Goal: Task Accomplishment & Management: Use online tool/utility

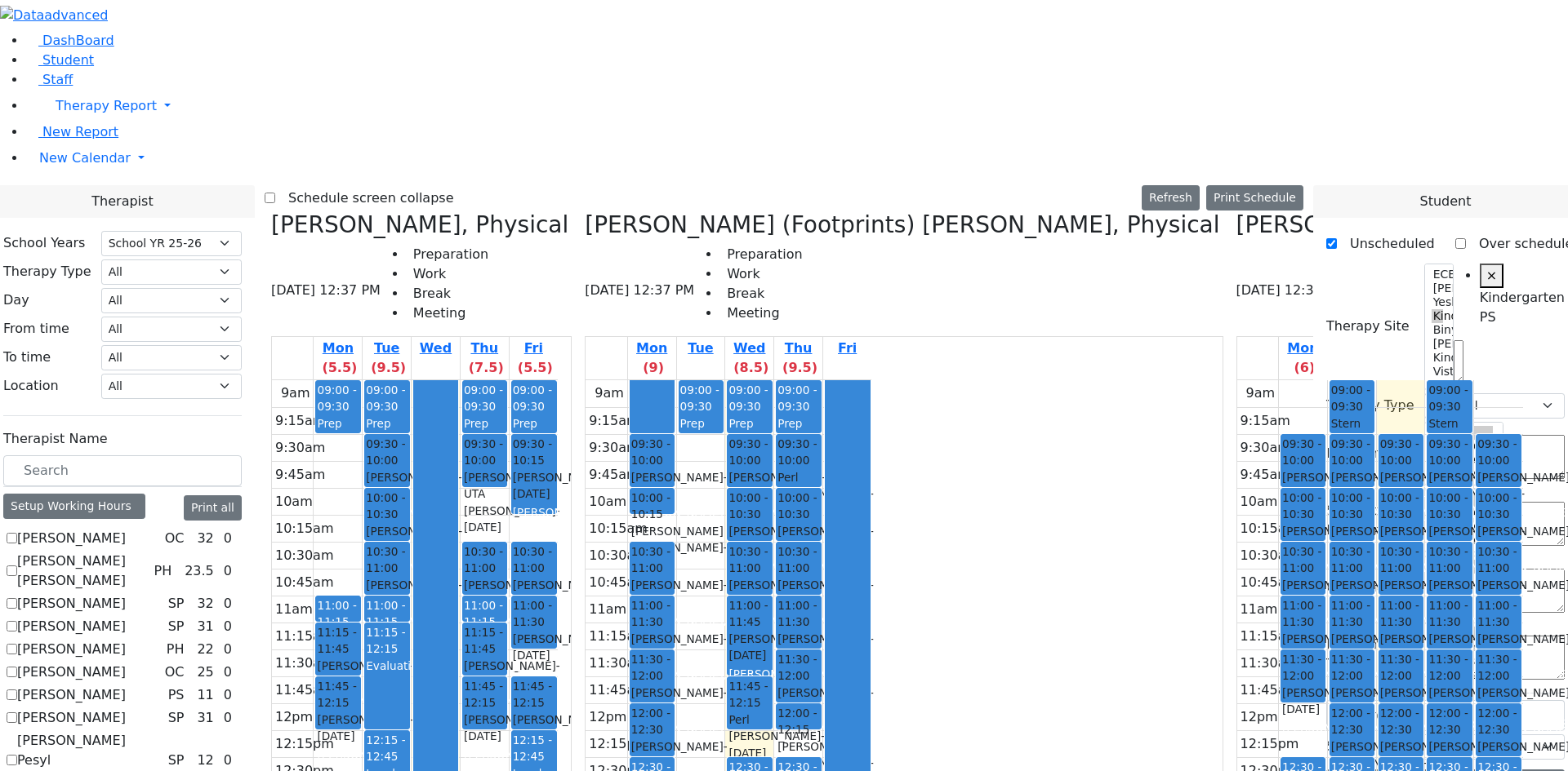
select select "212"
select select "51"
select select "2"
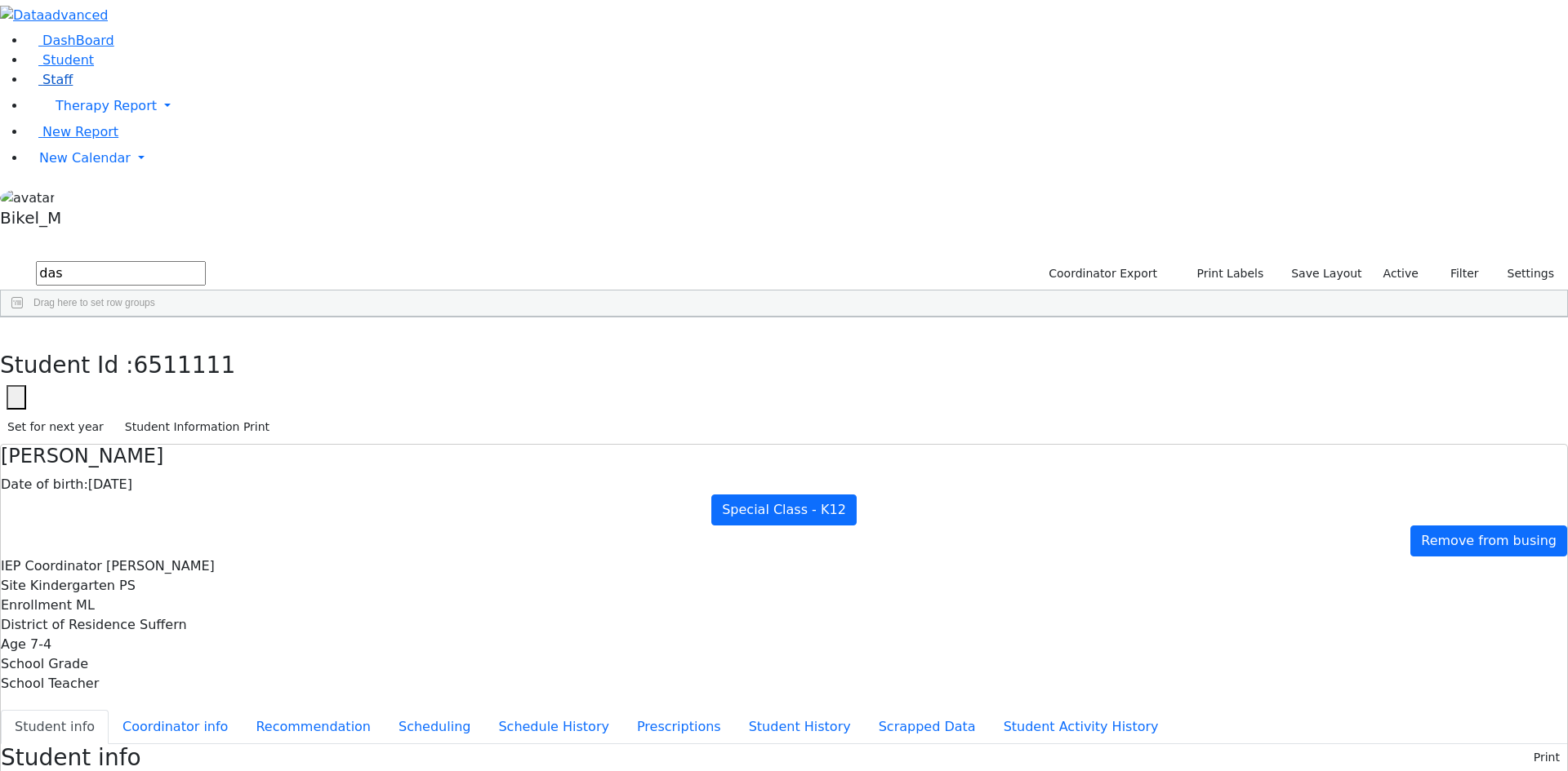
scroll to position [39, 0]
click at [73, 87] on link "Staff" at bounding box center [50, 79] width 47 height 15
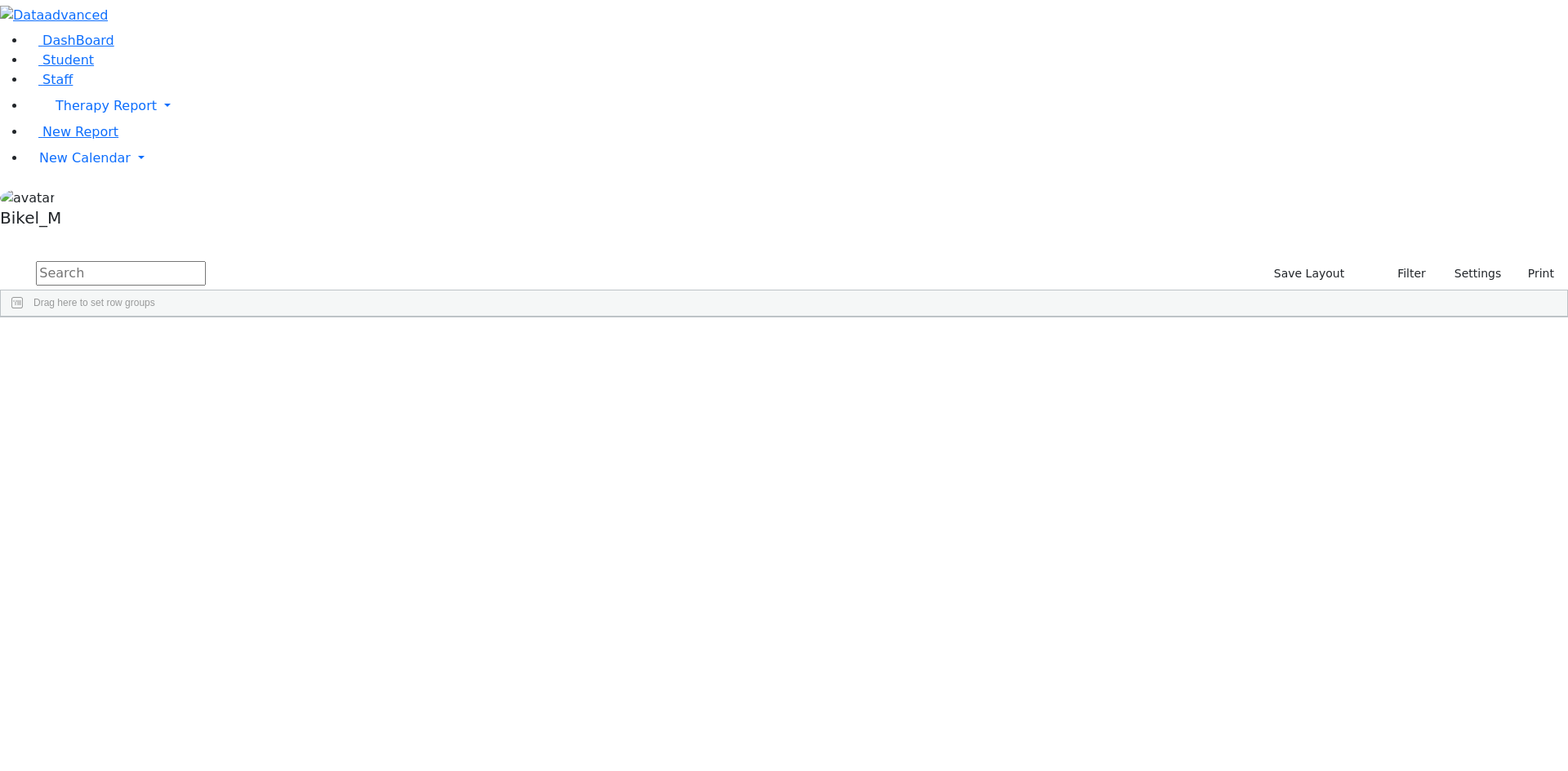
click at [206, 261] on input "text" at bounding box center [121, 273] width 170 height 24
click at [206, 261] on input "esther" at bounding box center [121, 273] width 170 height 24
drag, startPoint x: 239, startPoint y: 65, endPoint x: 250, endPoint y: 72, distance: 13.0
click at [206, 261] on input "esther" at bounding box center [121, 273] width 170 height 24
type input "Esther"
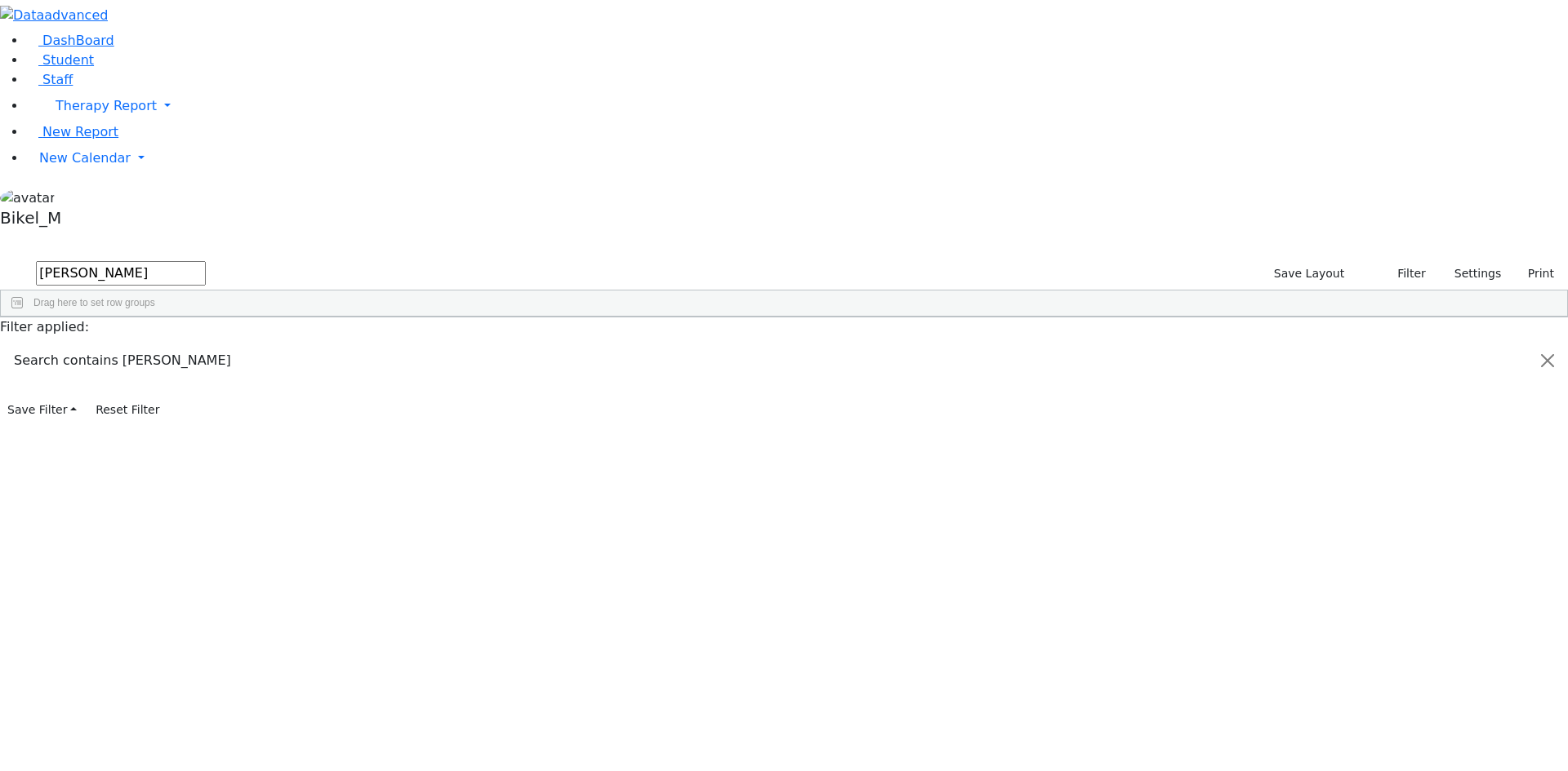
click at [338, 344] on div "67 Flegmann Esther S Speech Therapist Speech Therapy 845-354-8348 845-323-3466 …" at bounding box center [775, 424] width 1549 height 160
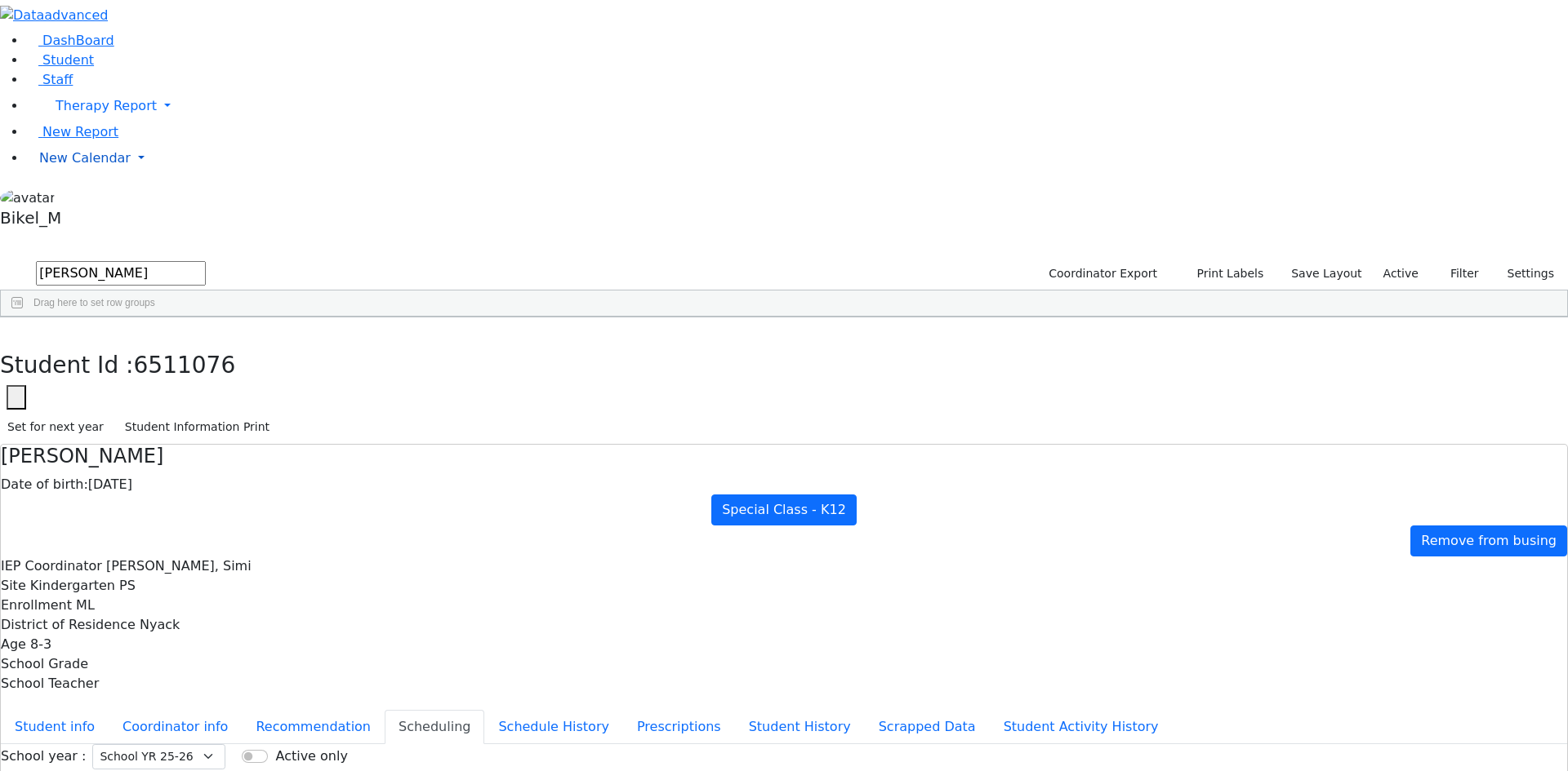
click at [93, 122] on link "New Calendar" at bounding box center [797, 106] width 1542 height 32
click at [94, 198] on span "Calendar" at bounding box center [64, 190] width 59 height 15
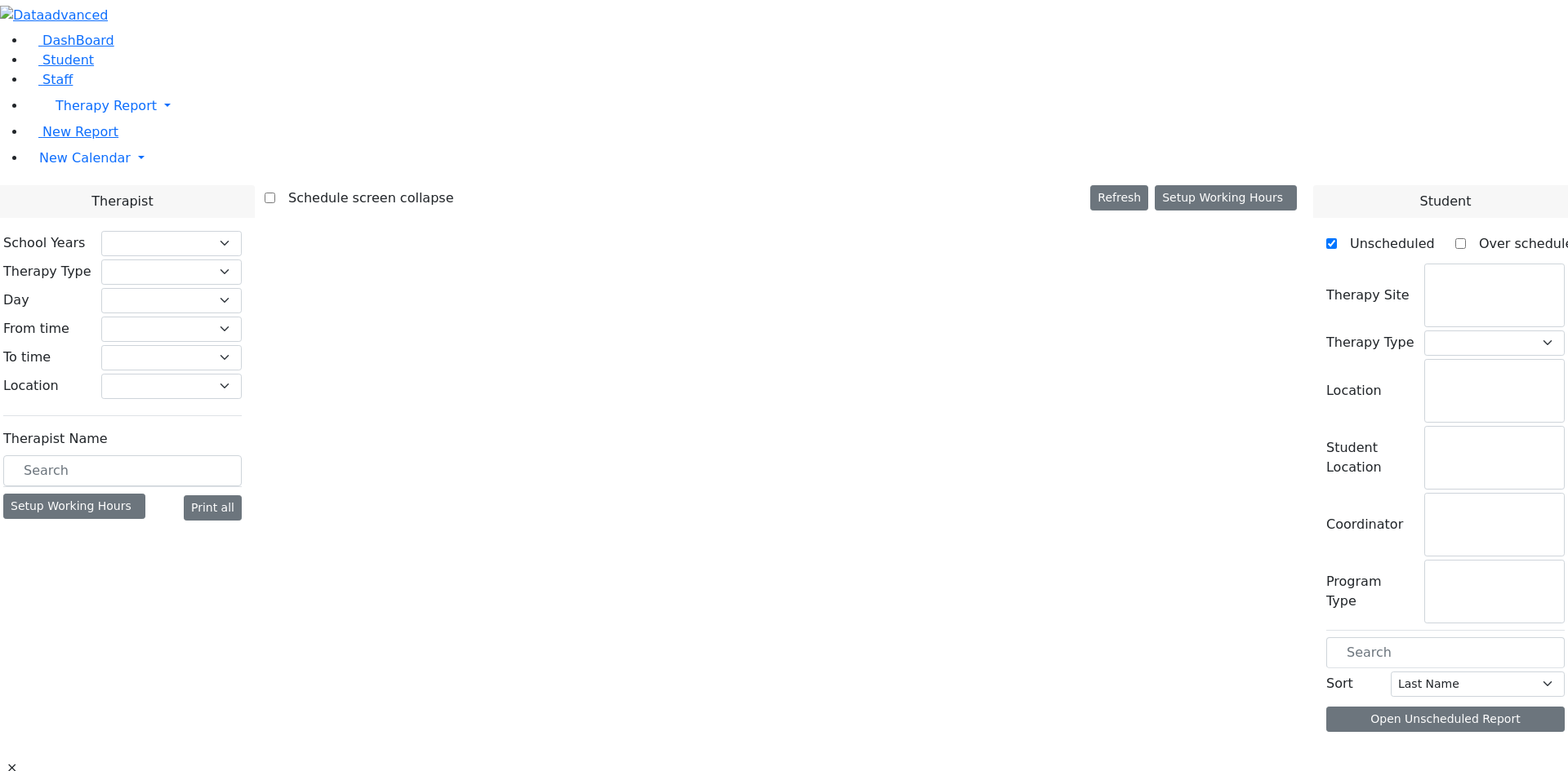
checkbox input "false"
select select "212"
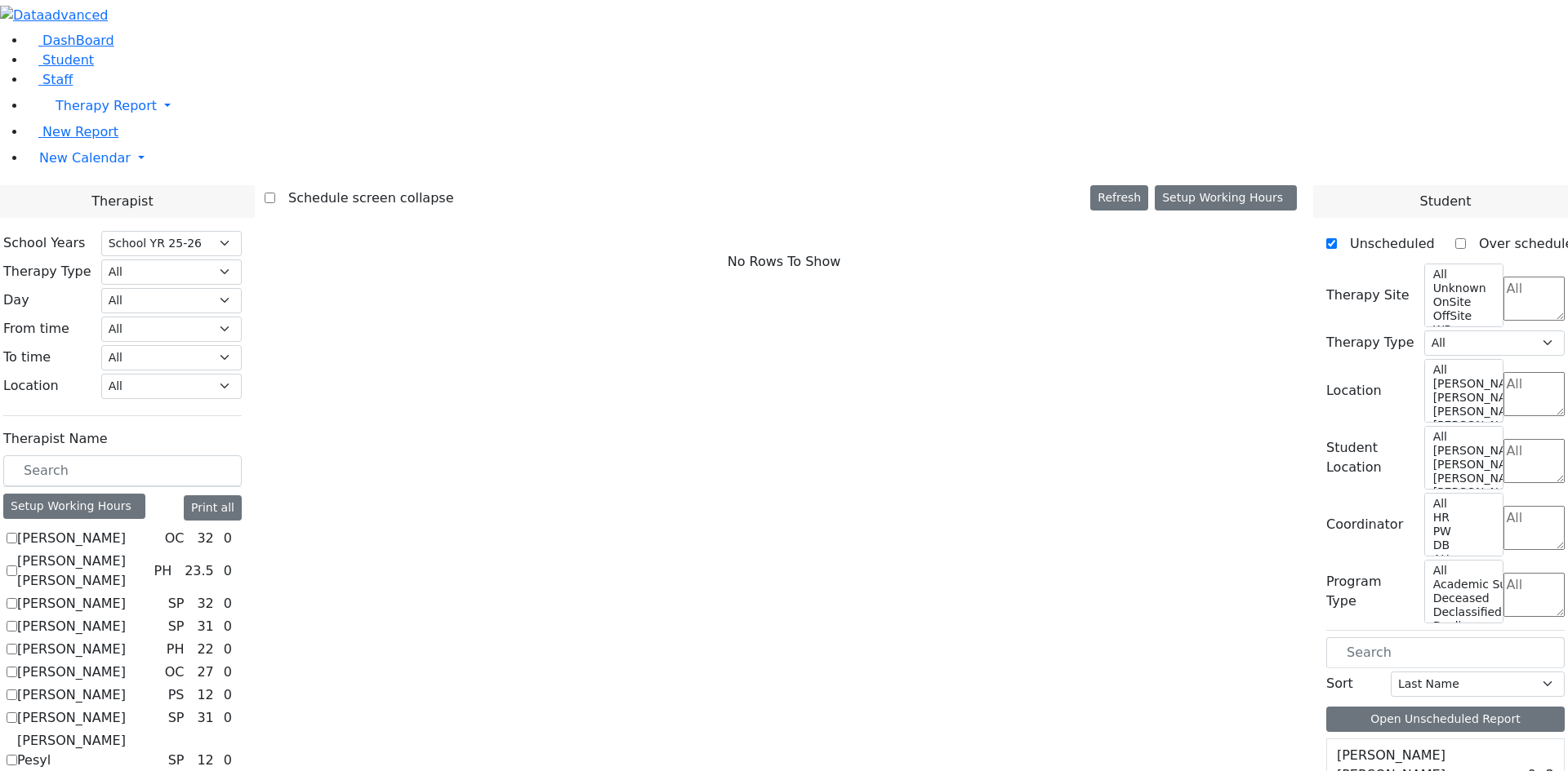
checkbox input "true"
select select "1"
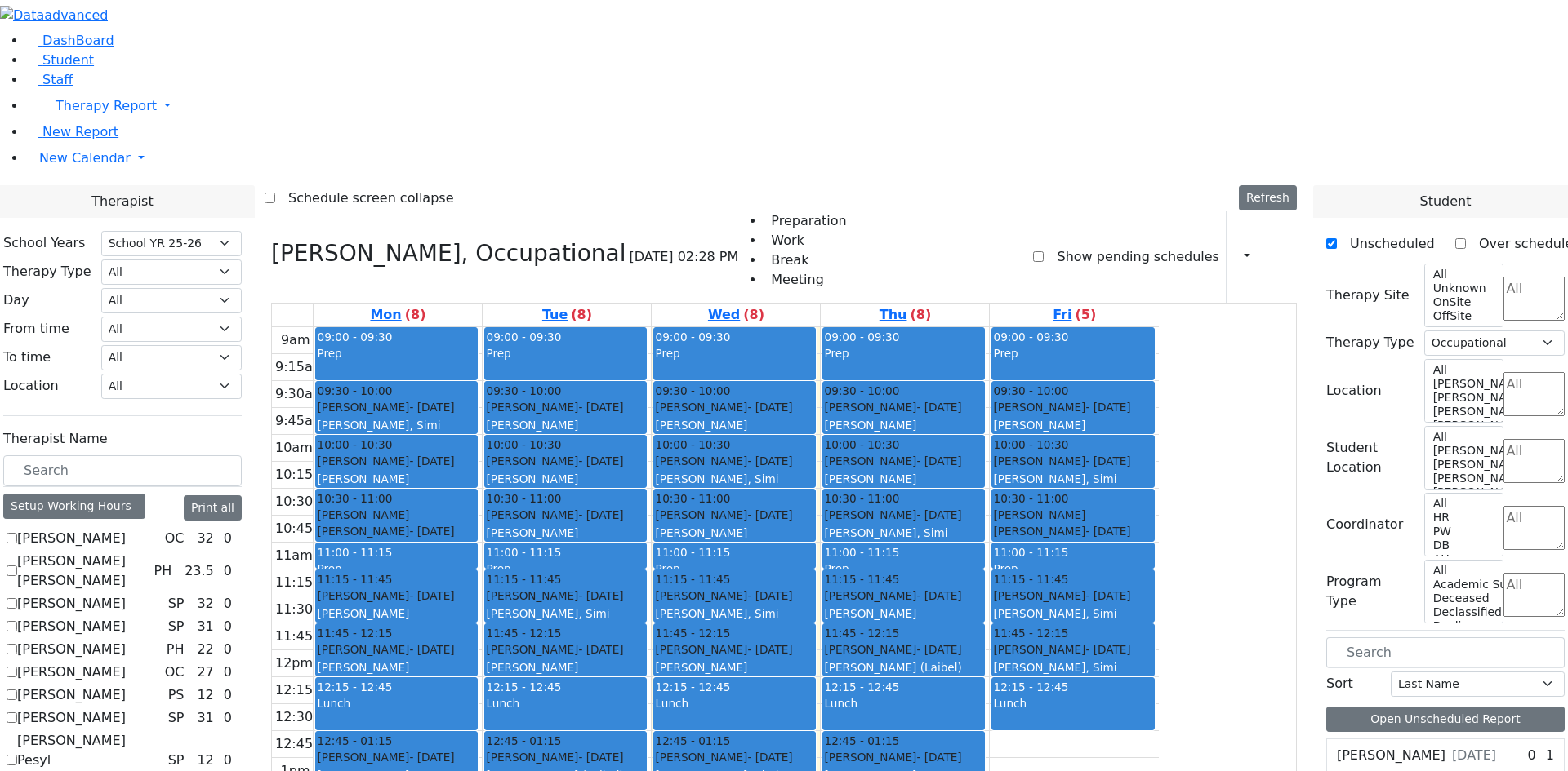
scroll to position [1143, 0]
checkbox input "true"
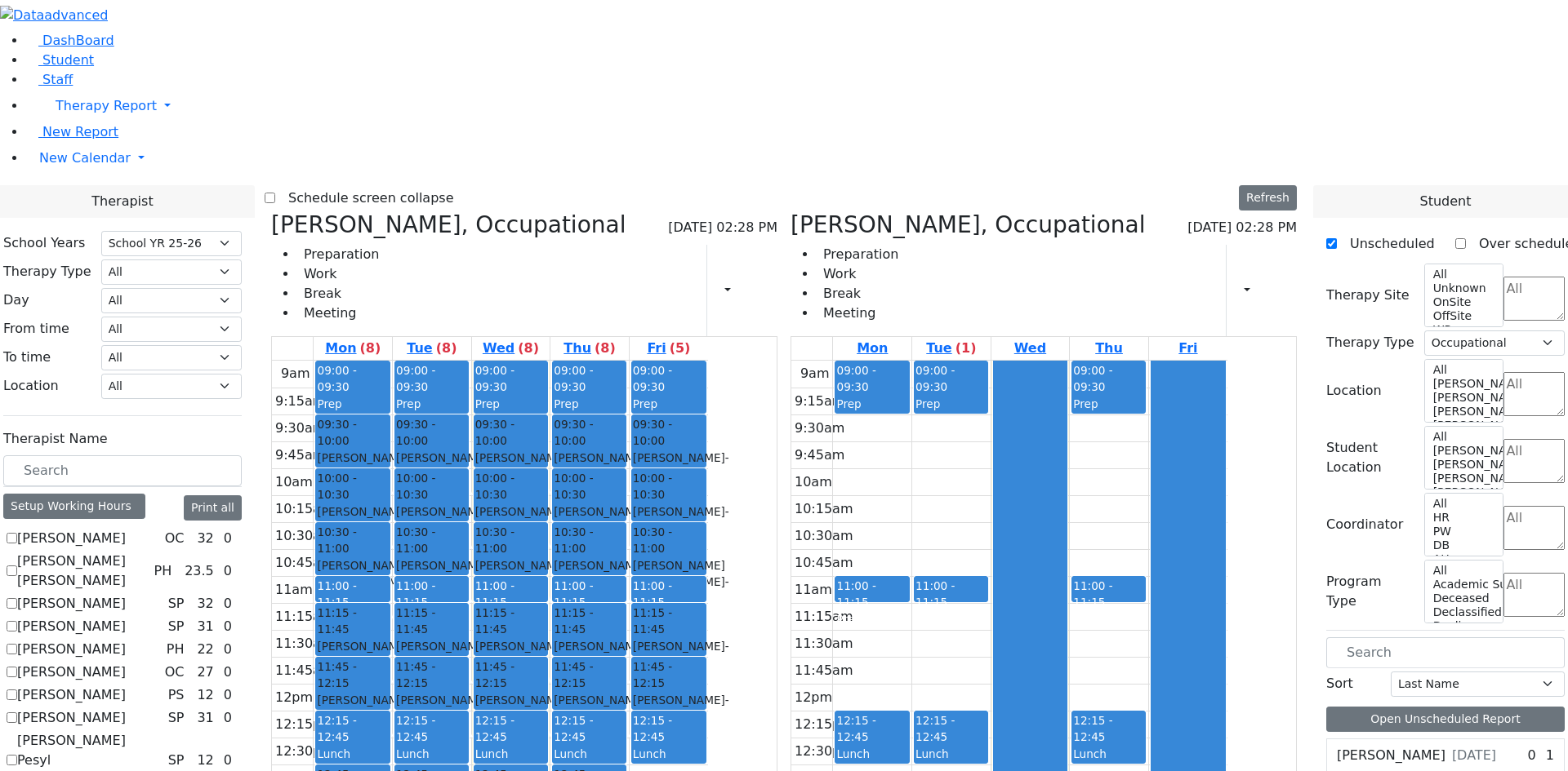
scroll to position [980, 0]
checkbox input "true"
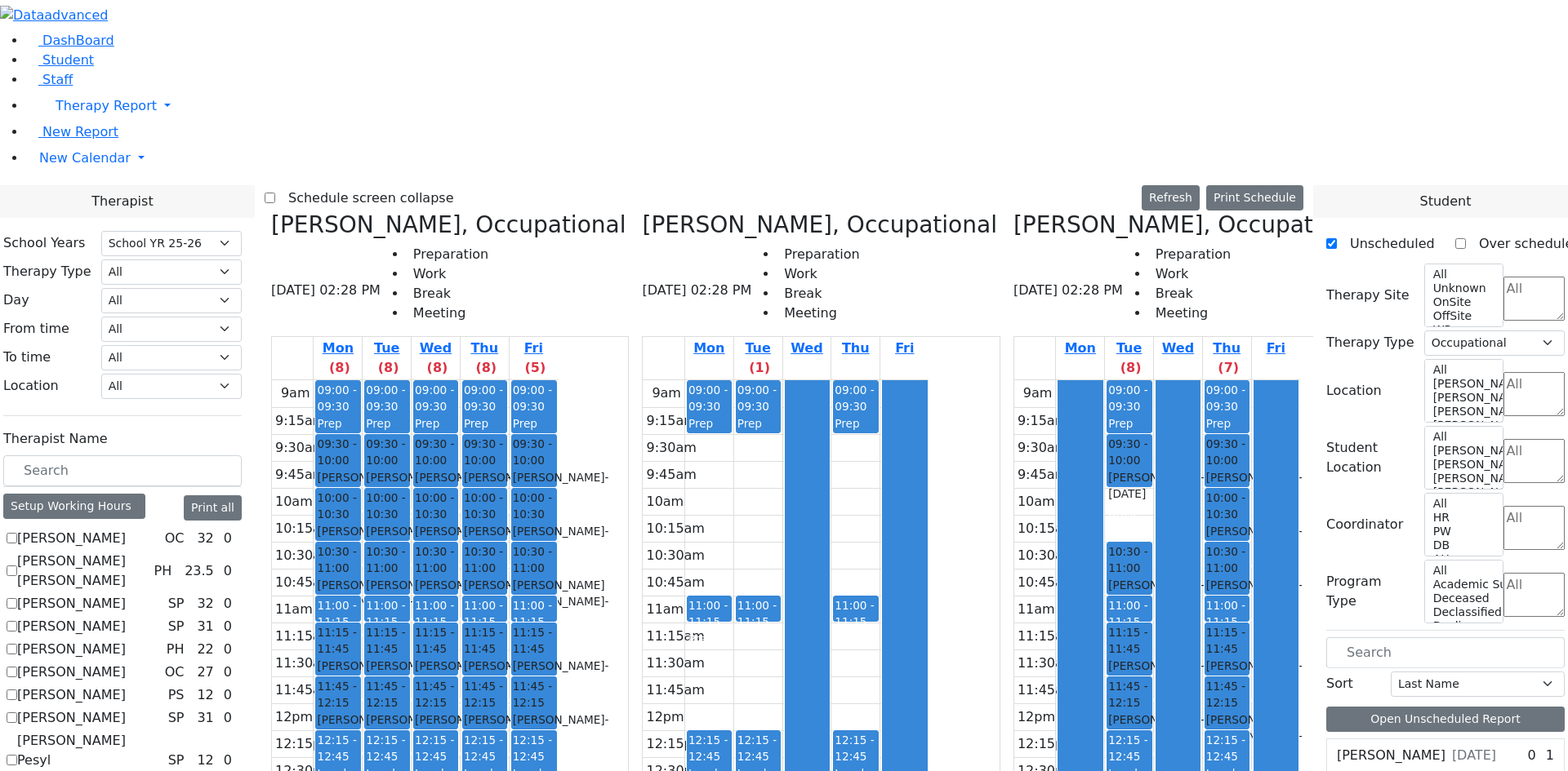
scroll to position [0, 0]
checkbox input "true"
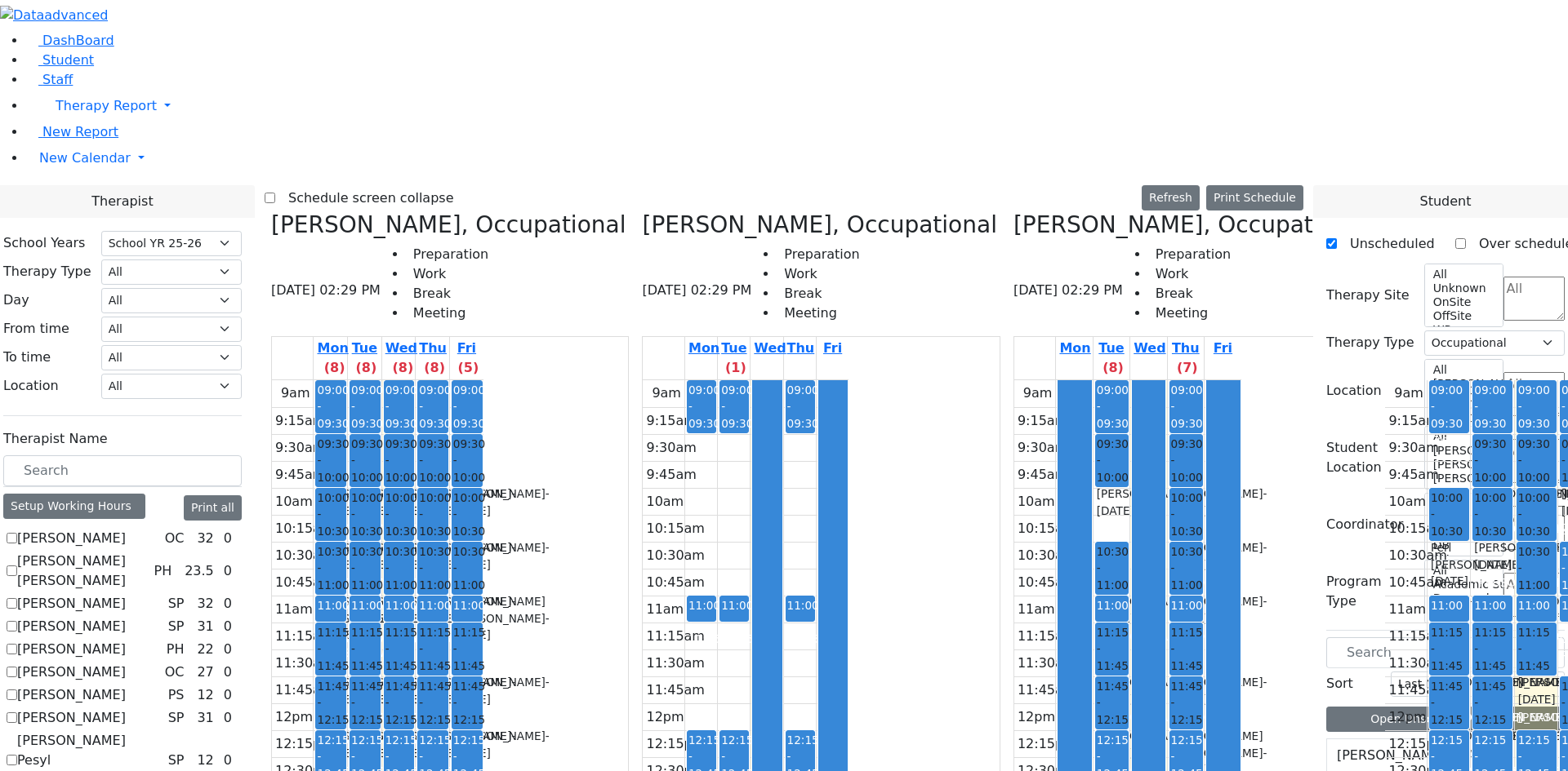
drag, startPoint x: 998, startPoint y: 751, endPoint x: 1077, endPoint y: 750, distance: 79.0
click at [379, 540] on div "[PERSON_NAME] - [DATE]" at bounding box center [365, 556] width 28 height 33
click at [515, 541] on span "- [DATE]" at bounding box center [466, 555] width 96 height 30
click at [482, 537] on div at bounding box center [467, 540] width 30 height 6
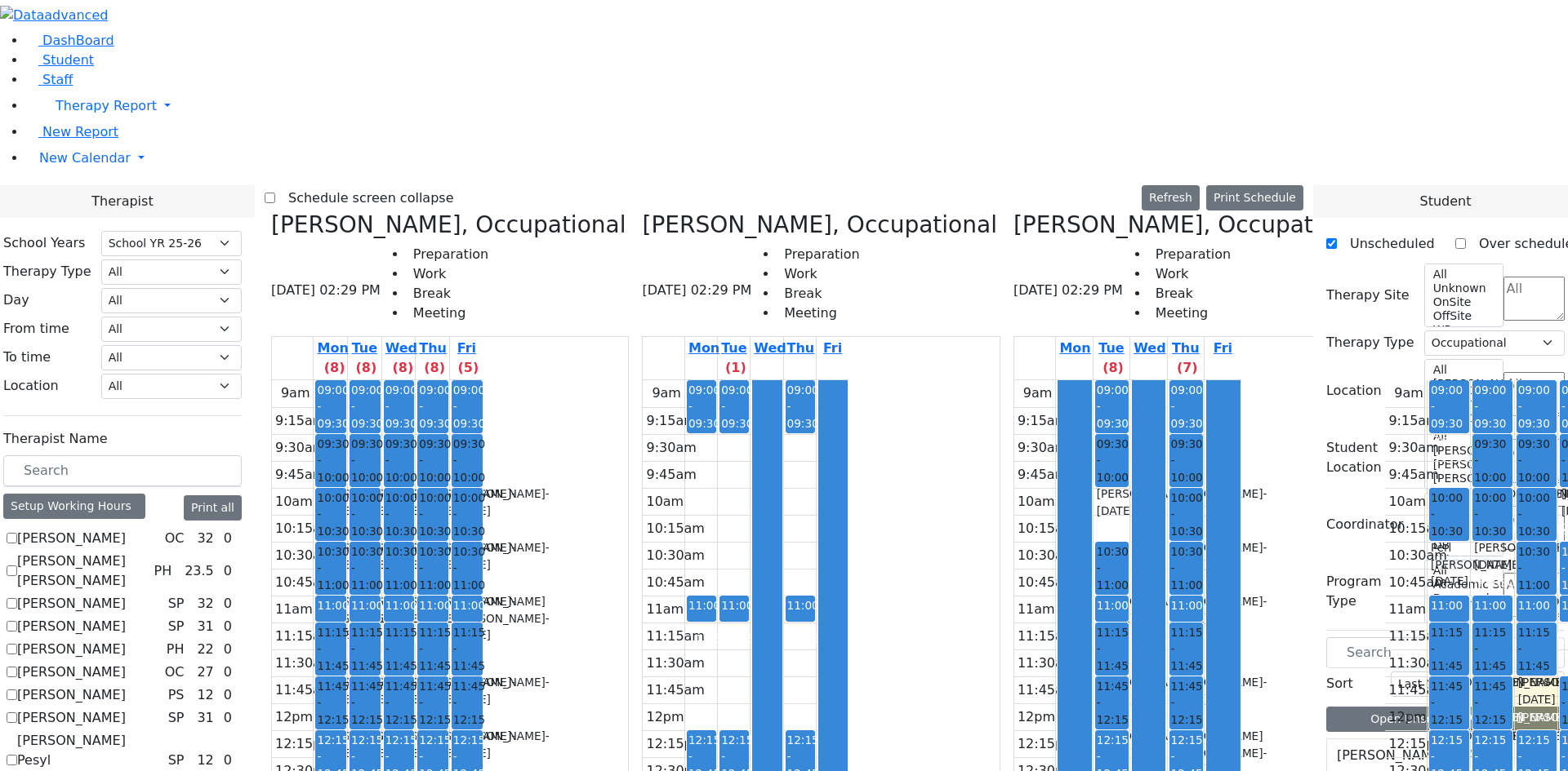
click at [660, 515] on td "10:15am" at bounding box center [663, 528] width 41 height 27
click at [451, 543] on span "10:30 - 11:00" at bounding box center [434, 568] width 32 height 49
click at [481, 593] on div "[PERSON_NAME] [PERSON_NAME] - [DATE]" at bounding box center [466, 617] width 28 height 49
click at [485, 624] on span "11:15 - 11:45" at bounding box center [468, 649] width 32 height 49
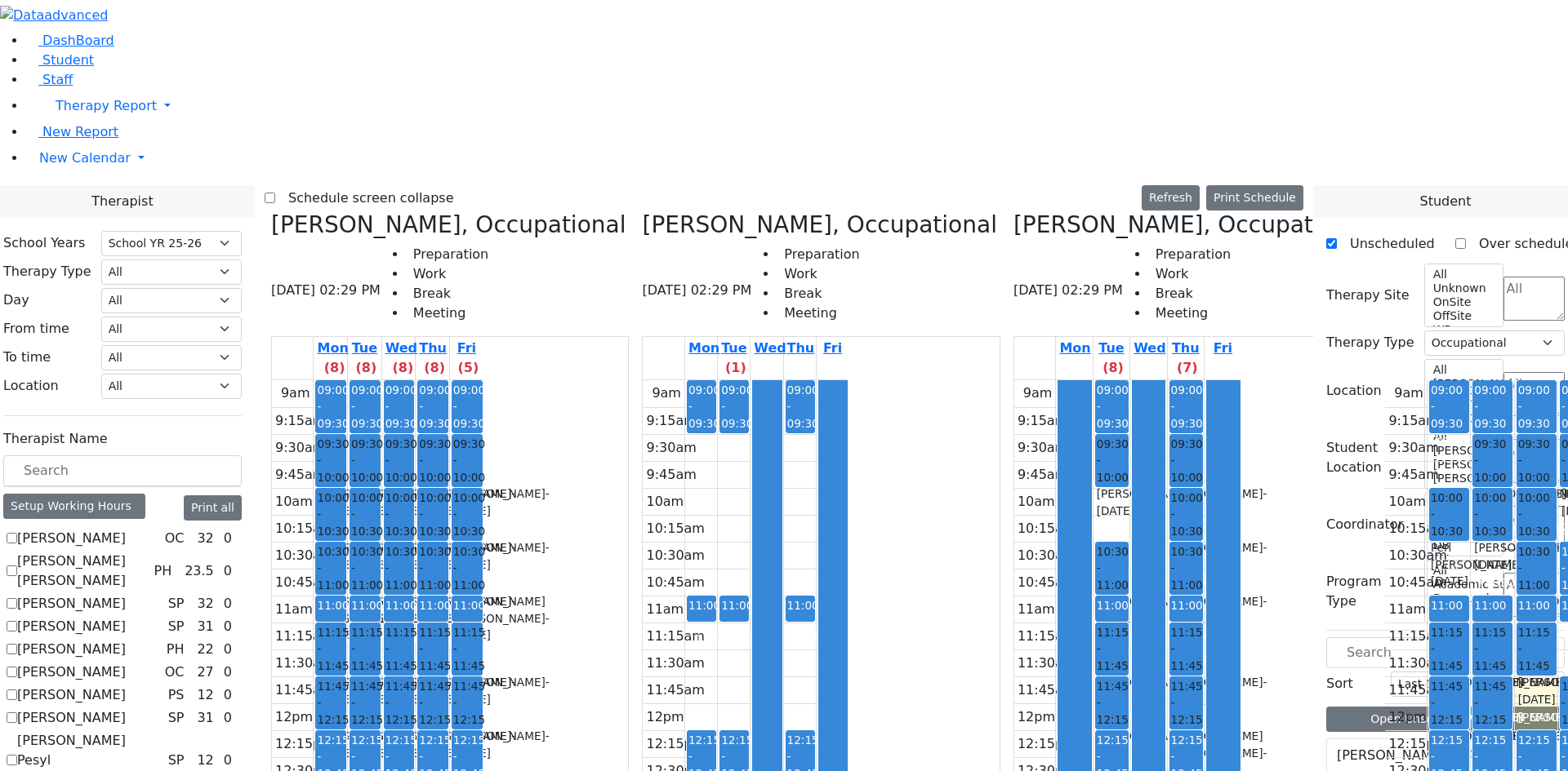
click at [483, 648] on div "9am 9:15am 9:30am 9:45am 10am 10:15am 10:30am 10:45am 11am 11:15am 11:30am 11:4…" at bounding box center [377, 704] width 212 height 646
click at [483, 696] on div "9am 9:15am 9:30am 9:45am 10am 10:15am 10:30am 10:45am 11am 11:15am 11:30am 11:4…" at bounding box center [377, 704] width 212 height 646
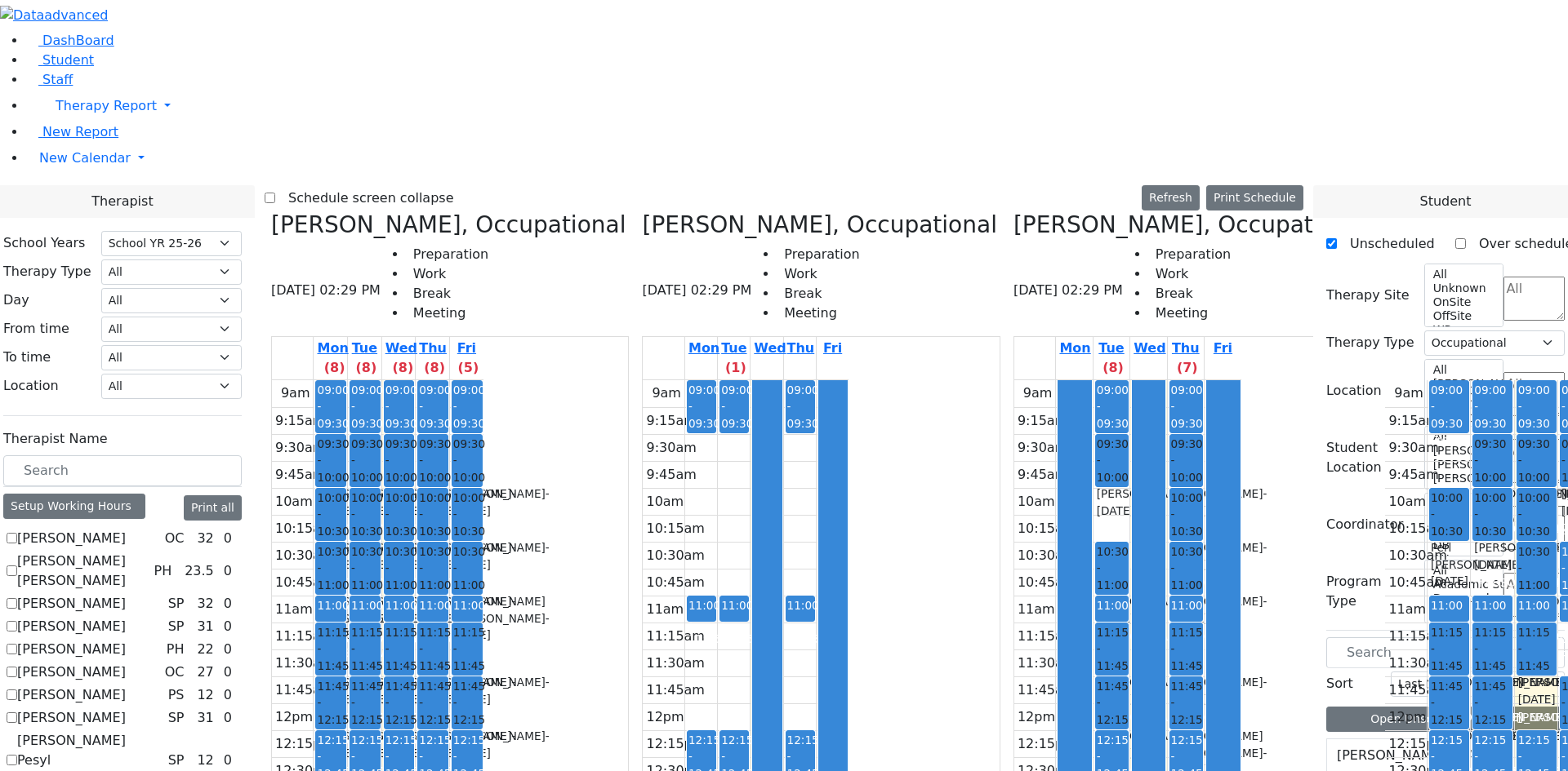
click at [1014, 381] on div "9am 9:15am 9:30am 9:45am 10am 10:15am 10:30am 10:45am 11am 11:15am 11:30am 11:4…" at bounding box center [1128, 704] width 227 height 646
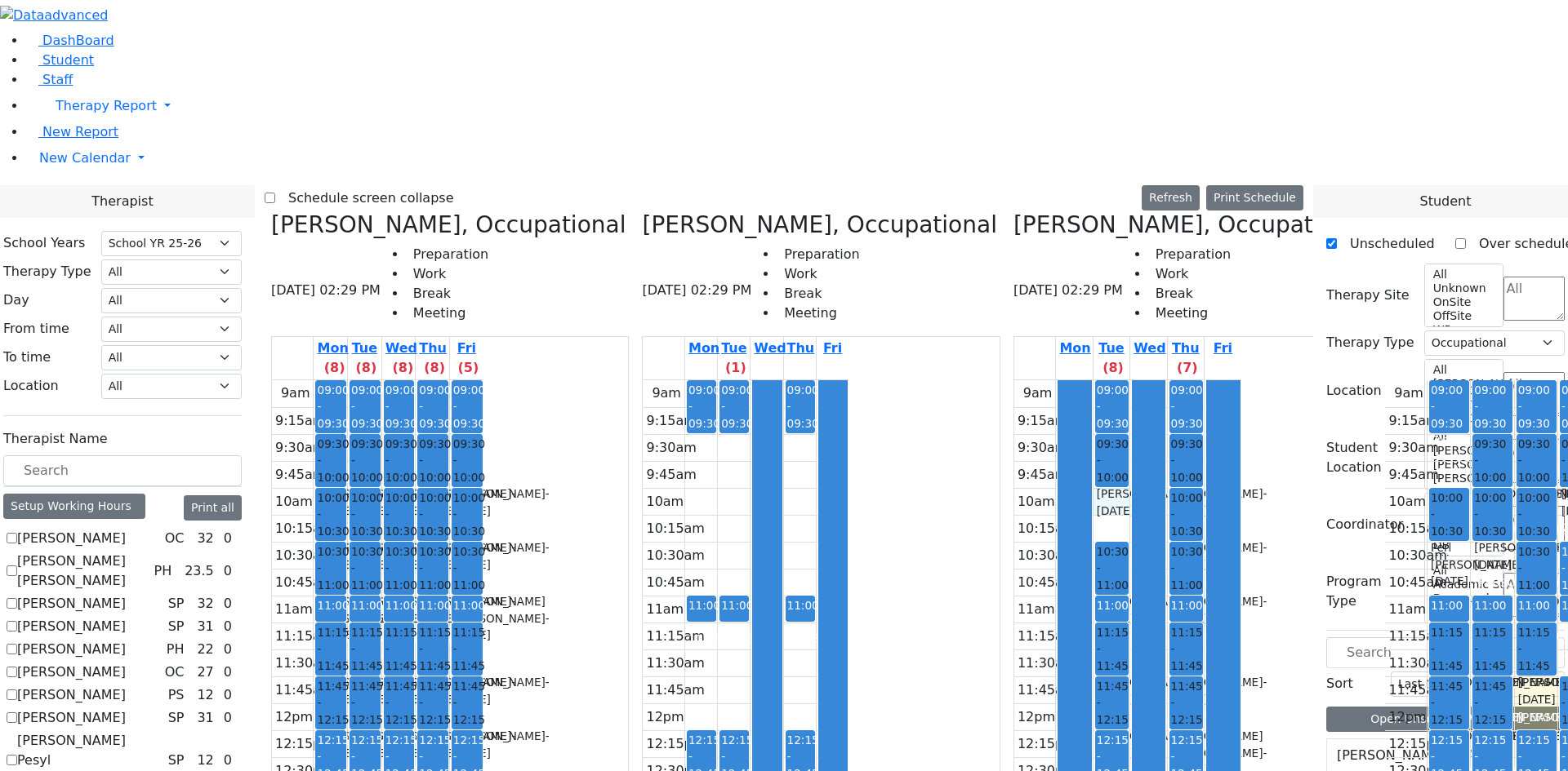
click at [1096, 676] on span "- [DATE]" at bounding box center [1144, 690] width 96 height 30
click at [1096, 728] on div "[PERSON_NAME] - [DATE]" at bounding box center [1112, 744] width 31 height 33
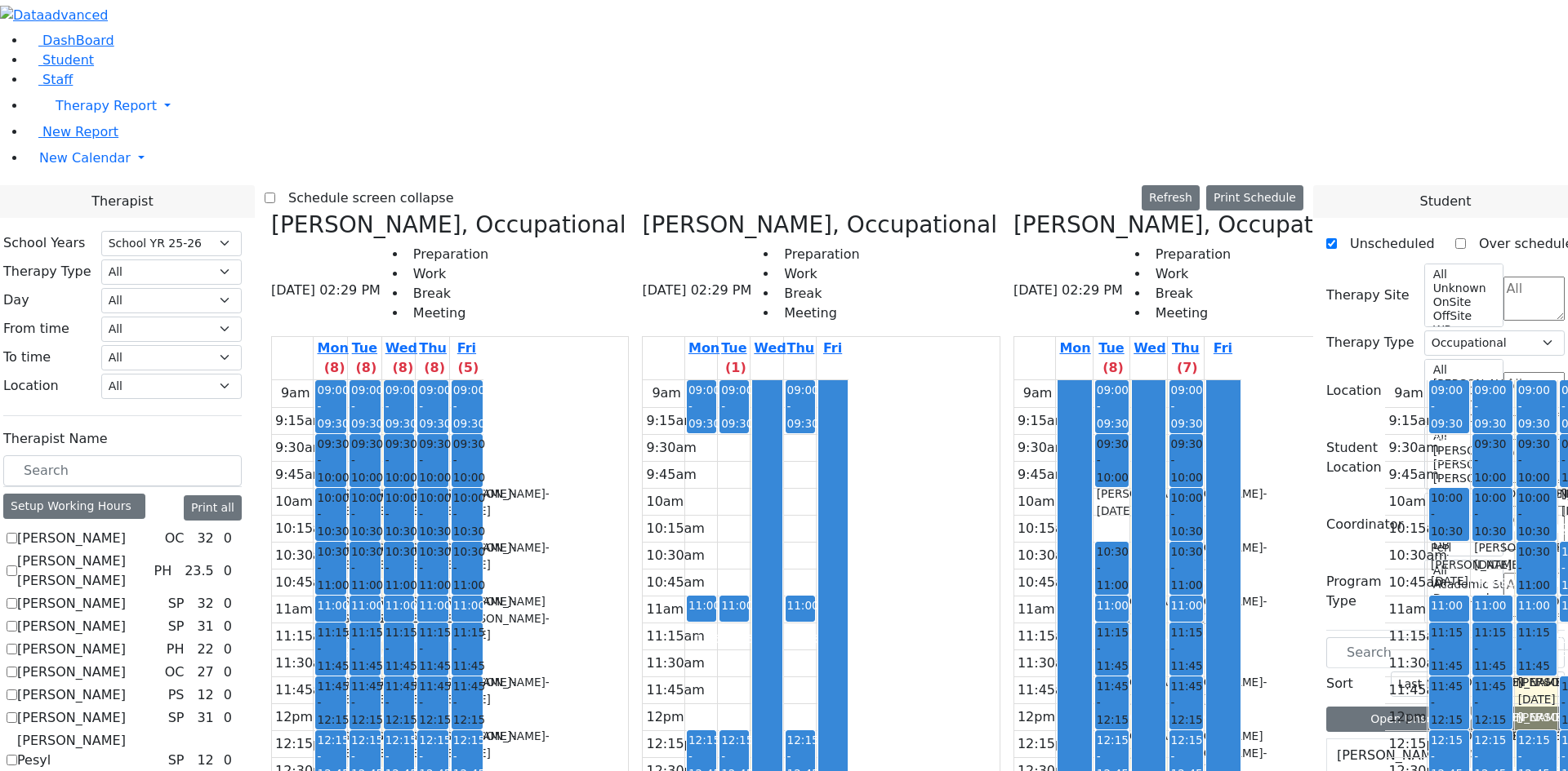
click at [1052, 578] on div "9am 9:15am 9:30am 9:45am 10am 10:15am 10:30am 10:45am 11am 11:15am 11:30am 11:4…" at bounding box center [1128, 704] width 227 height 646
click at [1056, 574] on div "9am 9:15am 9:30am 9:45am 10am 10:15am 10:30am 10:45am 11am 11:15am 11:30am 11:4…" at bounding box center [1128, 704] width 227 height 646
click at [1060, 596] on div "9am 9:15am 9:30am 9:45am 10am 10:15am 10:30am 10:45am 11am 11:15am 11:30am 11:4…" at bounding box center [1128, 704] width 227 height 646
click at [1060, 558] on div "9am 9:15am 9:30am 9:45am 10am 10:15am 10:30am 10:45am 11am 11:15am 11:30am 11:4…" at bounding box center [1128, 704] width 227 height 646
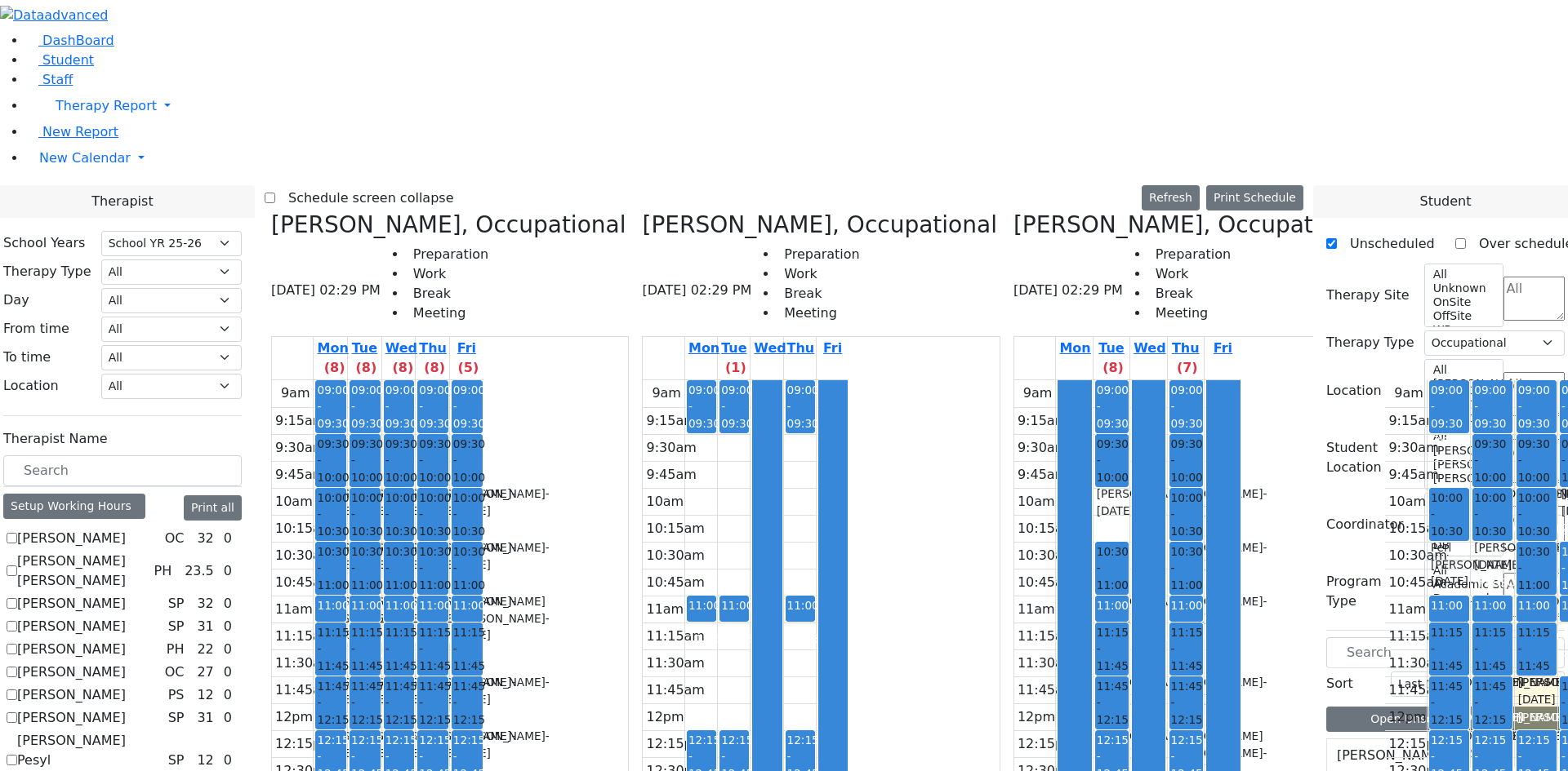
click at [1042, 682] on div "9am 9:15am 9:30am 9:45am 10am 10:15am 10:30am 10:45am 11am 11:15am 11:30am 11:4…" at bounding box center [1128, 704] width 227 height 646
click at [1043, 687] on div "9am 9:15am 9:30am 9:45am 10am 10:15am 10:30am 10:45am 11am 11:15am 11:30am 11:4…" at bounding box center [1128, 704] width 227 height 646
click at [684, 515] on td "10:15am" at bounding box center [663, 528] width 41 height 27
drag, startPoint x: 716, startPoint y: 225, endPoint x: 741, endPoint y: 264, distance: 46.3
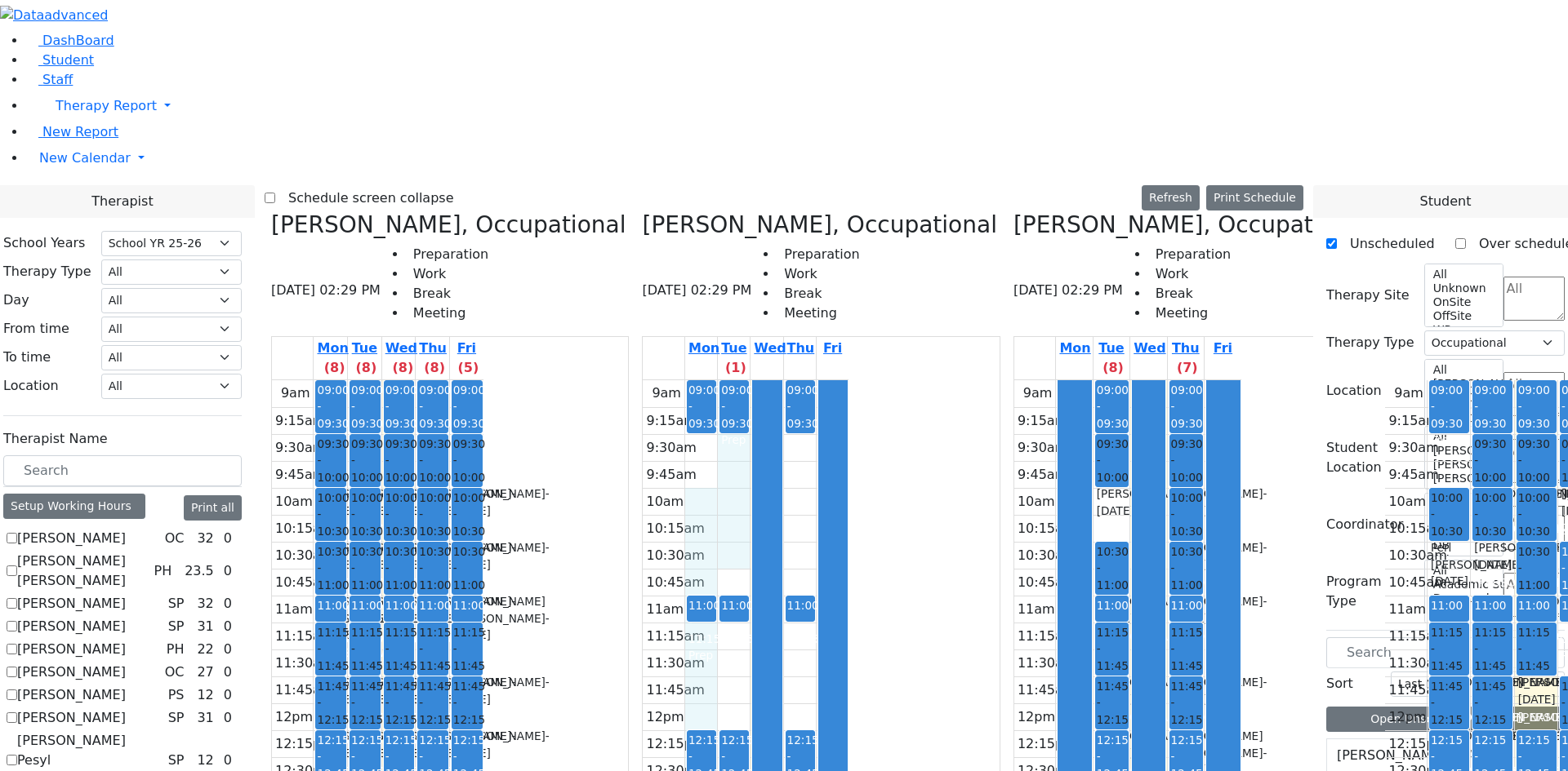
click at [741, 381] on div "9am 9:15am 9:30am 9:45am 10am 10:15am 10:30am 10:45am 11am 11:15am 11:30am 11:4…" at bounding box center [745, 704] width 206 height 646
drag, startPoint x: 747, startPoint y: 304, endPoint x: 723, endPoint y: 152, distance: 153.9
click at [723, 381] on div "9am 9:15am 9:30am 9:45am 10am 10:15am 10:30am 10:45am 11am 11:15am 11:30am 11:4…" at bounding box center [745, 704] width 206 height 646
drag, startPoint x: 739, startPoint y: 356, endPoint x: 716, endPoint y: 435, distance: 82.3
click at [716, 435] on div "9am 9:15am 9:30am 9:45am 10am 10:15am 10:30am 10:45am 11am 11:15am 11:30am 11:4…" at bounding box center [745, 704] width 206 height 646
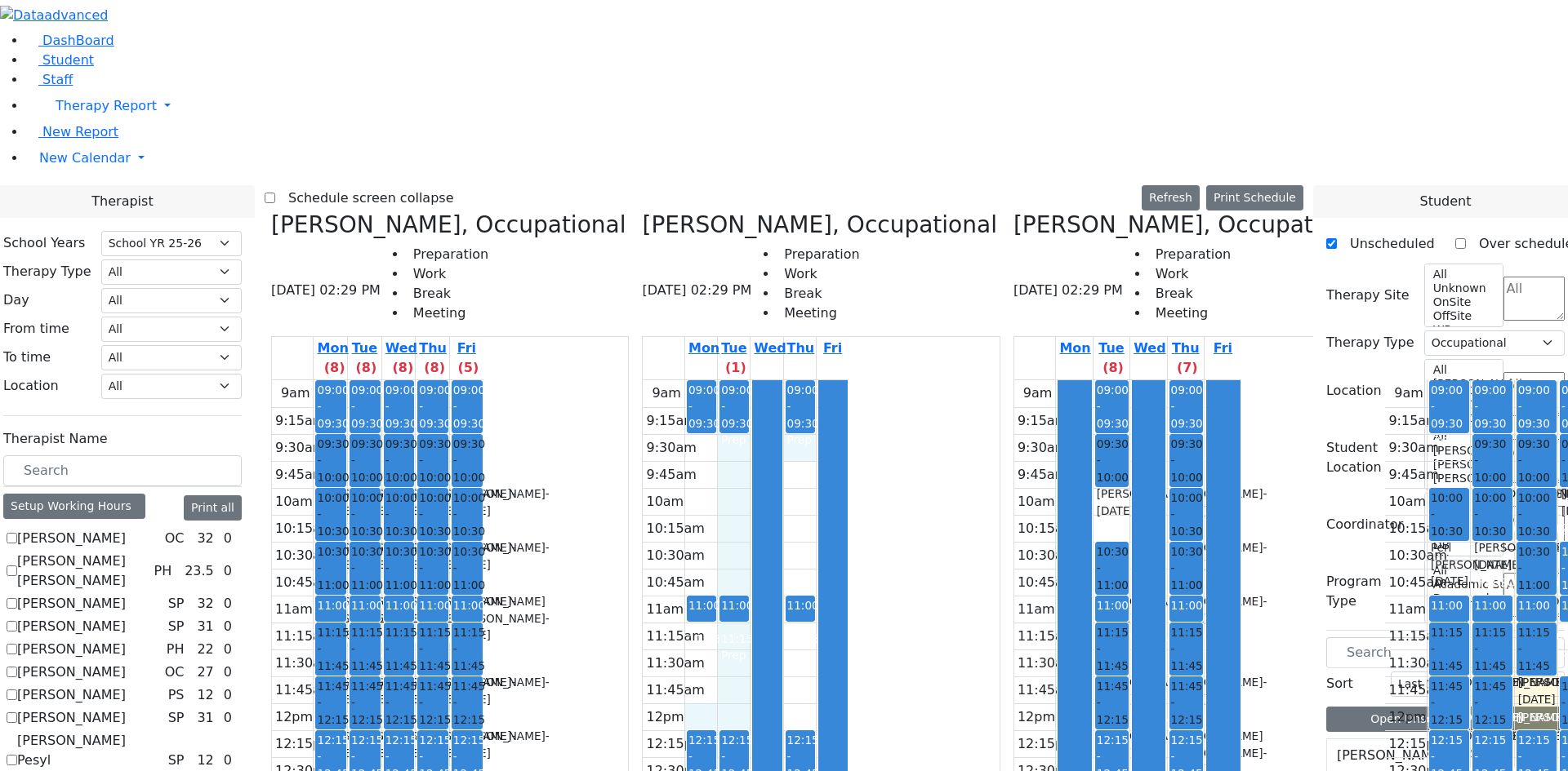
drag, startPoint x: 715, startPoint y: 430, endPoint x: 799, endPoint y: 157, distance: 285.6
click at [808, 381] on div "9am 9:15am 9:30am 9:45am 10am 10:15am 10:30am 10:45am 11am 11:15am 11:30am 11:4…" at bounding box center [745, 704] width 206 height 646
drag, startPoint x: 808, startPoint y: 159, endPoint x: 813, endPoint y: 415, distance: 256.0
drag, startPoint x: 813, startPoint y: 700, endPoint x: 711, endPoint y: 515, distance: 211.3
click at [711, 515] on div "9am 9:15am 9:30am 9:45am 10am 10:15am 10:30am 10:45am 11am 11:15am 11:30am 11:4…" at bounding box center [745, 704] width 206 height 646
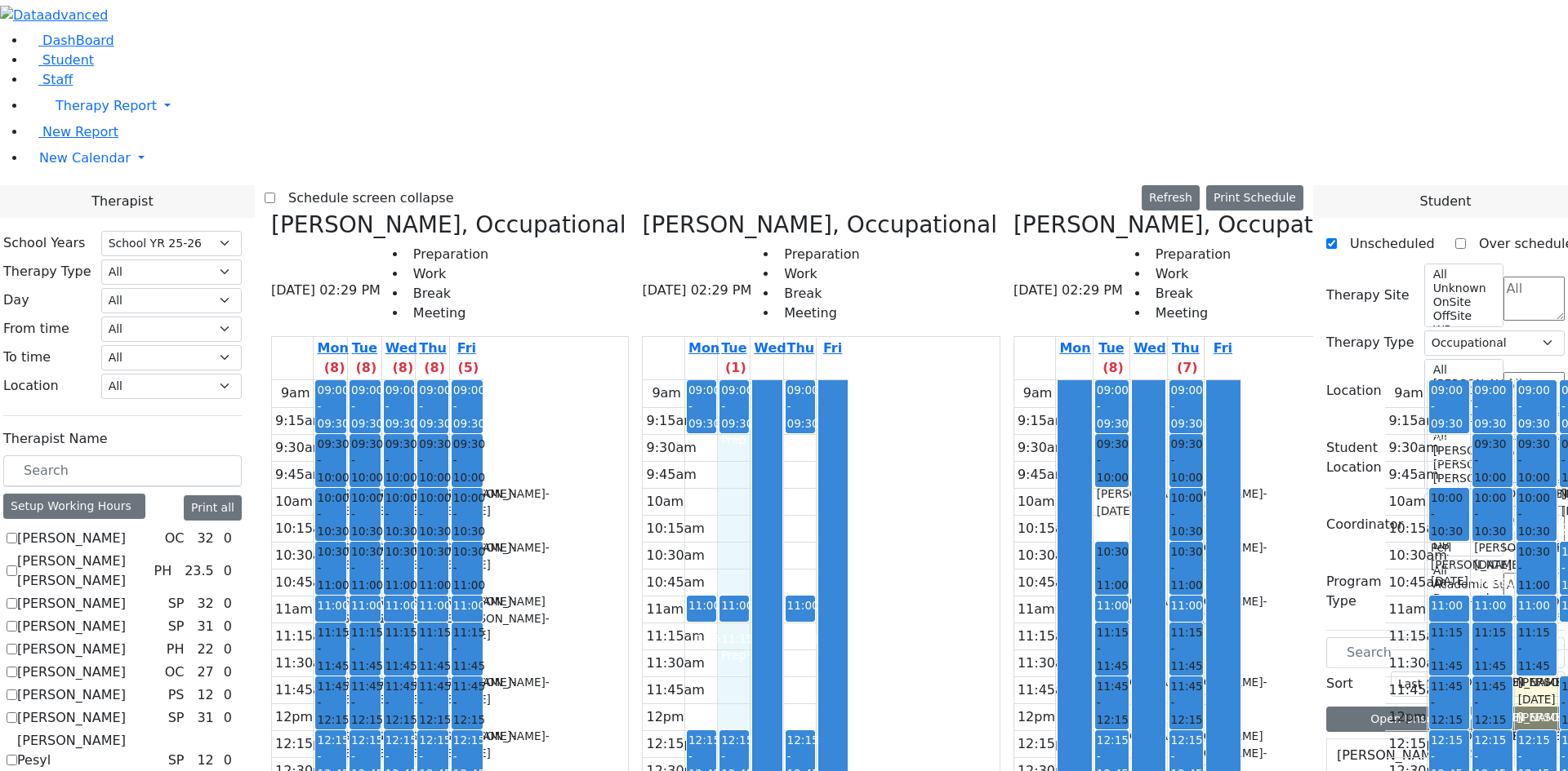
drag, startPoint x: 707, startPoint y: 515, endPoint x: 743, endPoint y: 708, distance: 196.3
drag, startPoint x: 698, startPoint y: 154, endPoint x: 812, endPoint y: 709, distance: 566.6
click at [812, 709] on div "9am 9:15am 9:30am 9:45am 10am 10:15am 10:30am 10:45am 11am 11:15am 11:30am 11:4…" at bounding box center [745, 704] width 206 height 646
click at [804, 381] on div "9am 9:15am 9:30am 9:45am 10am 10:15am 10:30am 10:45am 11am 11:15am 11:30am 11:4…" at bounding box center [745, 704] width 206 height 646
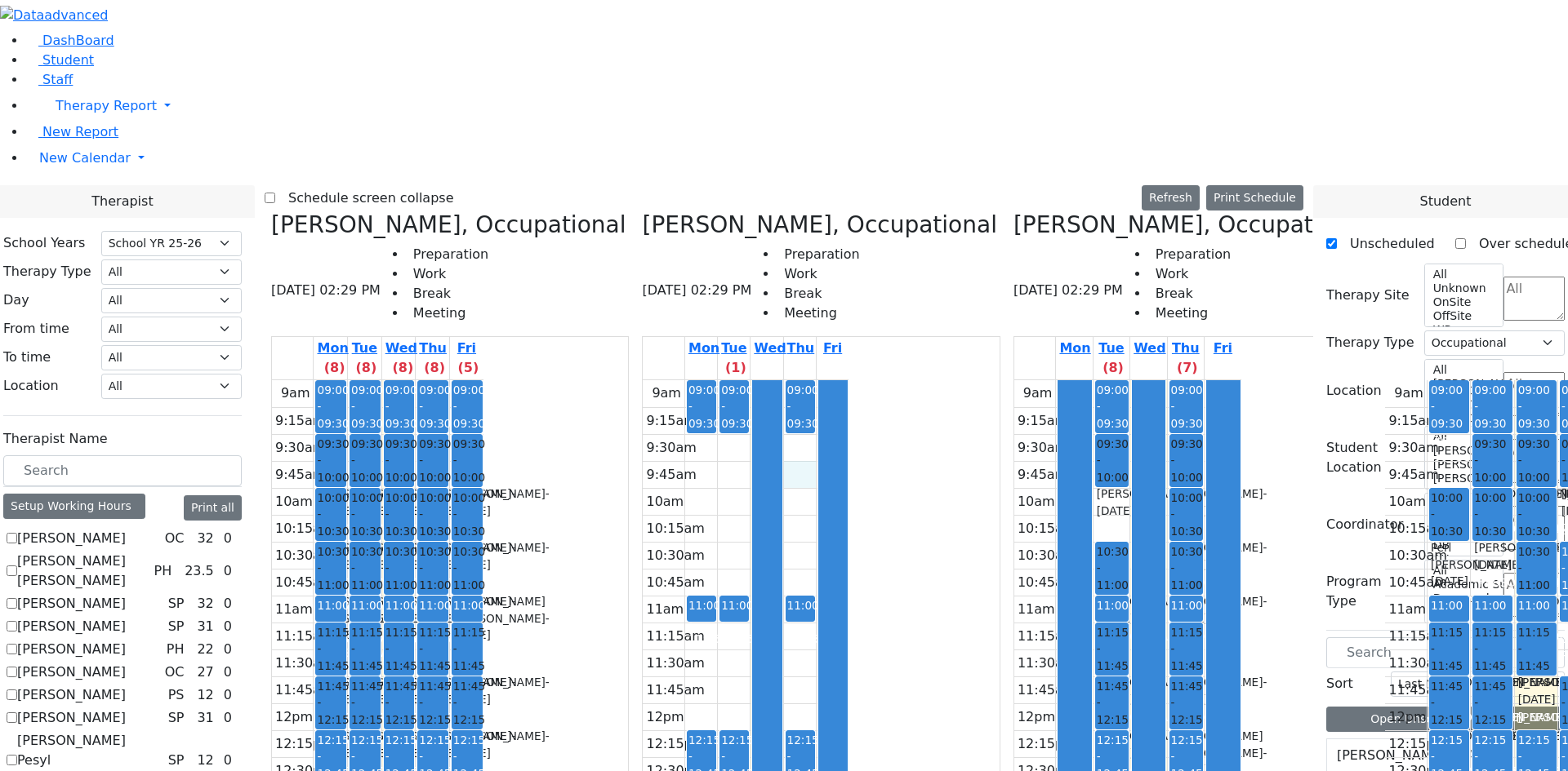
click at [800, 381] on div "9am 9:15am 9:30am 9:45am 10am 10:15am 10:30am 10:45am 11am 11:15am 11:30am 11:4…" at bounding box center [745, 704] width 206 height 646
click at [807, 381] on div "9am 9:15am 9:30am 9:45am 10am 10:15am 10:30am 10:45am 11am 11:15am 11:30am 11:4…" at bounding box center [745, 704] width 206 height 646
click at [804, 647] on div "Prep" at bounding box center [799, 655] width 26 height 16
click at [804, 381] on div "9am 9:15am 9:30am 9:45am 10am 10:15am 10:30am 10:45am 11am 11:15am 11:30am 11:4…" at bounding box center [745, 704] width 206 height 646
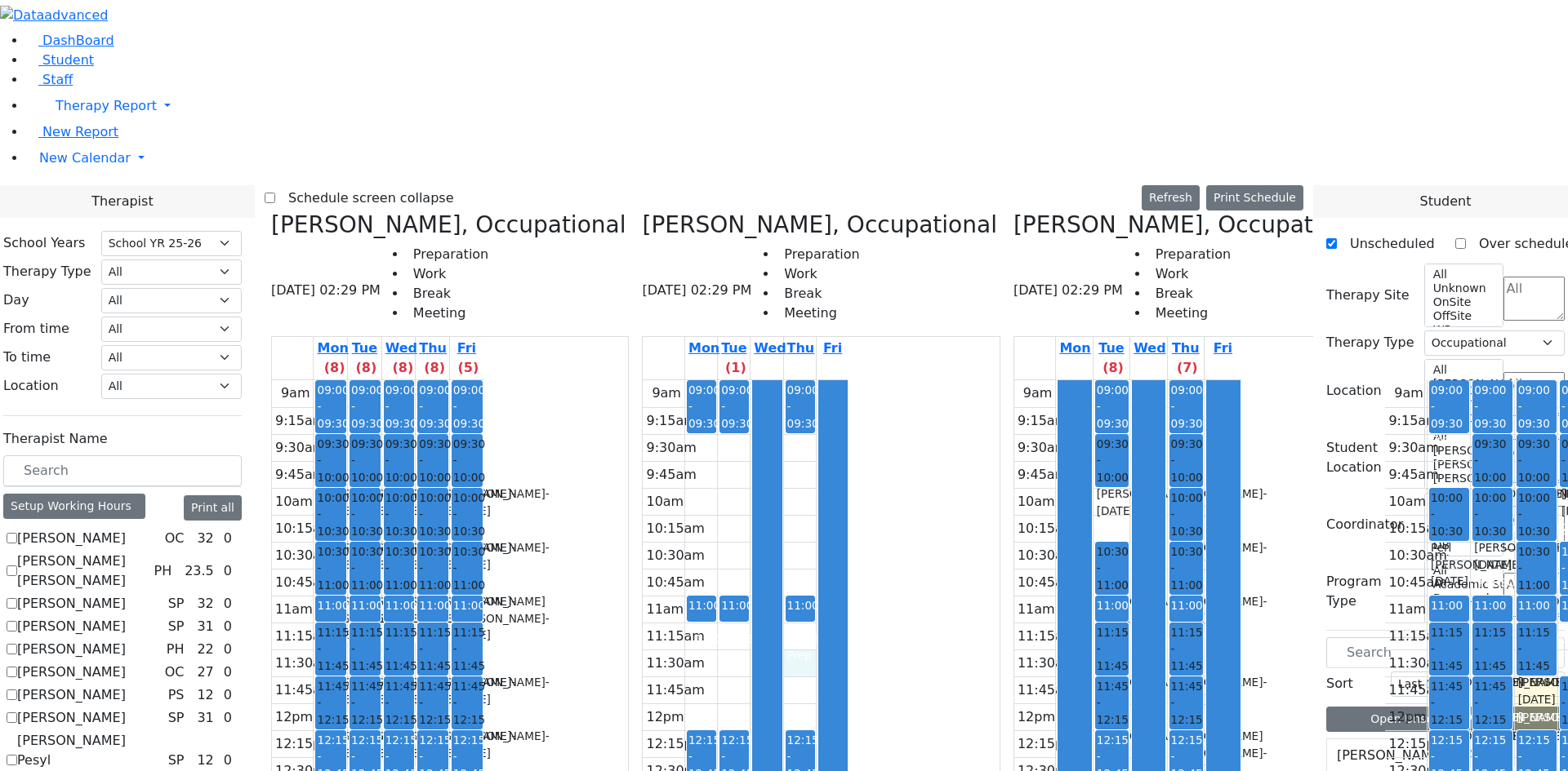
click at [801, 412] on div "9am 9:15am 9:30am 9:45am 10am 10:15am 10:30am 10:45am 11am 11:15am 11:30am 11:4…" at bounding box center [745, 704] width 206 height 646
click at [804, 731] on div "12:15 - 12:45 Lunch" at bounding box center [800, 758] width 30 height 54
click at [804, 770] on div at bounding box center [800, 782] width 28 height 6
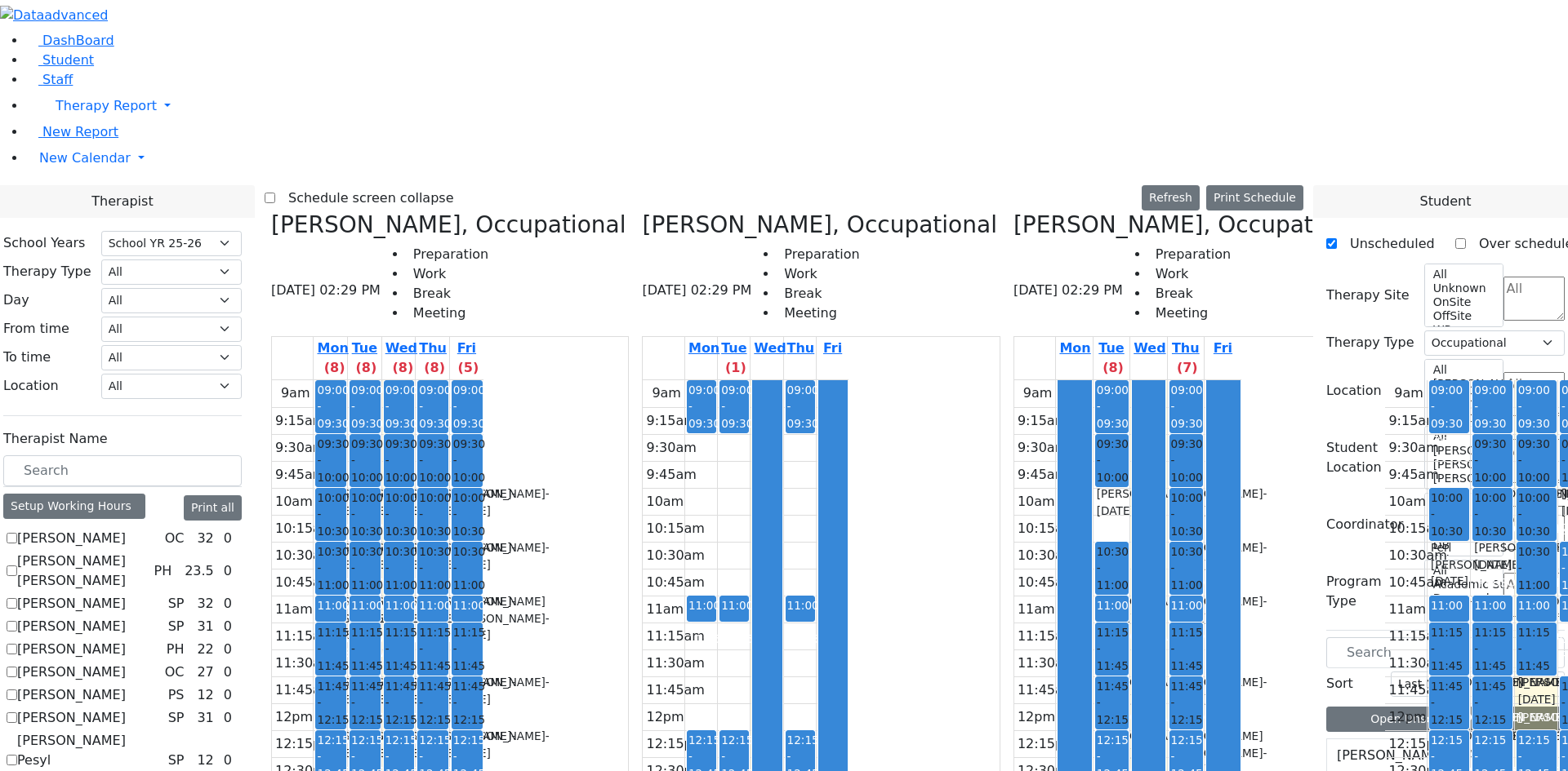
click at [732, 758] on td at bounding box center [766, 771] width 164 height 27
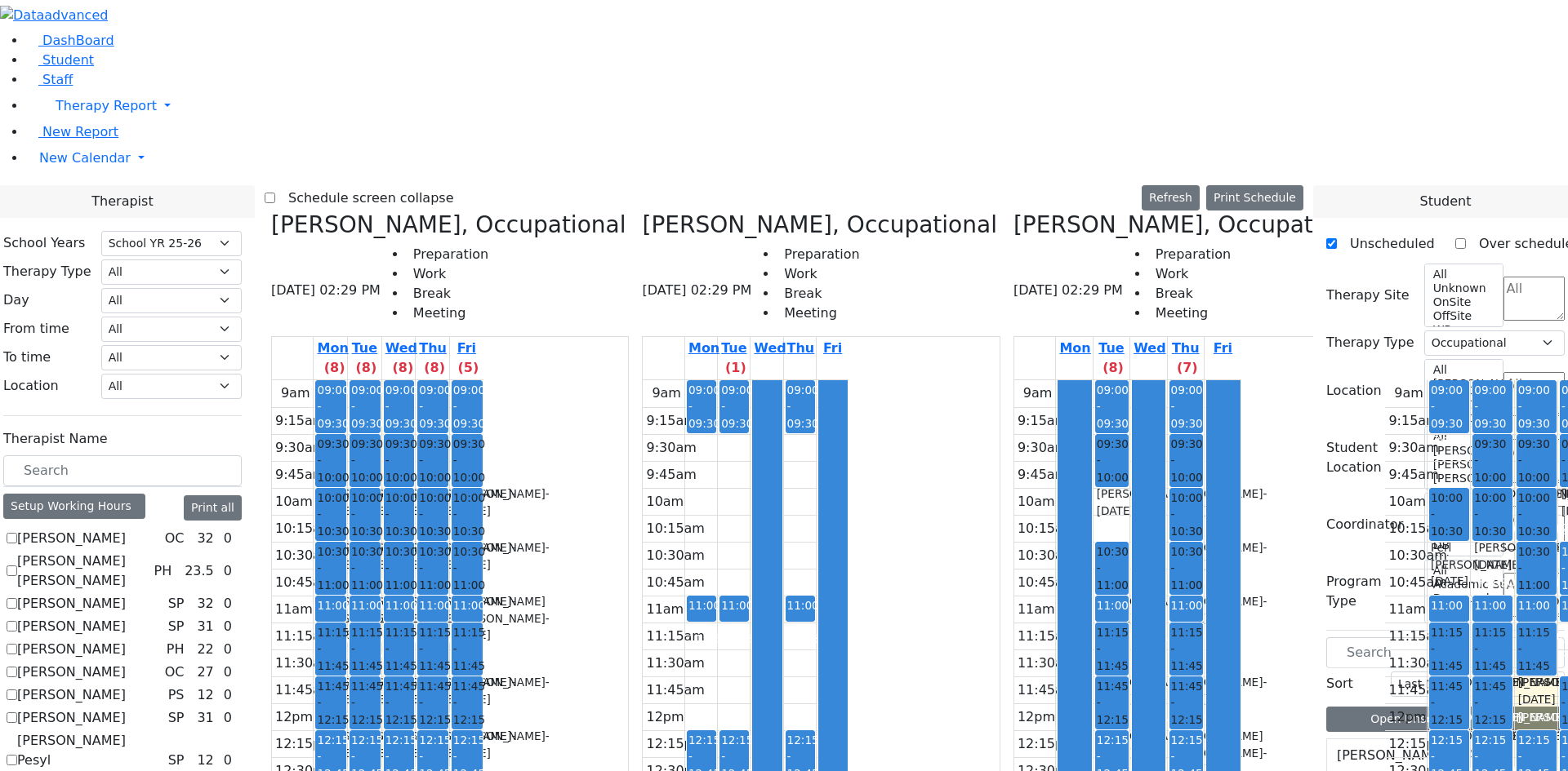
click at [796, 463] on div "9am 9:15am 9:30am 9:45am 10am 10:15am 10:30am 10:45am 11am 11:15am 11:30am 11:4…" at bounding box center [745, 704] width 206 height 646
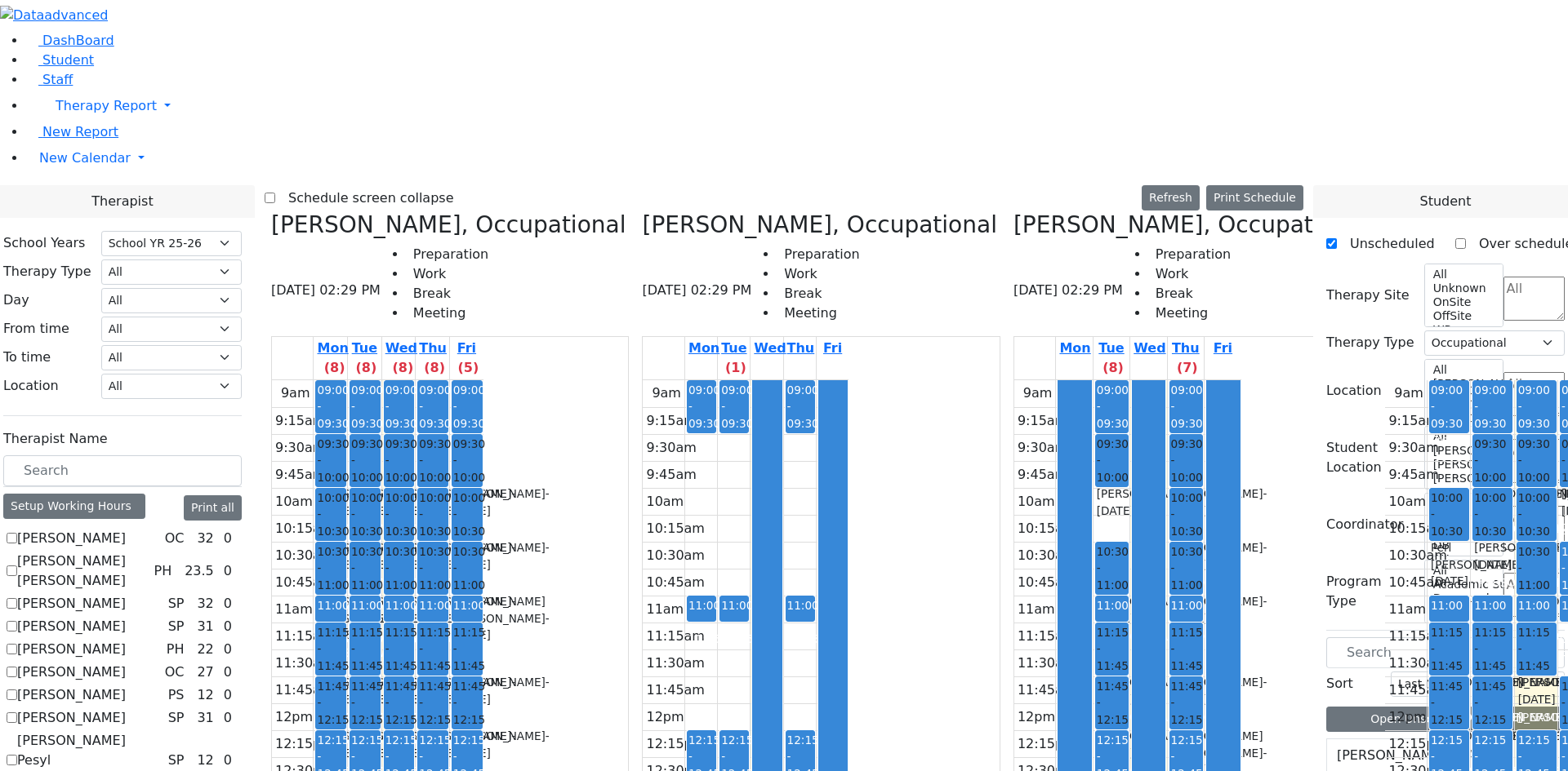
drag, startPoint x: 796, startPoint y: 463, endPoint x: 788, endPoint y: 415, distance: 48.7
click at [805, 391] on div "9am 9:15am 9:30am 9:45am 10am 10:15am 10:30am 10:45am 11am 11:15am 11:30am 11:4…" at bounding box center [745, 704] width 206 height 646
drag, startPoint x: 806, startPoint y: 367, endPoint x: 805, endPoint y: 389, distance: 22.0
click at [804, 412] on div "9am 9:15am 9:30am 9:45am 10am 10:15am 10:30am 10:45am 11am 11:15am 11:30am 11:4…" at bounding box center [745, 704] width 206 height 646
click at [804, 420] on div "9am 9:15am 9:30am 9:45am 10am 10:15am 10:30am 10:45am 11am 11:15am 11:30am 11:4…" at bounding box center [745, 704] width 206 height 646
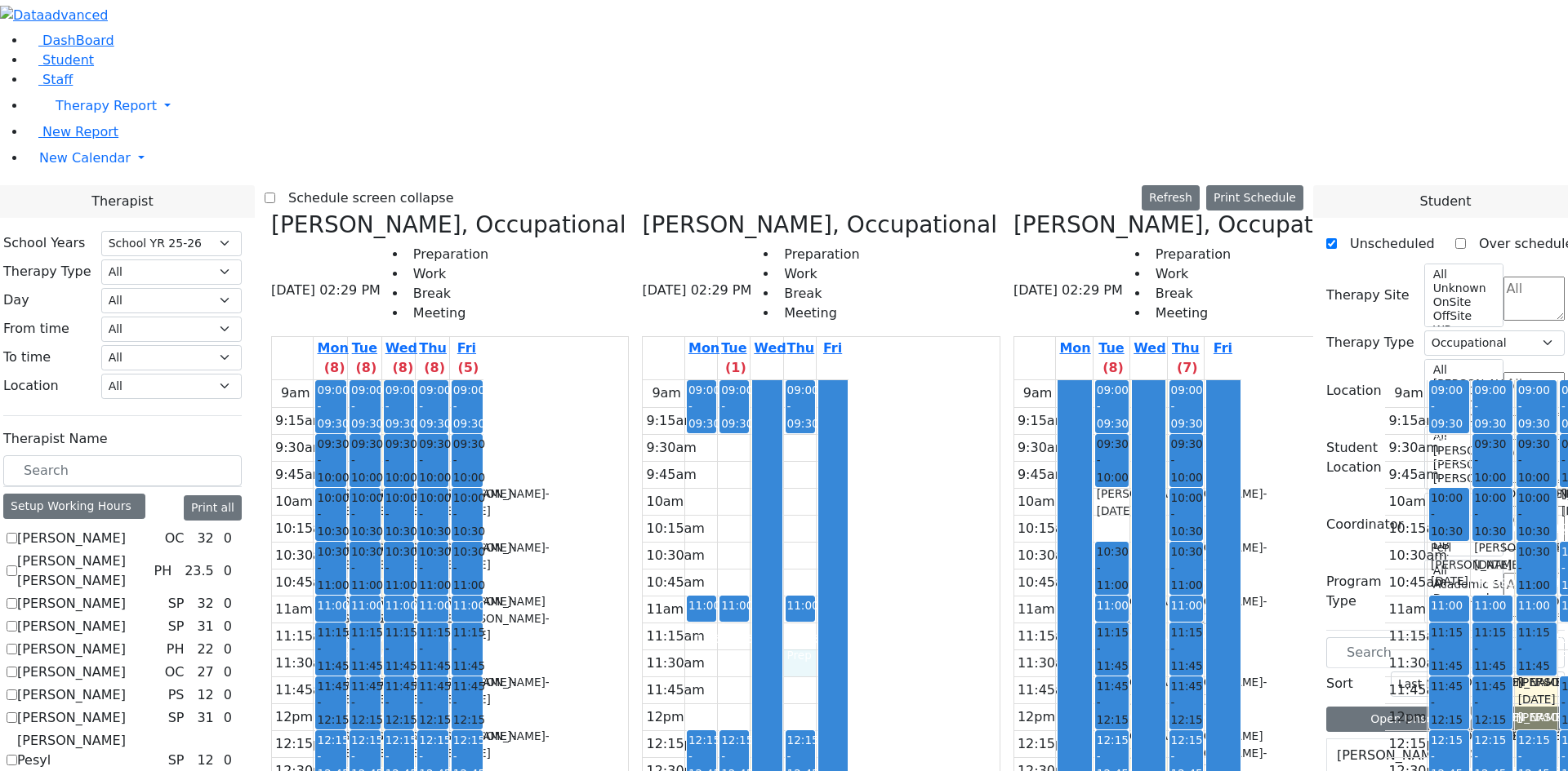
click at [813, 387] on div "9am 9:15am 9:30am 9:45am 10am 10:15am 10:30am 10:45am 11am 11:15am 11:30am 11:4…" at bounding box center [745, 704] width 206 height 646
click at [813, 647] on div "Prep" at bounding box center [799, 655] width 26 height 16
click at [815, 381] on div "9am 9:15am 9:30am 9:45am 10am 10:15am 10:30am 10:45am 11am 11:15am 11:30am 11:4…" at bounding box center [745, 704] width 206 height 646
click at [814, 618] on div at bounding box center [800, 621] width 28 height 6
click at [748, 618] on div at bounding box center [734, 621] width 28 height 6
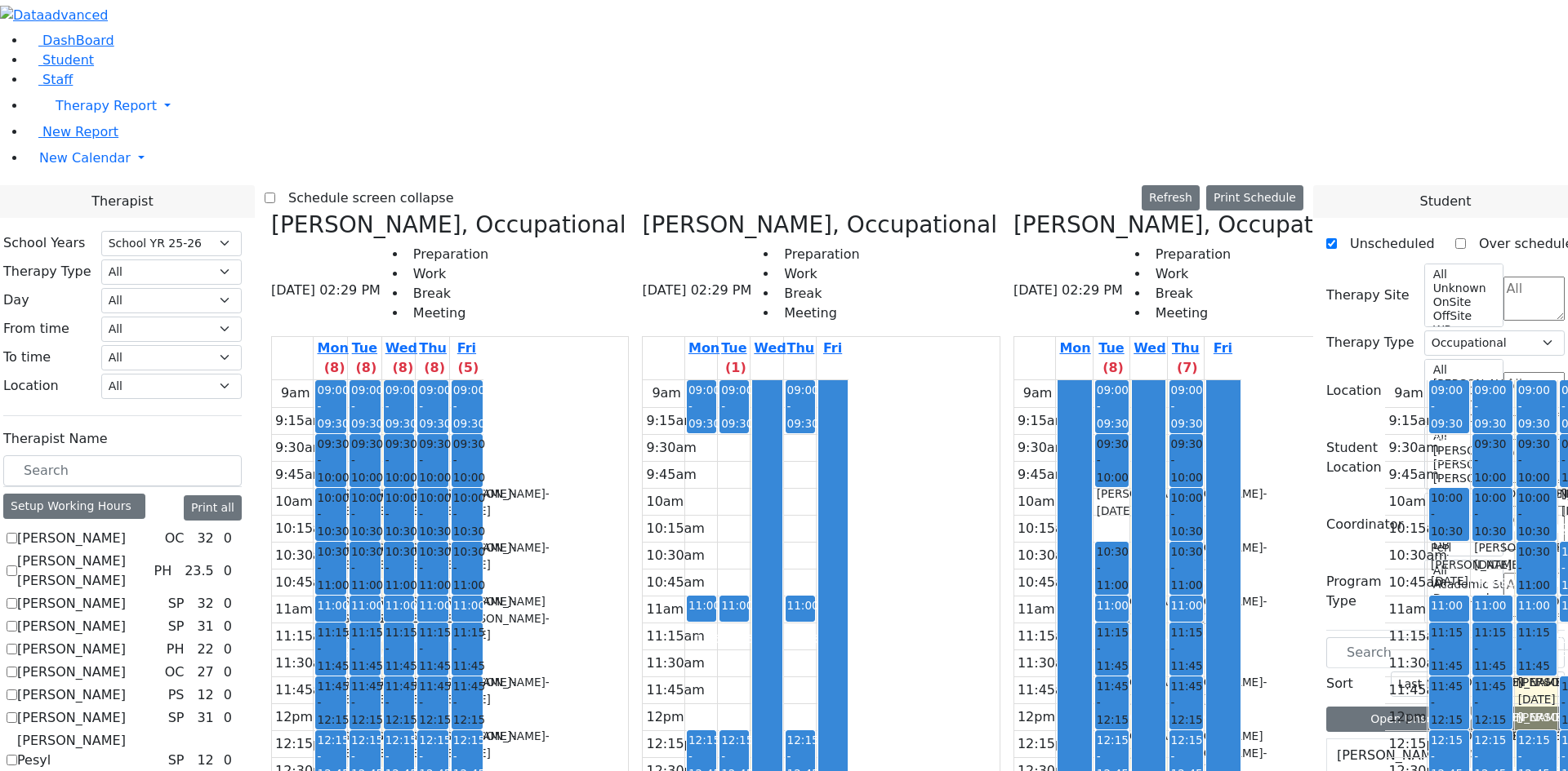
click at [701, 596] on div "11:00 - 11:15 Prep" at bounding box center [701, 608] width 28 height 24
click at [671, 600] on div "11am" at bounding box center [664, 610] width 44 height 20
drag, startPoint x: 673, startPoint y: 321, endPoint x: 695, endPoint y: 321, distance: 22.0
click at [687, 600] on div "11am" at bounding box center [664, 610] width 44 height 20
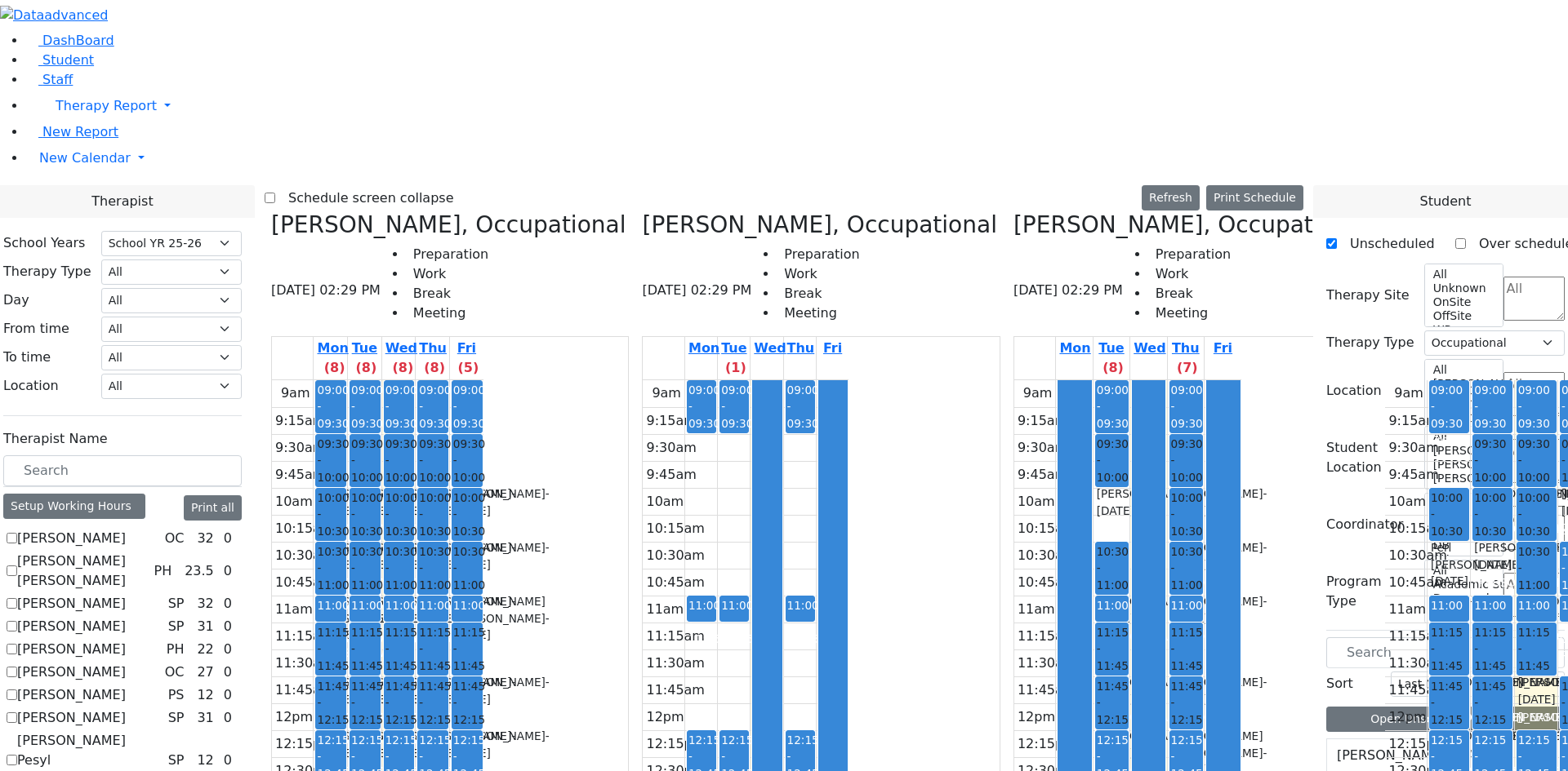
click at [485, 599] on span "11:00 - 11:15" at bounding box center [468, 623] width 32 height 47
click at [451, 599] on span "11:00 - 11:15" at bounding box center [434, 623] width 32 height 47
click at [379, 597] on div "11:00 - 11:15" at bounding box center [365, 622] width 28 height 49
click at [346, 596] on div "11:00 - 11:15 Prep" at bounding box center [330, 608] width 30 height 24
click at [348, 599] on span "11:00 - 11:15" at bounding box center [332, 623] width 32 height 47
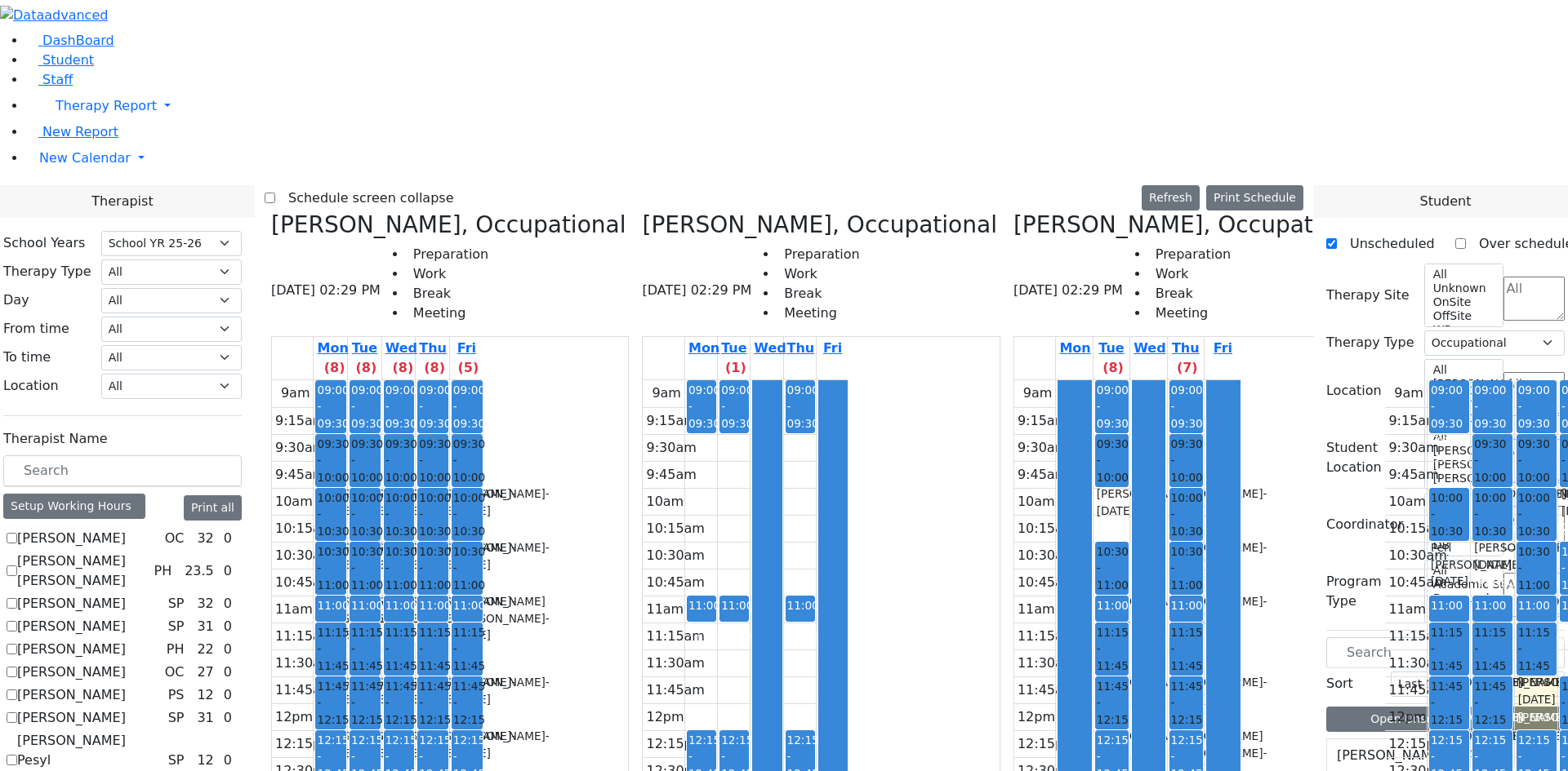
click at [743, 432] on div "Prep" at bounding box center [734, 440] width 26 height 16
click at [714, 432] on div "Prep" at bounding box center [701, 440] width 26 height 16
click at [736, 381] on div "09:00 - 09:30 Prep 11:00 - 11:15 Prep 12:15 - 12:45 Lunch 02:15 - 02:45 Training" at bounding box center [733, 704] width 32 height 646
drag, startPoint x: 761, startPoint y: 129, endPoint x: 781, endPoint y: 129, distance: 20.0
click at [764, 381] on div "9am 9:15am 9:30am 9:45am 10am 10:15am 10:30am 10:45am 11am 11:15am 11:30am 11:4…" at bounding box center [745, 704] width 206 height 646
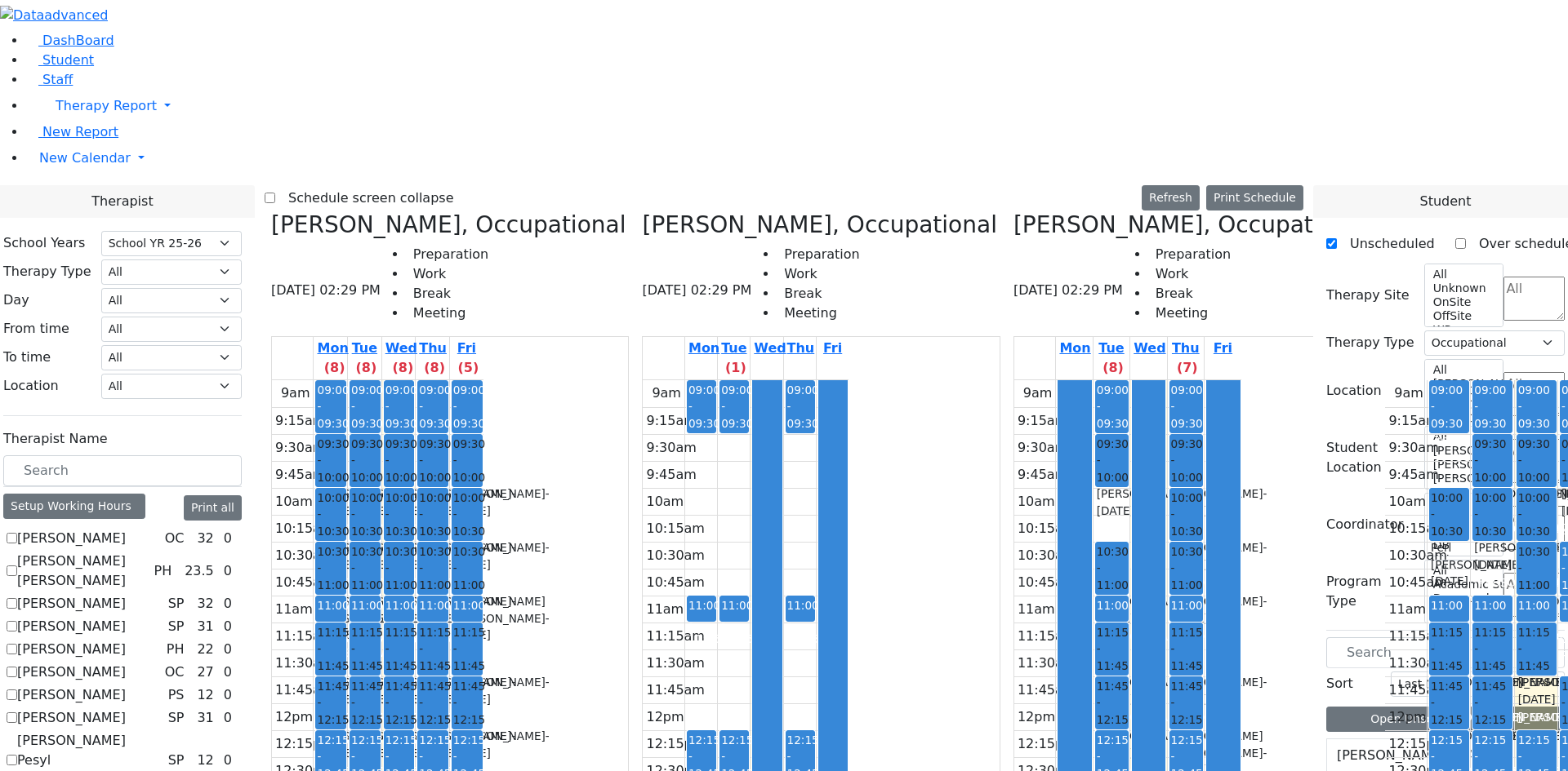
click at [780, 381] on div at bounding box center [766, 703] width 28 height 645
click at [808, 432] on div "Prep" at bounding box center [799, 440] width 26 height 16
click at [814, 599] on span "11:00 - 11:15" at bounding box center [802, 623] width 32 height 47
click at [749, 599] on span "11:00 - 11:15" at bounding box center [736, 623] width 32 height 47
click at [720, 599] on span "11:00 - 11:15" at bounding box center [704, 623] width 32 height 47
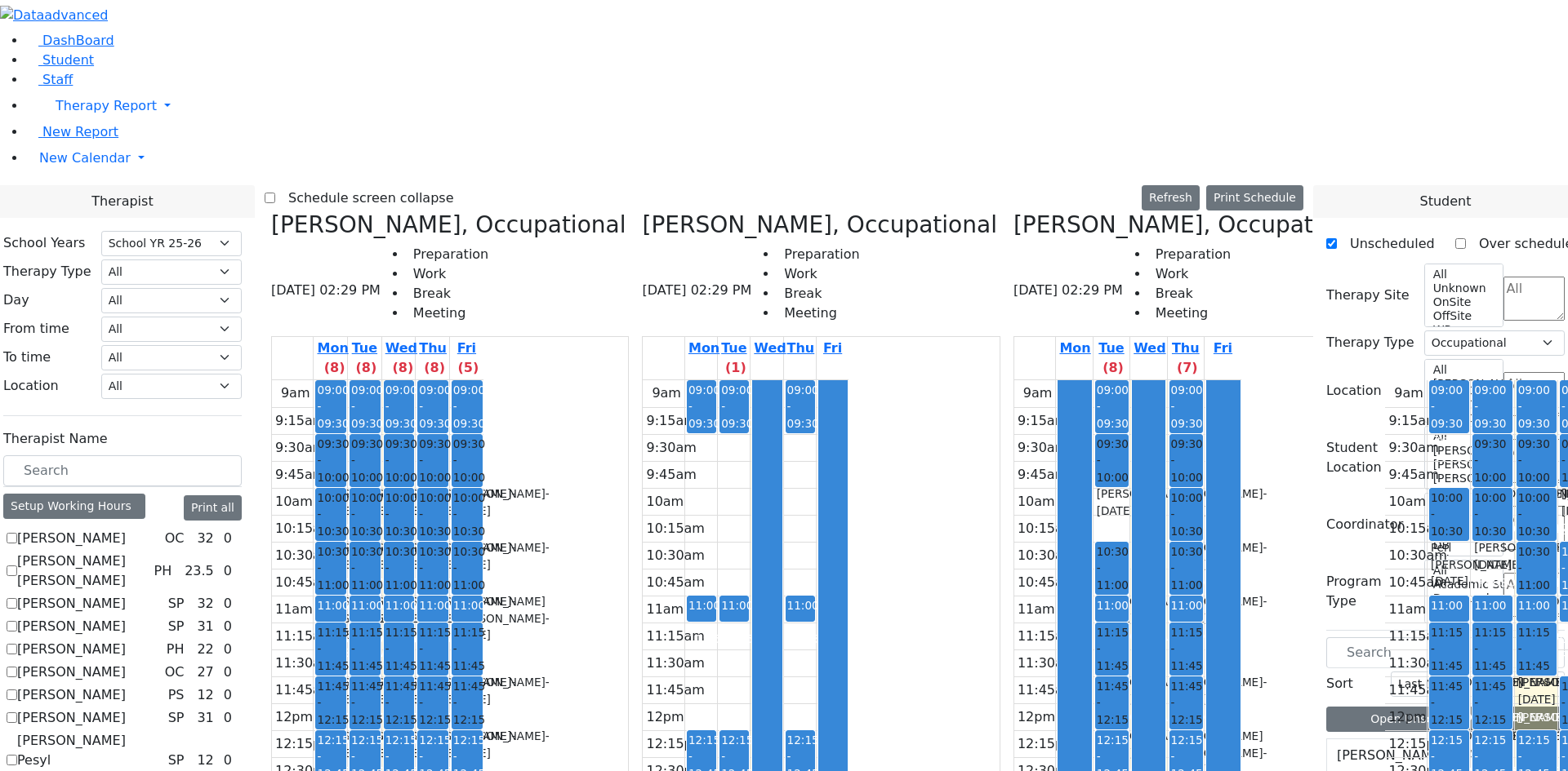
click at [740, 599] on span "11:00 - 11:15" at bounding box center [736, 623] width 32 height 47
click at [807, 599] on span "11:00 - 11:15" at bounding box center [802, 623] width 32 height 47
click at [734, 731] on link "12:15 - 12:45 Lunch" at bounding box center [734, 757] width 30 height 53
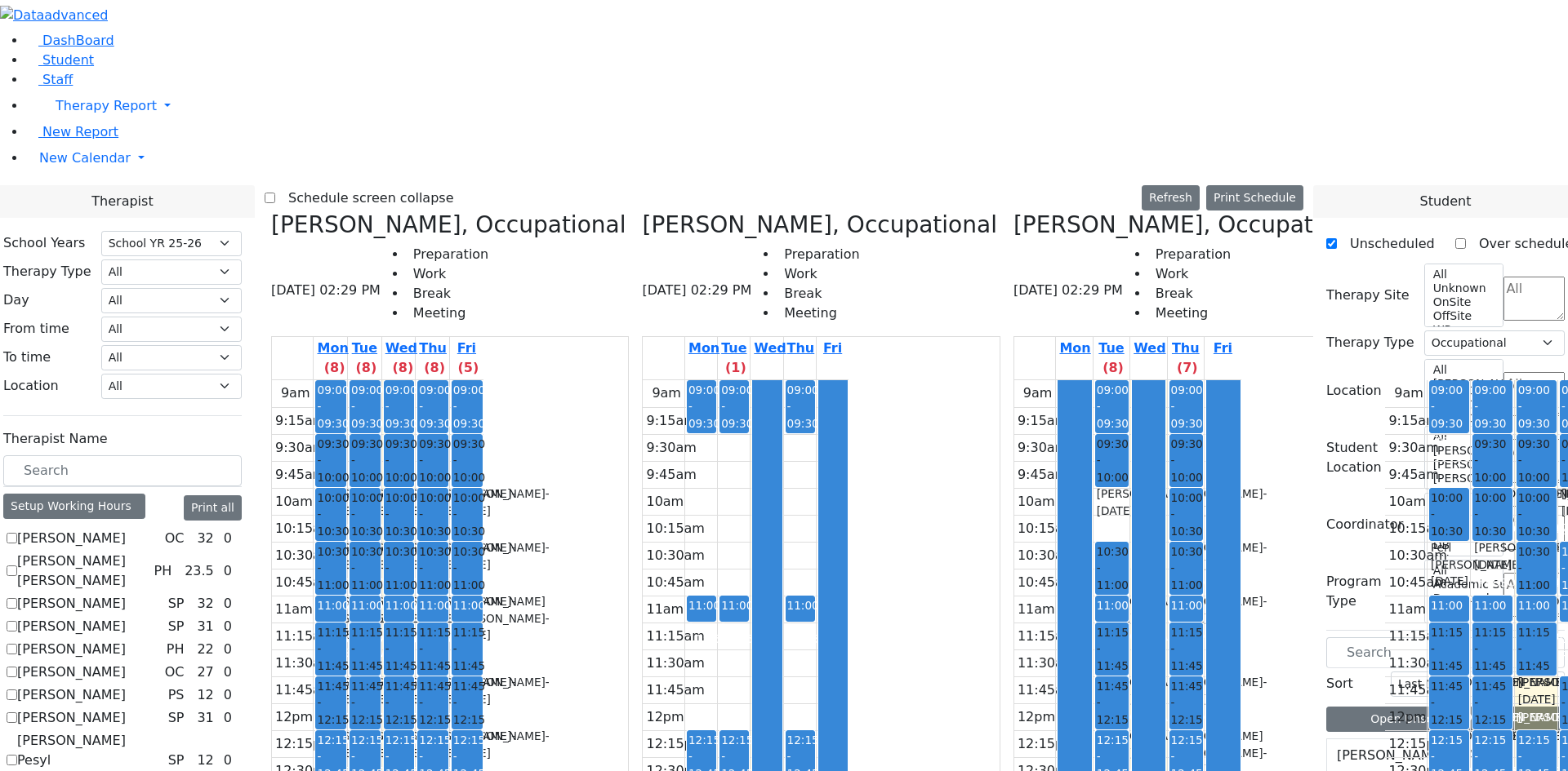
click at [485, 543] on span "10:30 - 11:00" at bounding box center [468, 568] width 32 height 49
click at [483, 604] on div "9am 9:15am 9:30am 9:45am 10am 10:15am 10:30am 10:45am 11am 11:15am 11:30am 11:4…" at bounding box center [377, 704] width 212 height 646
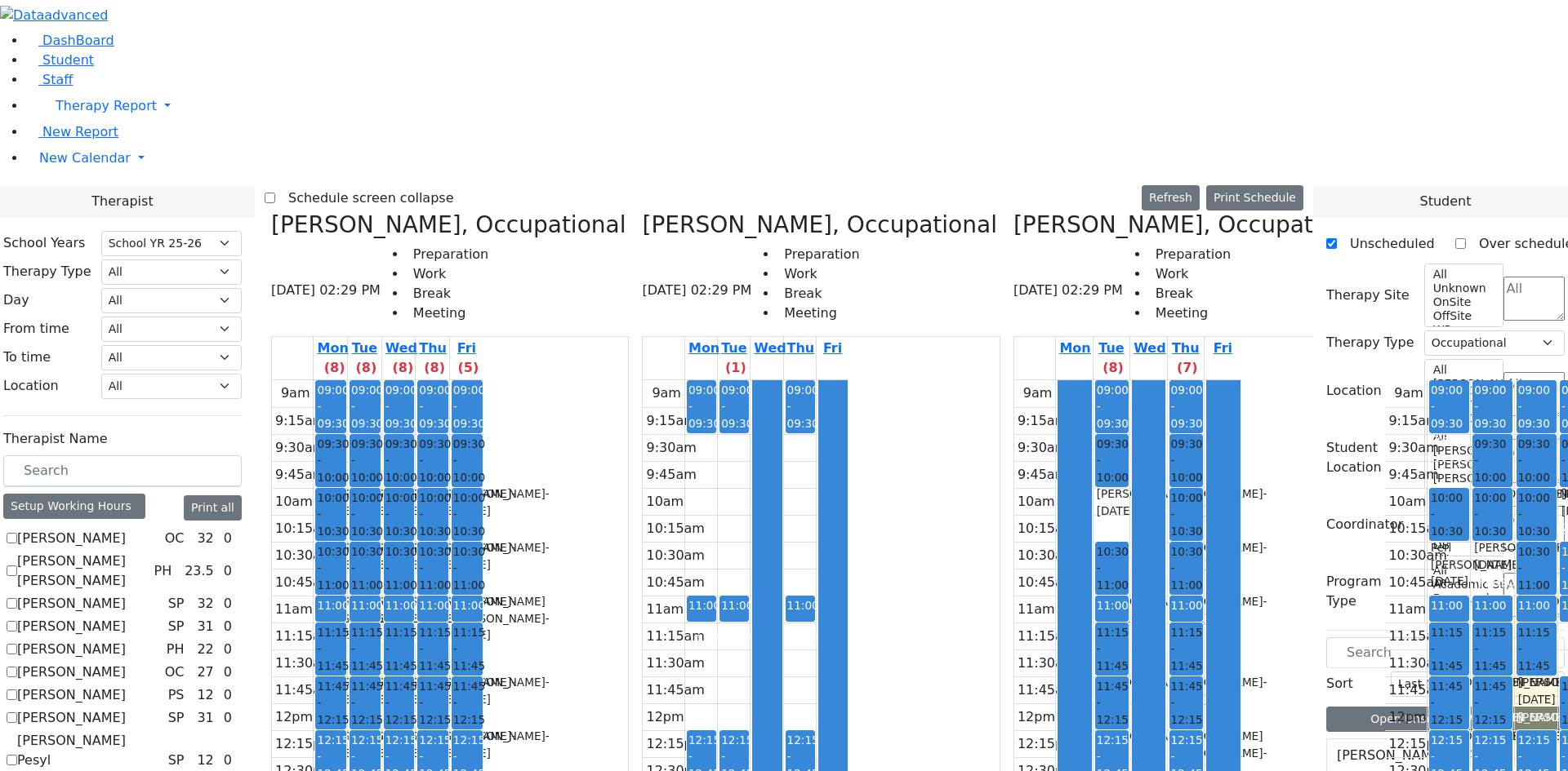
click at [451, 733] on span "12:15 - 12:45" at bounding box center [434, 757] width 32 height 47
click at [446, 728] on div "[PERSON_NAME] - [DATE]" at bounding box center [432, 744] width 28 height 33
click at [515, 676] on span "- [DATE]" at bounding box center [466, 690] width 96 height 30
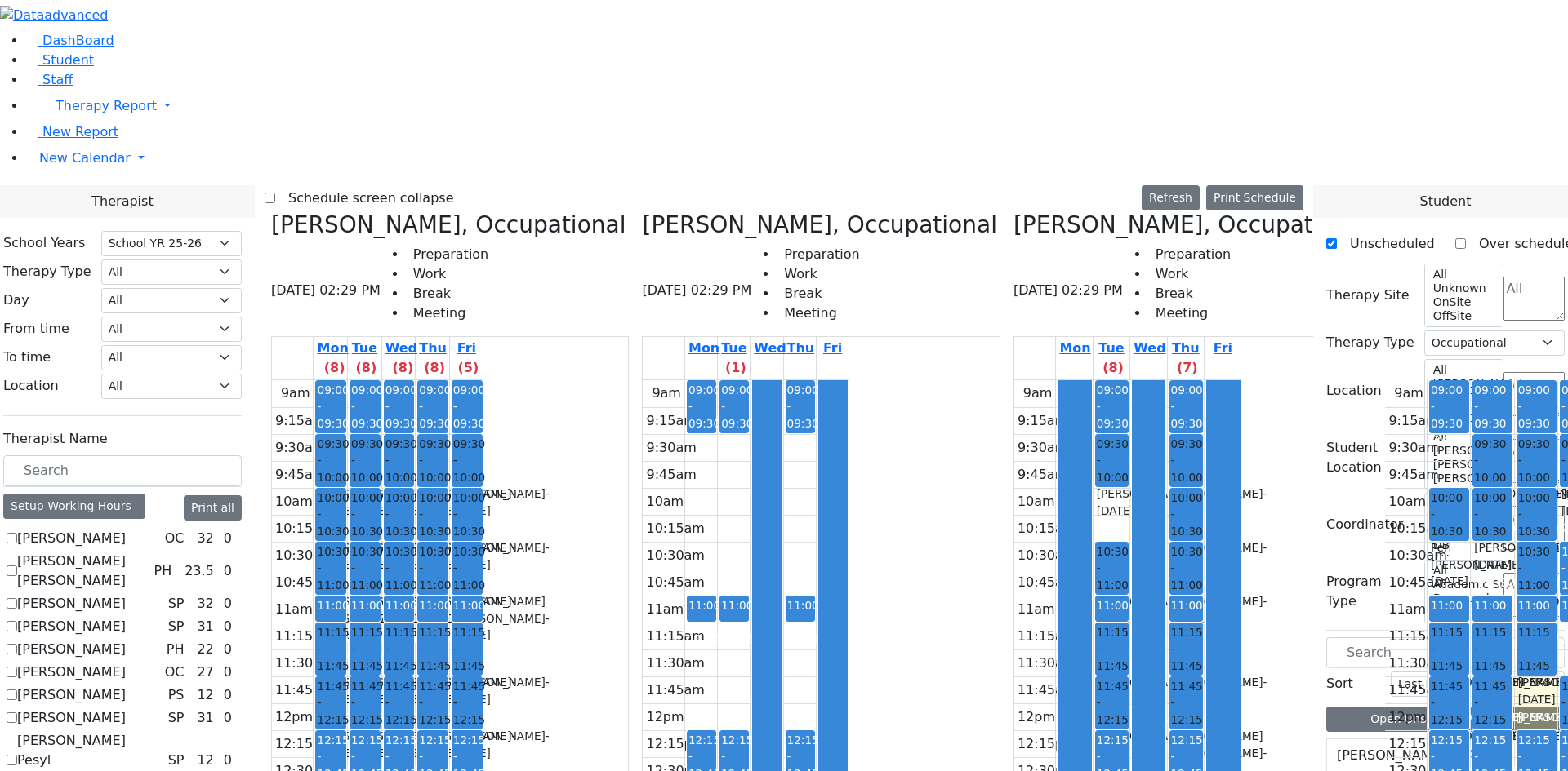
click at [451, 624] on span "11:15 - 11:45" at bounding box center [434, 649] width 32 height 49
click at [446, 593] on div "[PERSON_NAME] - [DATE]" at bounding box center [432, 609] width 28 height 33
click at [481, 674] on div "[PERSON_NAME] - [DATE]" at bounding box center [466, 690] width 28 height 33
click at [481, 728] on div "[PERSON_NAME] - [DATE]" at bounding box center [466, 744] width 28 height 33
click at [446, 728] on div "[PERSON_NAME] - [DATE]" at bounding box center [432, 744] width 28 height 33
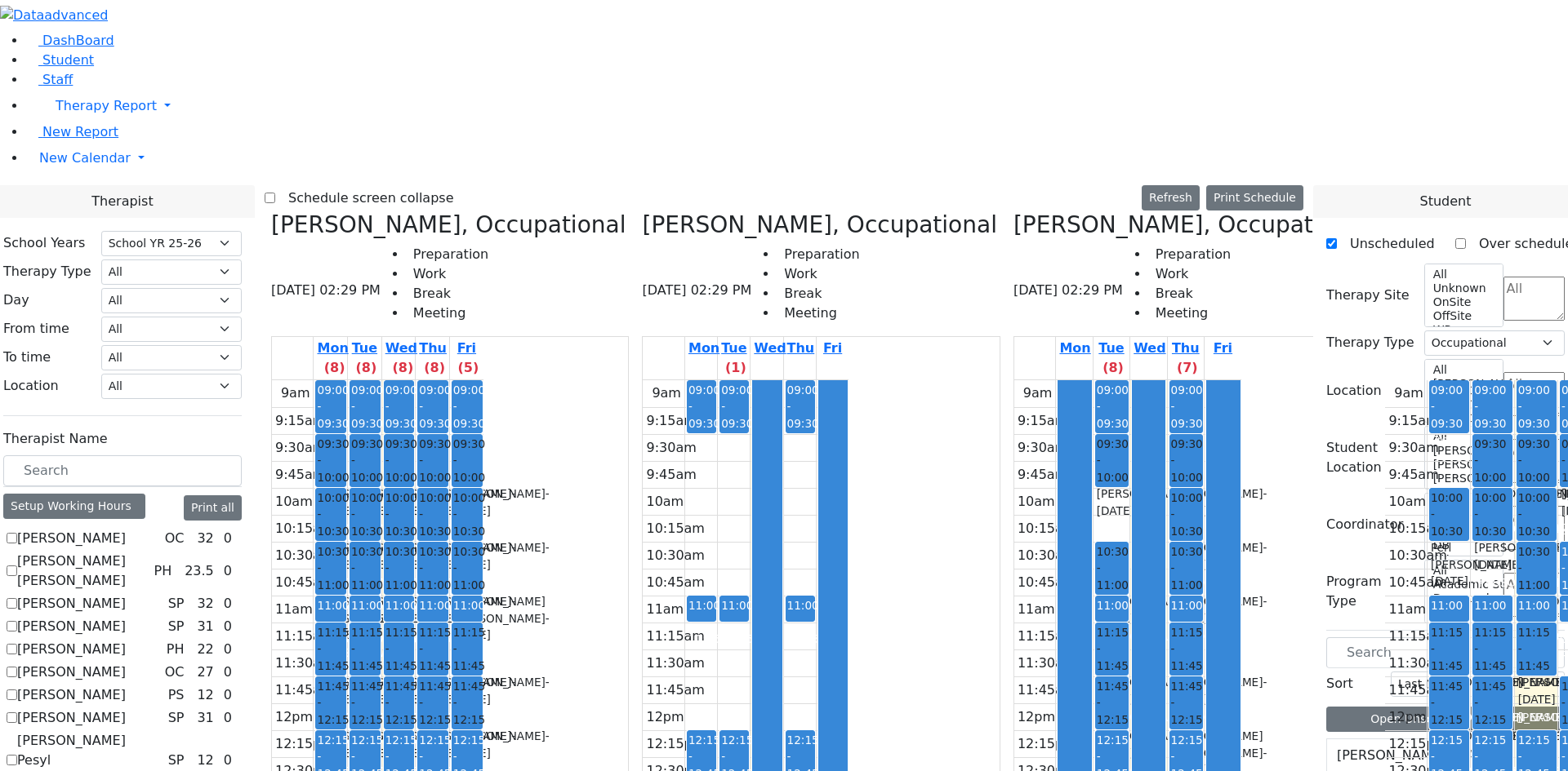
click at [413, 728] on div "[PERSON_NAME] - [DATE]" at bounding box center [399, 744] width 28 height 33
click at [379, 728] on div "[PERSON_NAME] - [DATE]" at bounding box center [365, 744] width 28 height 33
click at [345, 728] on div "[PERSON_NAME] - [DATE]" at bounding box center [330, 744] width 28 height 33
click at [413, 676] on span "- [DATE]" at bounding box center [365, 690] width 96 height 30
click at [380, 623] on div "11:15 - 11:45 [PERSON_NAME] - [DATE] [PERSON_NAME]" at bounding box center [365, 649] width 30 height 51
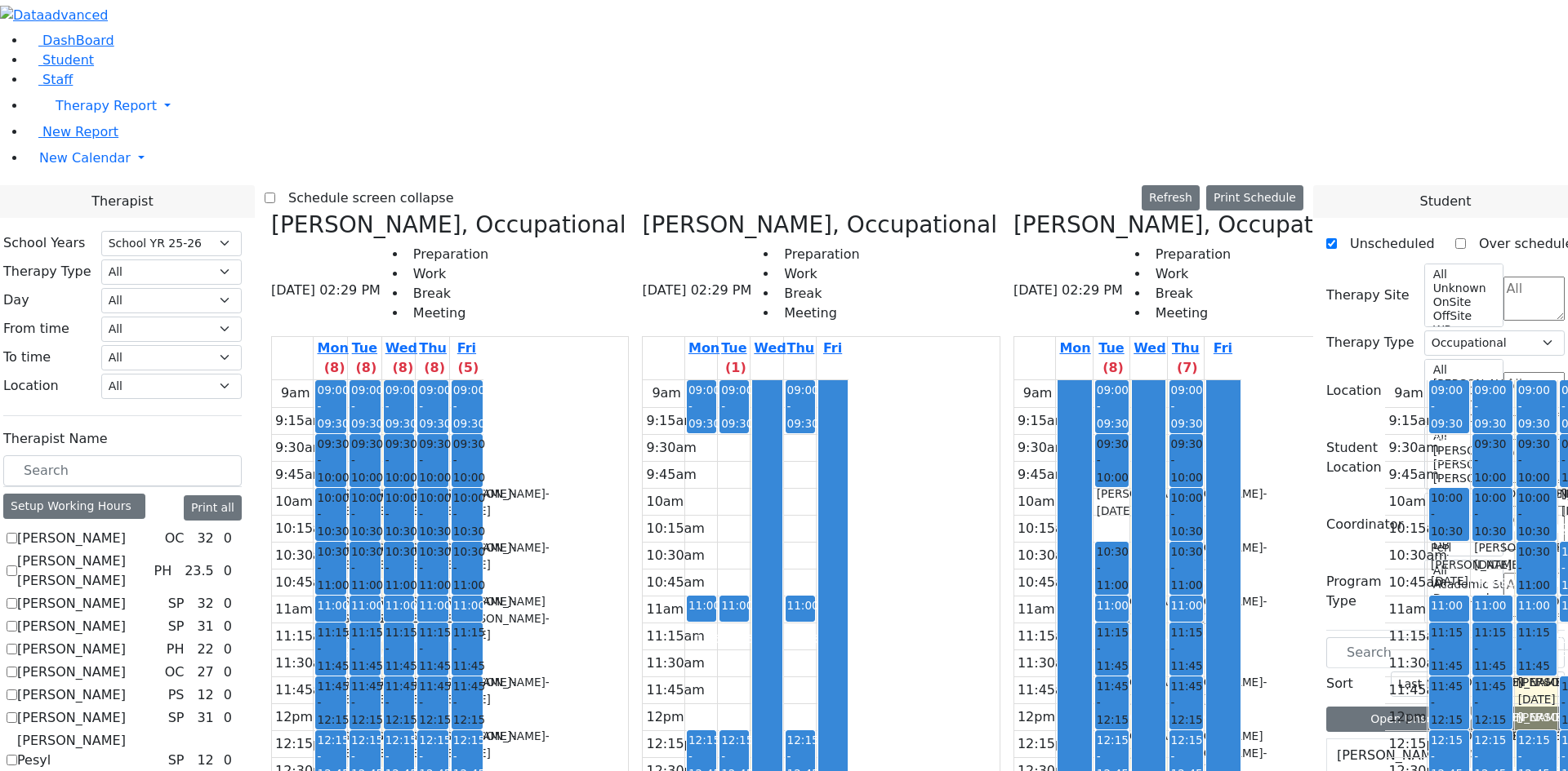
click at [379, 674] on div "[PERSON_NAME] - [DATE]" at bounding box center [365, 690] width 28 height 33
drag, startPoint x: 560, startPoint y: 365, endPoint x: 589, endPoint y: 372, distance: 29.8
click at [413, 674] on div "[PERSON_NAME] - [DATE]" at bounding box center [399, 690] width 28 height 33
click at [446, 674] on div "[PERSON_NAME] - [DATE]" at bounding box center [432, 690] width 28 height 33
click at [481, 674] on div "[PERSON_NAME] - [DATE]" at bounding box center [466, 690] width 28 height 33
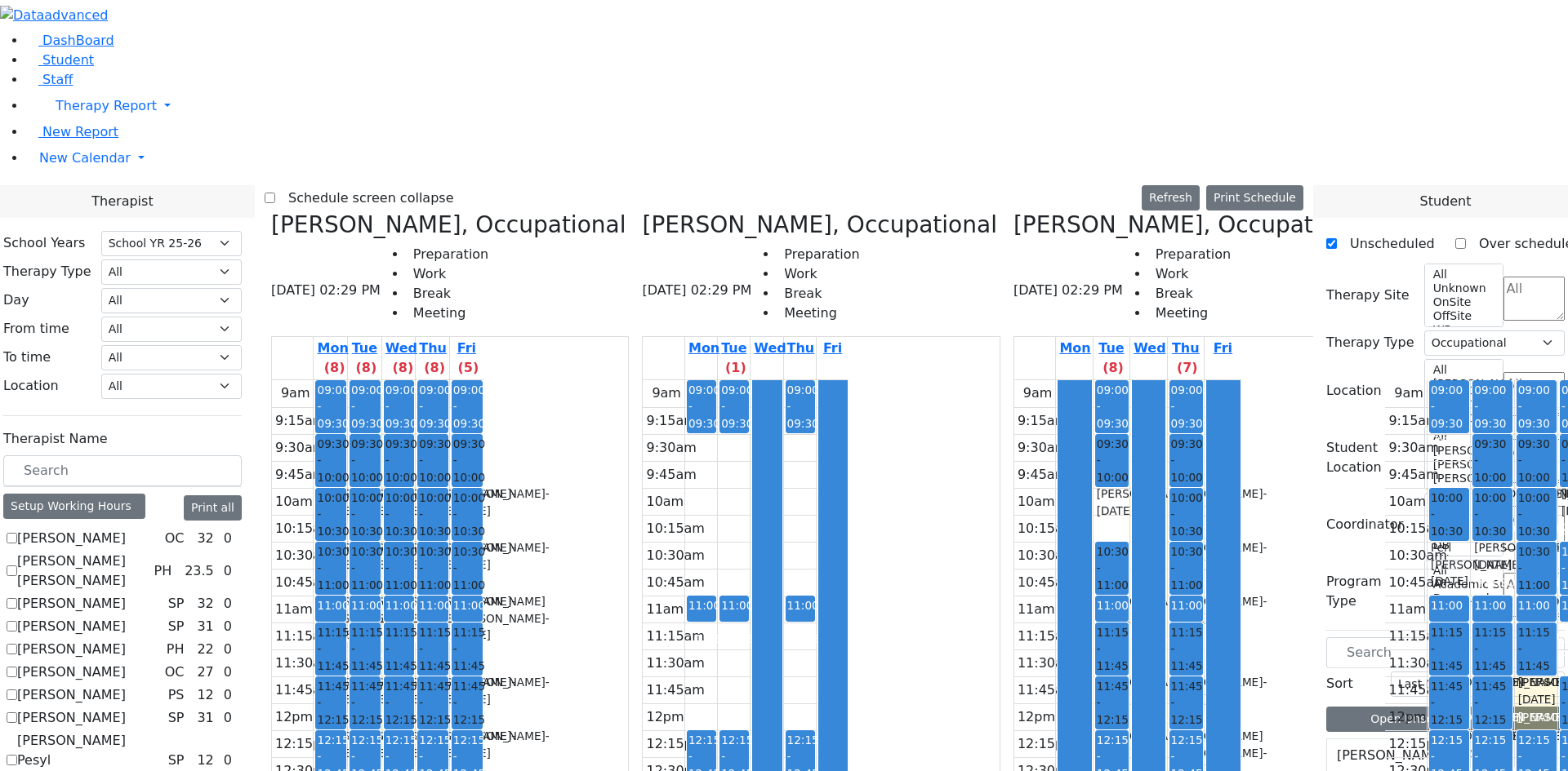
click at [485, 543] on span "10:30 - 11:00" at bounding box center [468, 568] width 32 height 49
click at [446, 593] on div "[PERSON_NAME] - [DATE]" at bounding box center [432, 609] width 28 height 33
click at [413, 593] on div "[PERSON_NAME] - [DATE]" at bounding box center [399, 609] width 28 height 33
click at [413, 540] on div "[PERSON_NAME] - [DATE]" at bounding box center [399, 556] width 28 height 33
click at [379, 540] on div "[PERSON_NAME] - [DATE]" at bounding box center [365, 556] width 28 height 33
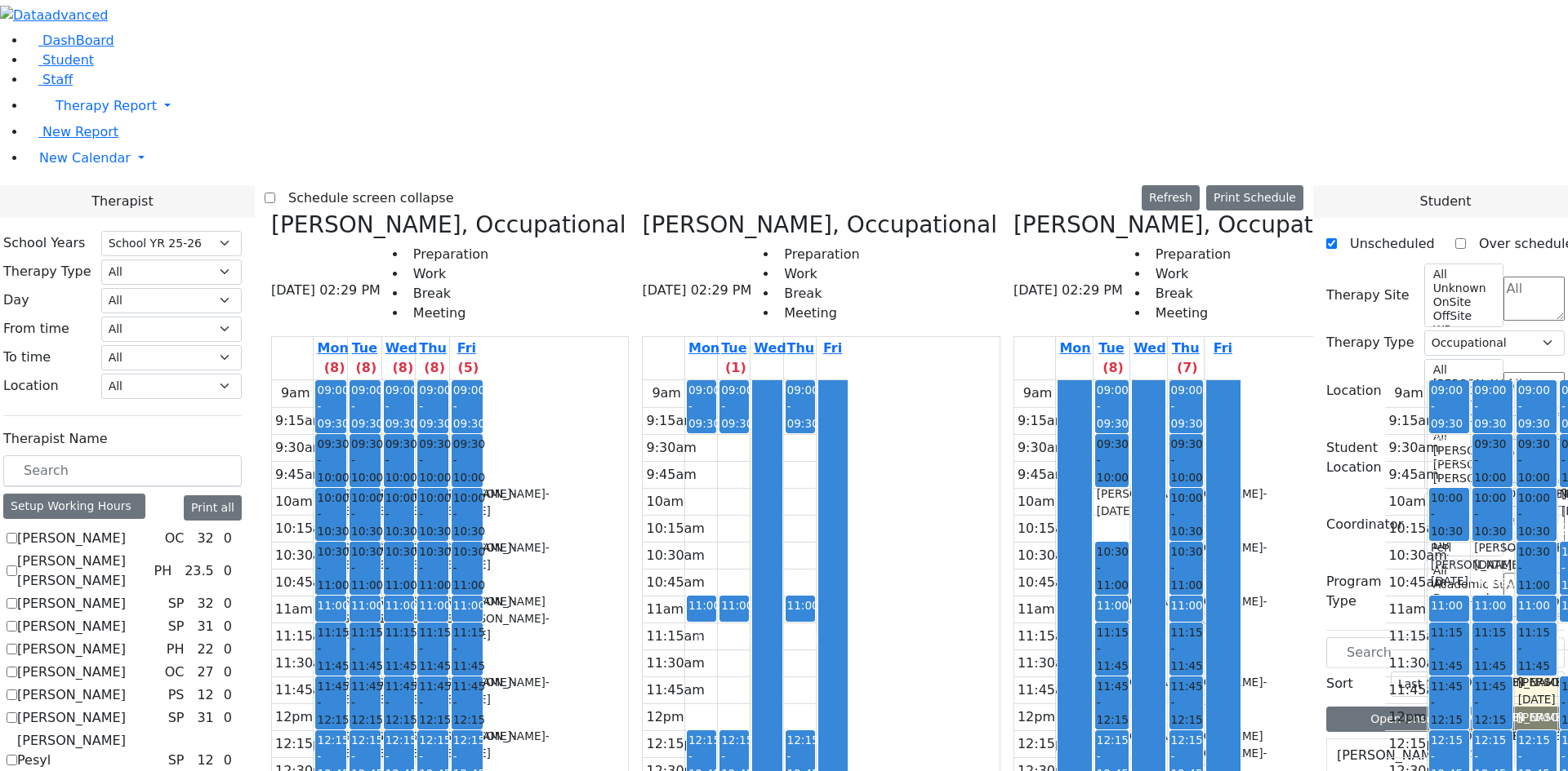
click at [379, 486] on div "[PERSON_NAME] - [DATE]" at bounding box center [365, 502] width 28 height 33
click at [381, 435] on link "09:30 - 10:00 [PERSON_NAME] - [DATE] [PERSON_NAME]" at bounding box center [365, 461] width 31 height 53
click at [413, 486] on div "[PERSON_NAME] - [DATE]" at bounding box center [399, 502] width 28 height 33
click at [446, 486] on div "[PERSON_NAME] - [DATE]" at bounding box center [432, 502] width 28 height 33
click at [481, 486] on div "[PERSON_NAME] - [DATE]" at bounding box center [466, 502] width 28 height 33
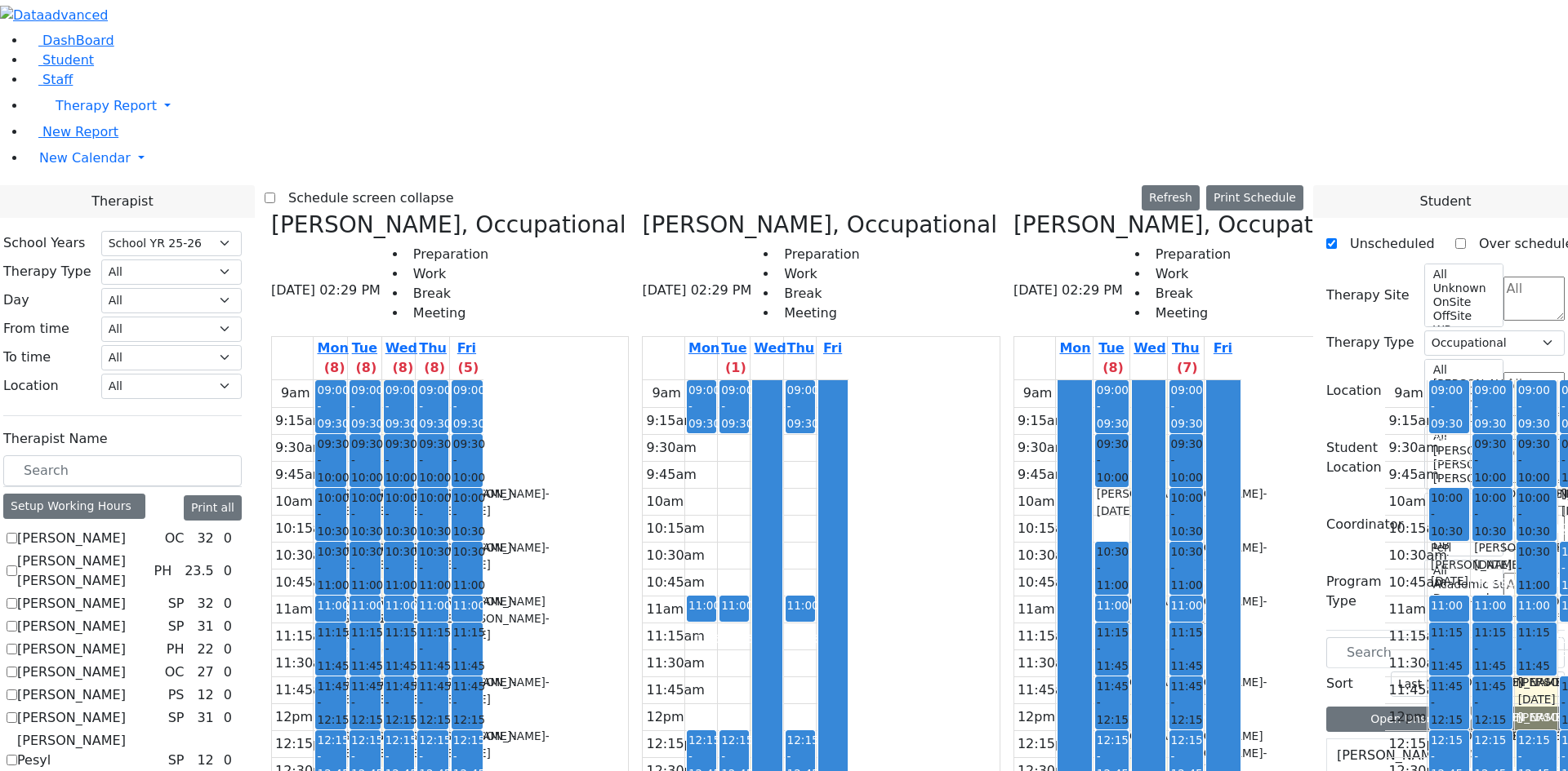
click at [485, 489] on span "10:00 - 10:30" at bounding box center [468, 514] width 32 height 49
click at [481, 593] on div "[PERSON_NAME] [PERSON_NAME] - [DATE]" at bounding box center [466, 617] width 28 height 49
click at [446, 593] on div "[PERSON_NAME] - [DATE]" at bounding box center [432, 609] width 28 height 33
click at [446, 540] on div "[PERSON_NAME] - [DATE]" at bounding box center [432, 556] width 28 height 33
click at [451, 435] on span "09:30 - 10:00" at bounding box center [434, 460] width 32 height 49
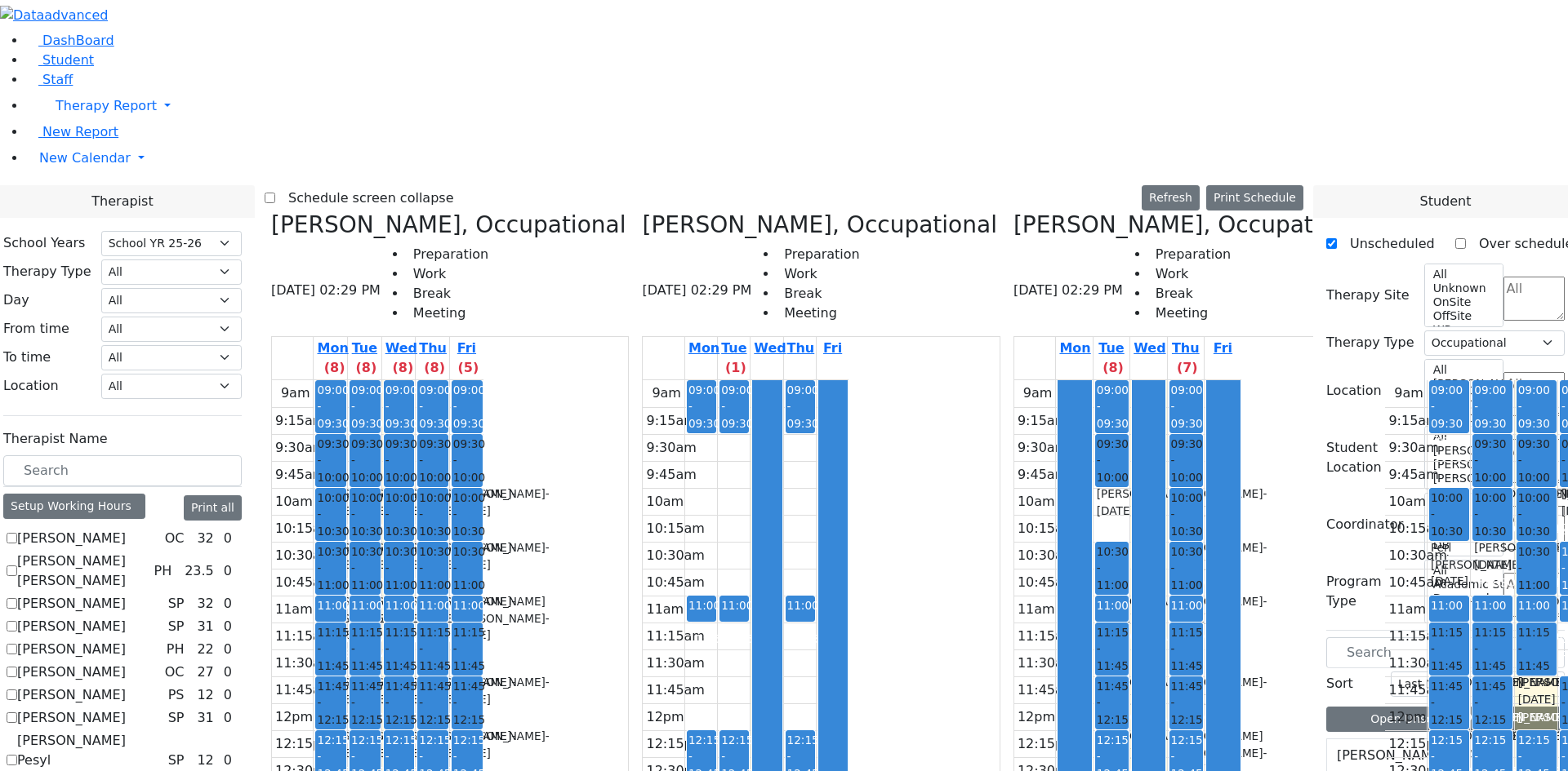
click at [413, 486] on div "[PERSON_NAME] - [DATE]" at bounding box center [399, 502] width 28 height 33
click at [418, 489] on span "10:00 - 10:30" at bounding box center [401, 514] width 32 height 49
click at [413, 593] on div "[PERSON_NAME] - [DATE]" at bounding box center [399, 609] width 28 height 33
click at [383, 543] on span "10:30 - 11:00" at bounding box center [366, 568] width 32 height 49
click at [379, 540] on div "[PERSON_NAME] - [DATE]" at bounding box center [365, 556] width 28 height 33
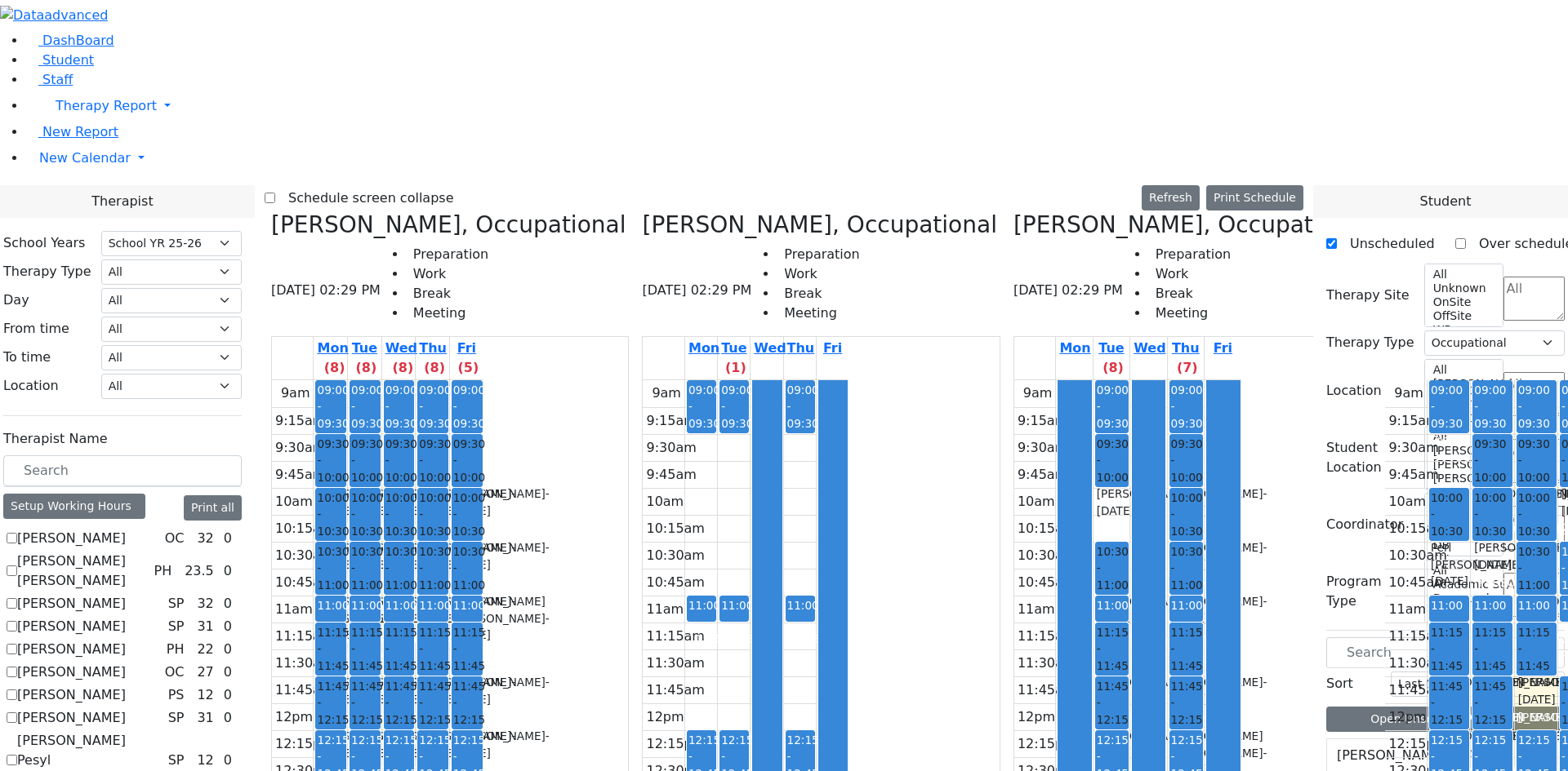
drag, startPoint x: 619, startPoint y: 556, endPoint x: 626, endPoint y: 683, distance: 127.2
click at [483, 646] on div "9am 9:15am 9:30am 9:45am 10am 10:15am 10:30am 10:45am 11am 11:15am 11:30am 11:4…" at bounding box center [377, 704] width 212 height 646
drag, startPoint x: 636, startPoint y: 723, endPoint x: 526, endPoint y: 650, distance: 132.0
click at [483, 650] on div "9am 9:15am 9:30am 9:45am 10am 10:15am 10:30am 10:45am 11am 11:15am 11:30am 11:4…" at bounding box center [377, 704] width 212 height 646
click at [483, 626] on div "9am 9:15am 9:30am 9:45am 10am 10:15am 10:30am 10:45am 11am 11:15am 11:30am 11:4…" at bounding box center [377, 704] width 212 height 646
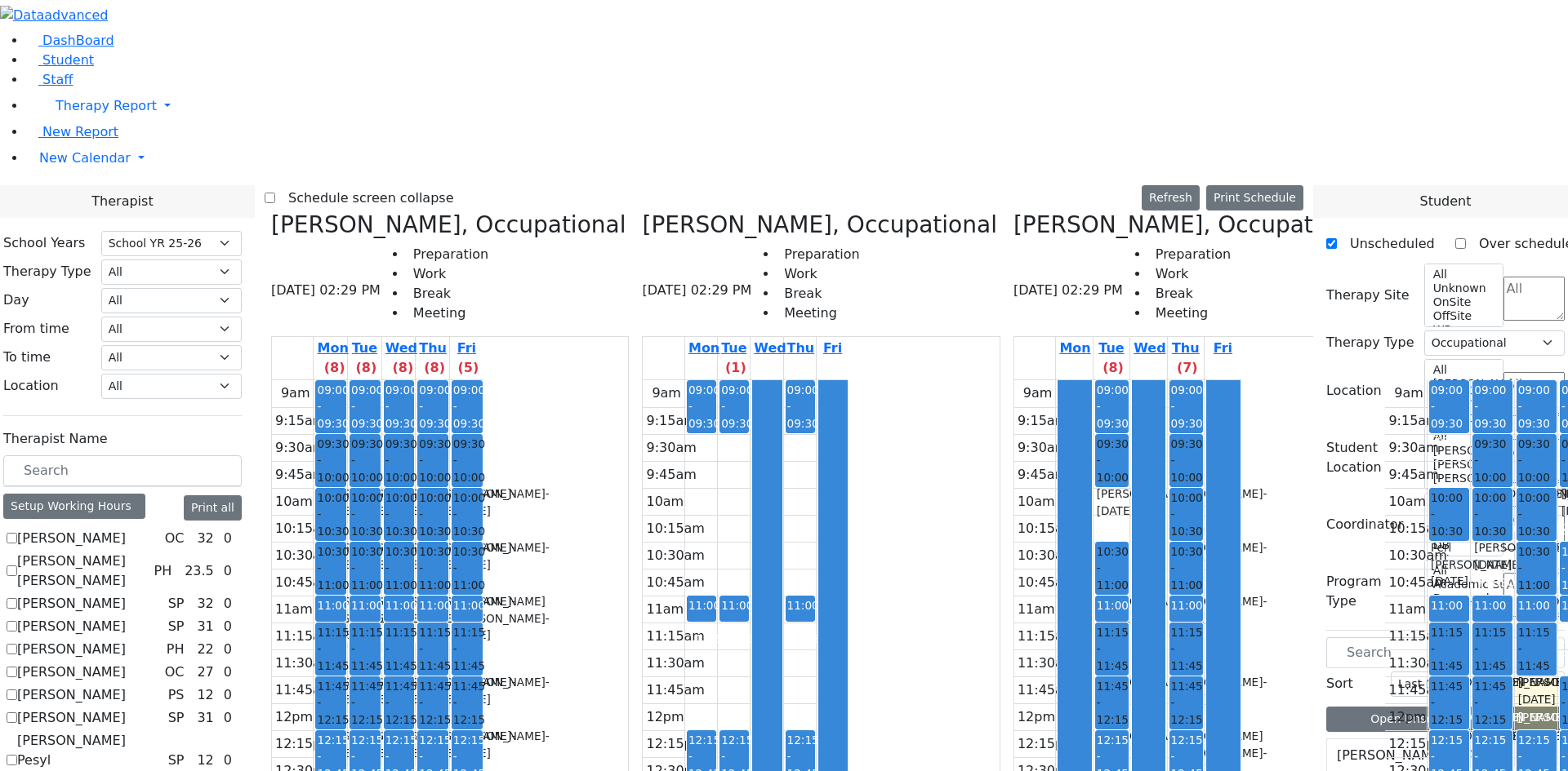
click at [483, 616] on div "9am 9:15am 9:30am 9:45am 10am 10:15am 10:30am 10:45am 11am 11:15am 11:30am 11:4…" at bounding box center [377, 704] width 212 height 646
click at [483, 618] on div "9am 9:15am 9:30am 9:45am 10am 10:15am 10:30am 10:45am 11am 11:15am 11:30am 11:4…" at bounding box center [377, 704] width 212 height 646
click at [483, 595] on div "9am 9:15am 9:30am 9:45am 10am 10:15am 10:30am 10:45am 11am 11:15am 11:30am 11:4…" at bounding box center [377, 704] width 212 height 646
click at [483, 569] on div "9am 9:15am 9:30am 9:45am 10am 10:15am 10:30am 10:45am 11am 11:15am 11:30am 11:4…" at bounding box center [377, 704] width 212 height 646
click at [483, 515] on div "9am 9:15am 9:30am 9:45am 10am 10:15am 10:30am 10:45am 11am 11:15am 11:30am 11:4…" at bounding box center [377, 704] width 212 height 646
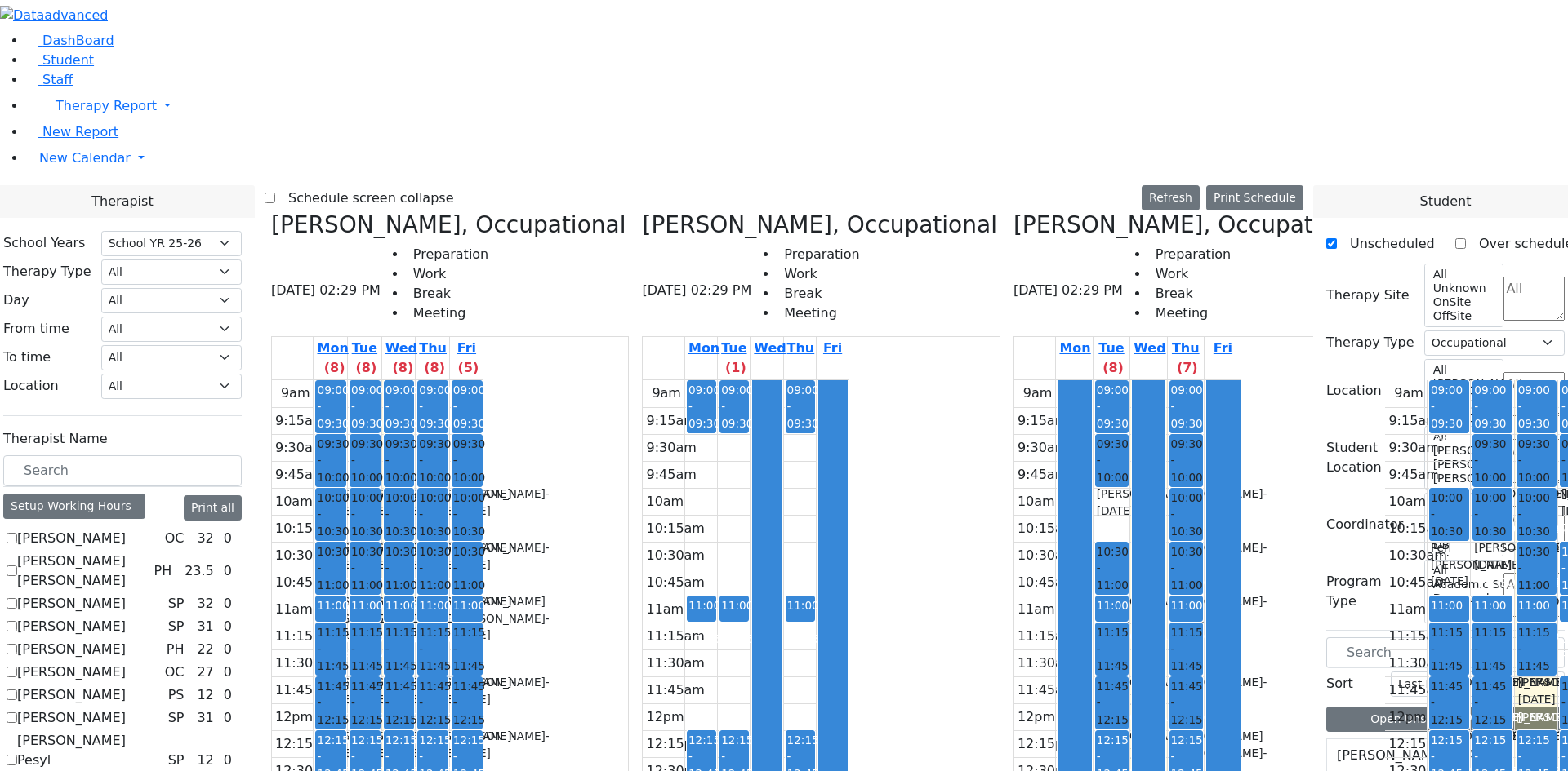
click at [483, 545] on div "9am 9:15am 9:30am 9:45am 10am 10:15am 10:30am 10:45am 11am 11:15am 11:30am 11:4…" at bounding box center [377, 704] width 212 height 646
click at [483, 576] on div "9am 9:15am 9:30am 9:45am 10am 10:15am 10:30am 10:45am 11am 11:15am 11:30am 11:4…" at bounding box center [377, 704] width 212 height 646
click at [483, 600] on div "9am 9:15am 9:30am 9:45am 10am 10:15am 10:30am 10:45am 11am 11:15am 11:30am 11:4…" at bounding box center [377, 704] width 212 height 646
click at [483, 646] on div "9am 9:15am 9:30am 9:45am 10am 10:15am 10:30am 10:45am 11am 11:15am 11:30am 11:4…" at bounding box center [377, 704] width 212 height 646
drag, startPoint x: 644, startPoint y: 727, endPoint x: 643, endPoint y: 664, distance: 63.0
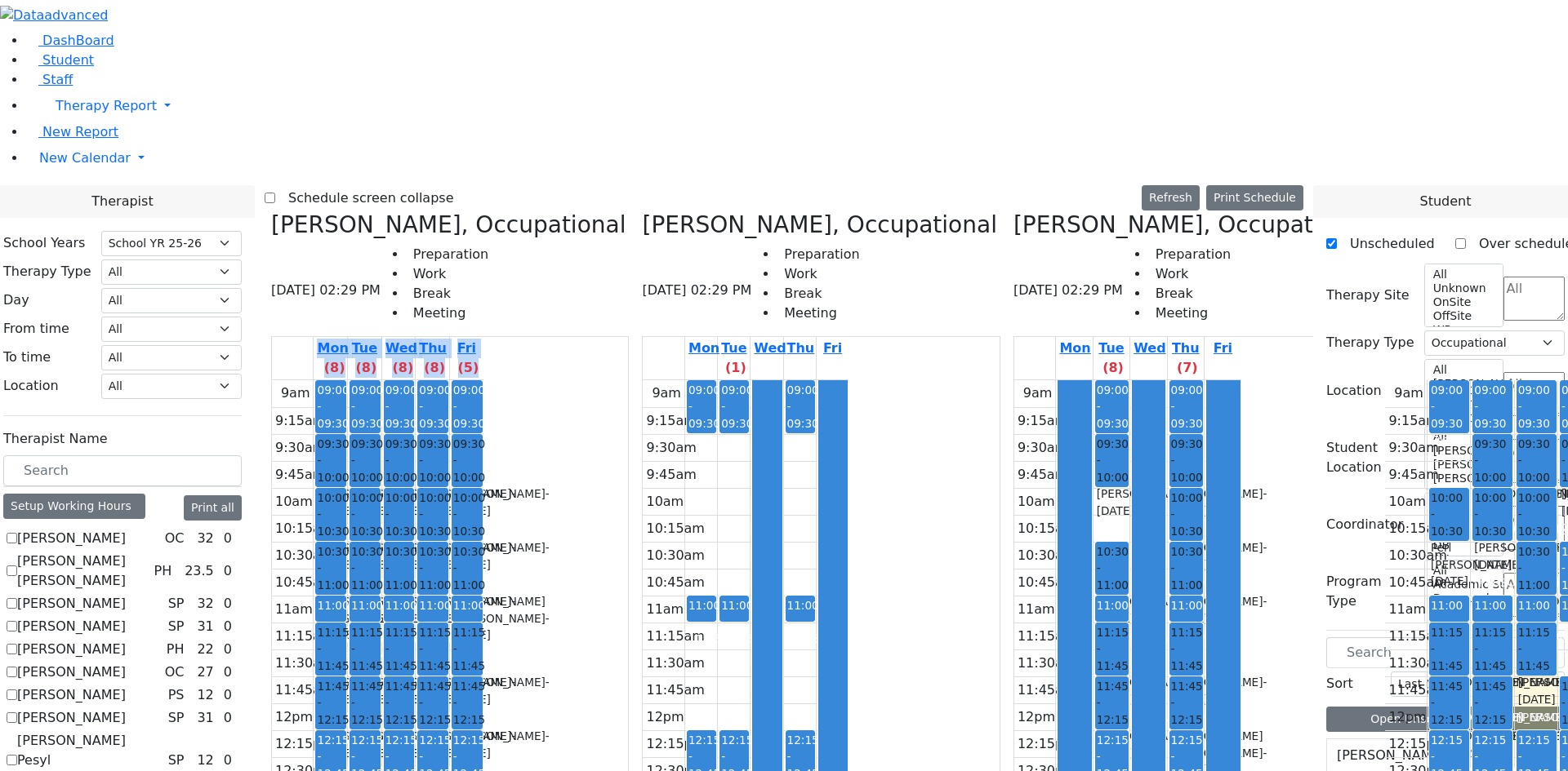
click at [635, 664] on div "[PERSON_NAME], Occupational [DATE] 02:29 PM Preparation Work Break Meeting Mon …" at bounding box center [450, 620] width 371 height 817
click at [628, 663] on td "9am 9:15am 9:30am 9:45am 10am 10:15am 10:30am 10:45am 11am 11:15am 11:30am 11:4…" at bounding box center [450, 704] width 356 height 647
click at [483, 632] on div "9am 9:15am 9:30am 9:45am 10am 10:15am 10:30am 10:45am 11am 11:15am 11:30am 11:4…" at bounding box center [377, 704] width 212 height 646
click at [811, 385] on div "9am 9:15am 9:30am 9:45am 10am 10:15am 10:30am 10:45am 11am 11:15am 11:30am 11:4…" at bounding box center [745, 704] width 206 height 646
click at [126, 529] on label "[PERSON_NAME]" at bounding box center [71, 539] width 109 height 20
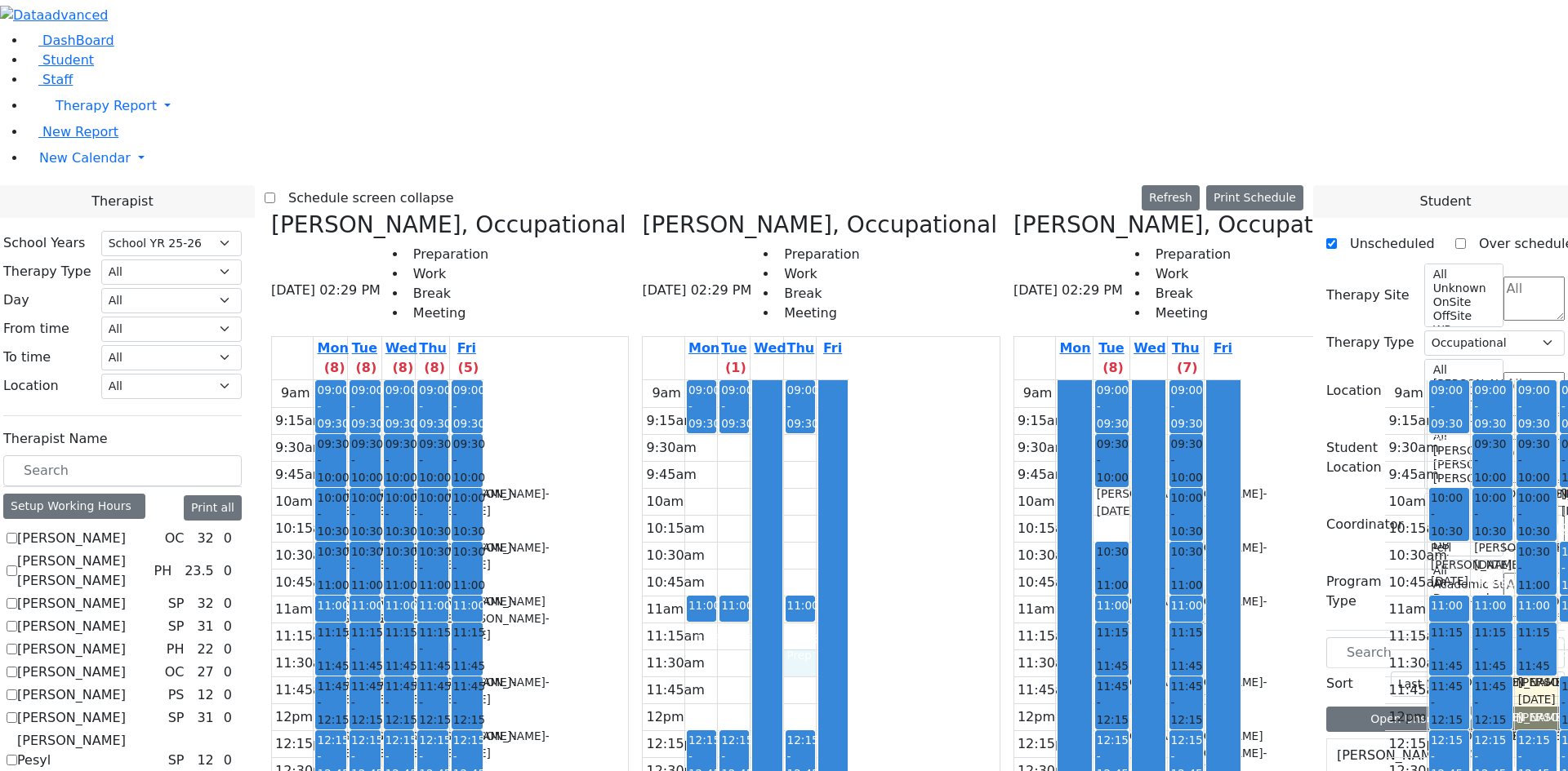
click at [17, 533] on input "[PERSON_NAME]" at bounding box center [12, 538] width 11 height 11
click at [126, 529] on label "[PERSON_NAME]" at bounding box center [71, 539] width 109 height 20
click at [17, 533] on input "[PERSON_NAME]" at bounding box center [12, 538] width 11 height 11
checkbox input "false"
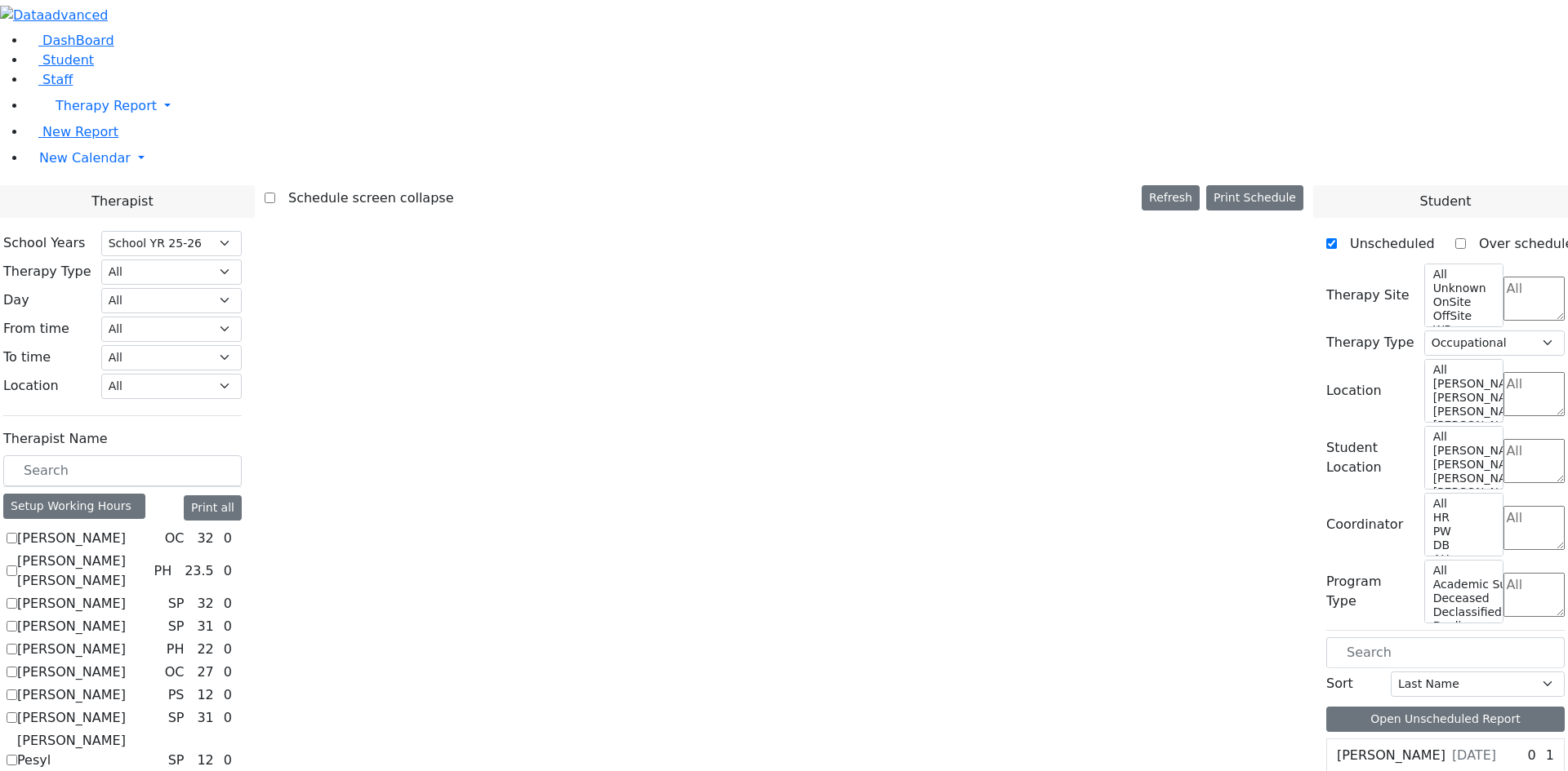
scroll to position [0, 0]
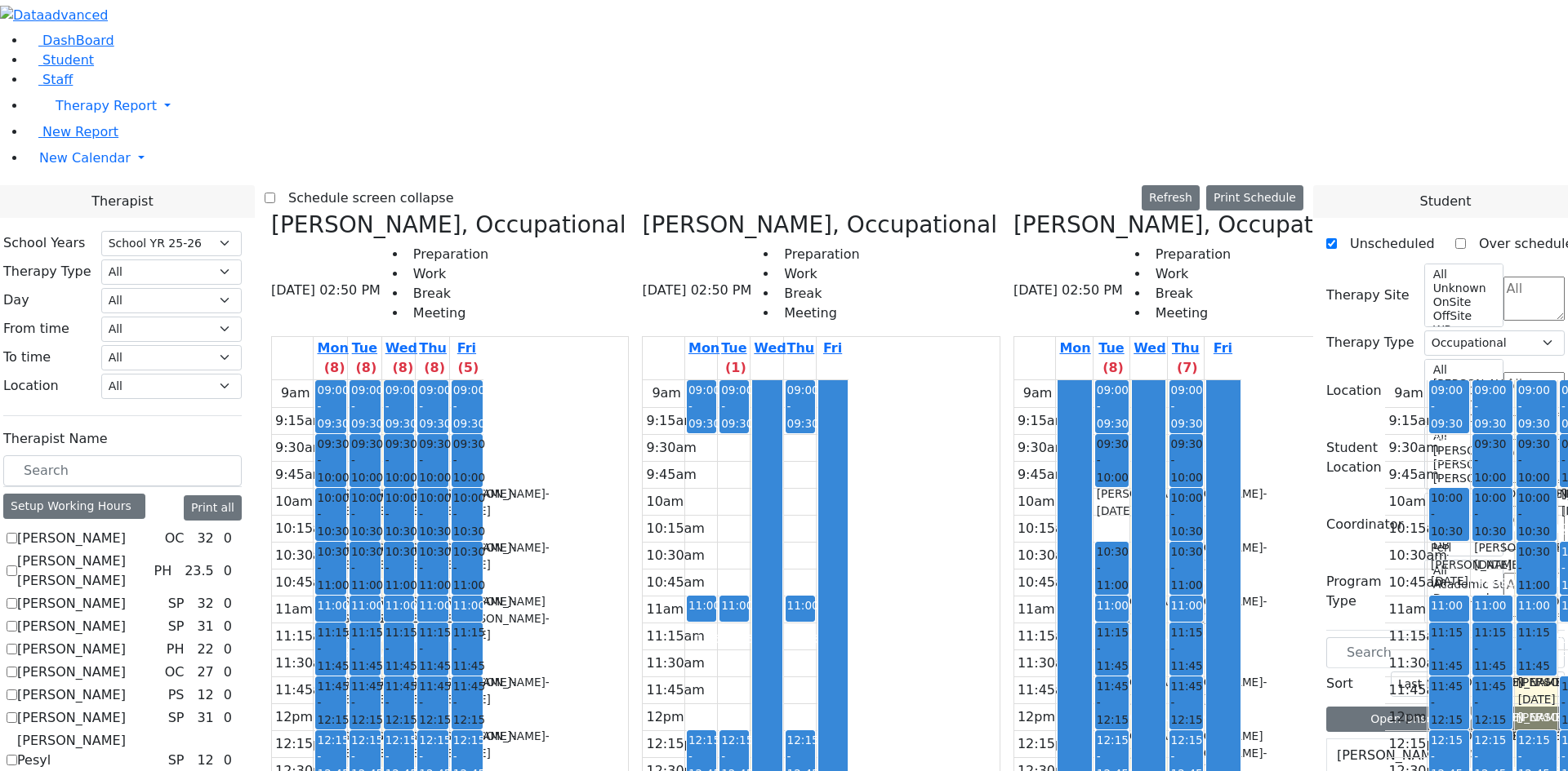
click at [147, 551] on label "[PERSON_NAME] [PERSON_NAME]" at bounding box center [82, 571] width 130 height 40
click at [17, 566] on input "[PERSON_NAME] [PERSON_NAME]" at bounding box center [12, 571] width 11 height 11
checkbox input "true"
select select
click at [147, 551] on label "[PERSON_NAME] [PERSON_NAME]" at bounding box center [82, 571] width 130 height 40
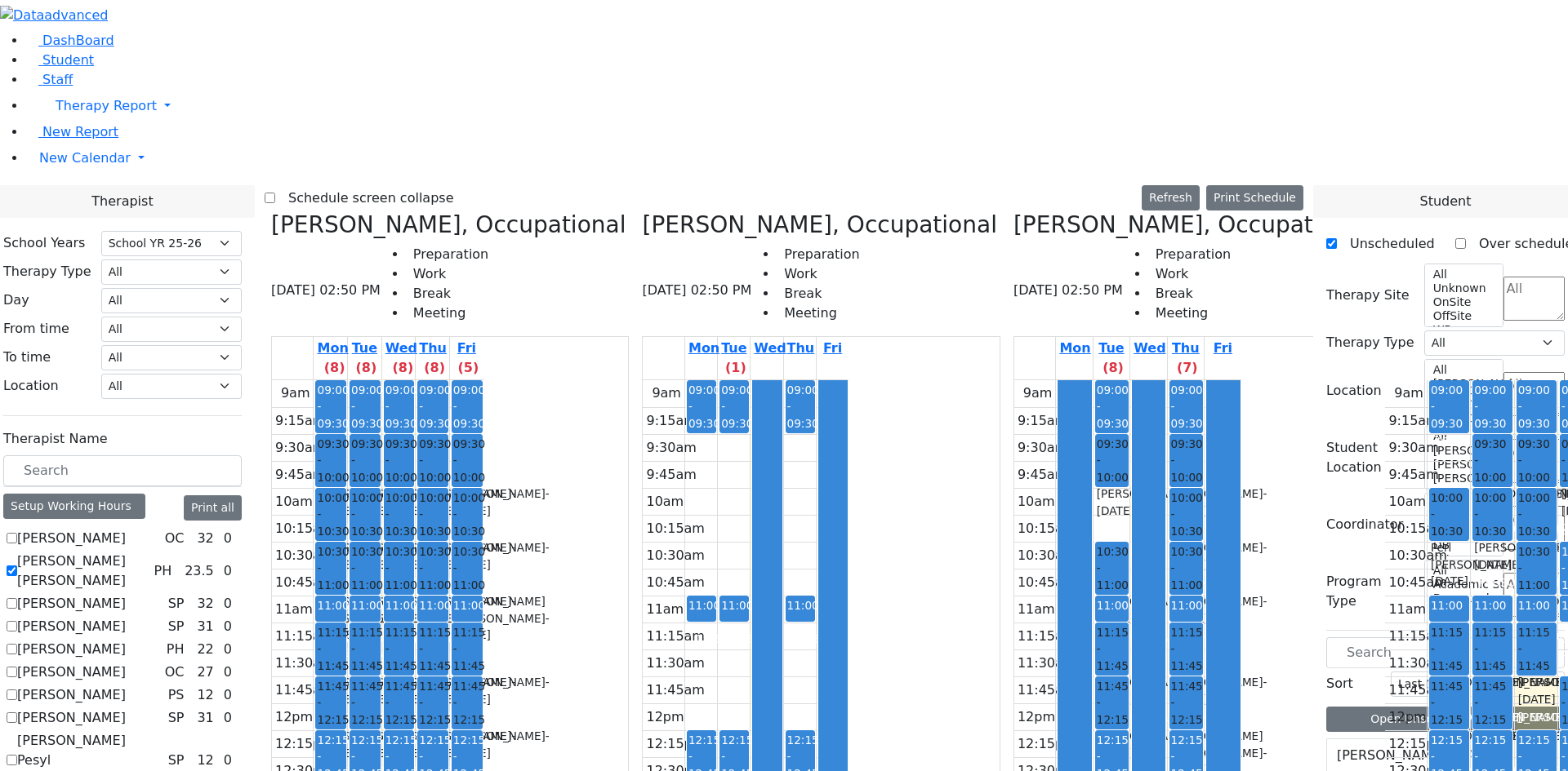
click at [17, 566] on input "[PERSON_NAME] [PERSON_NAME]" at bounding box center [12, 571] width 11 height 11
checkbox input "false"
select select "1"
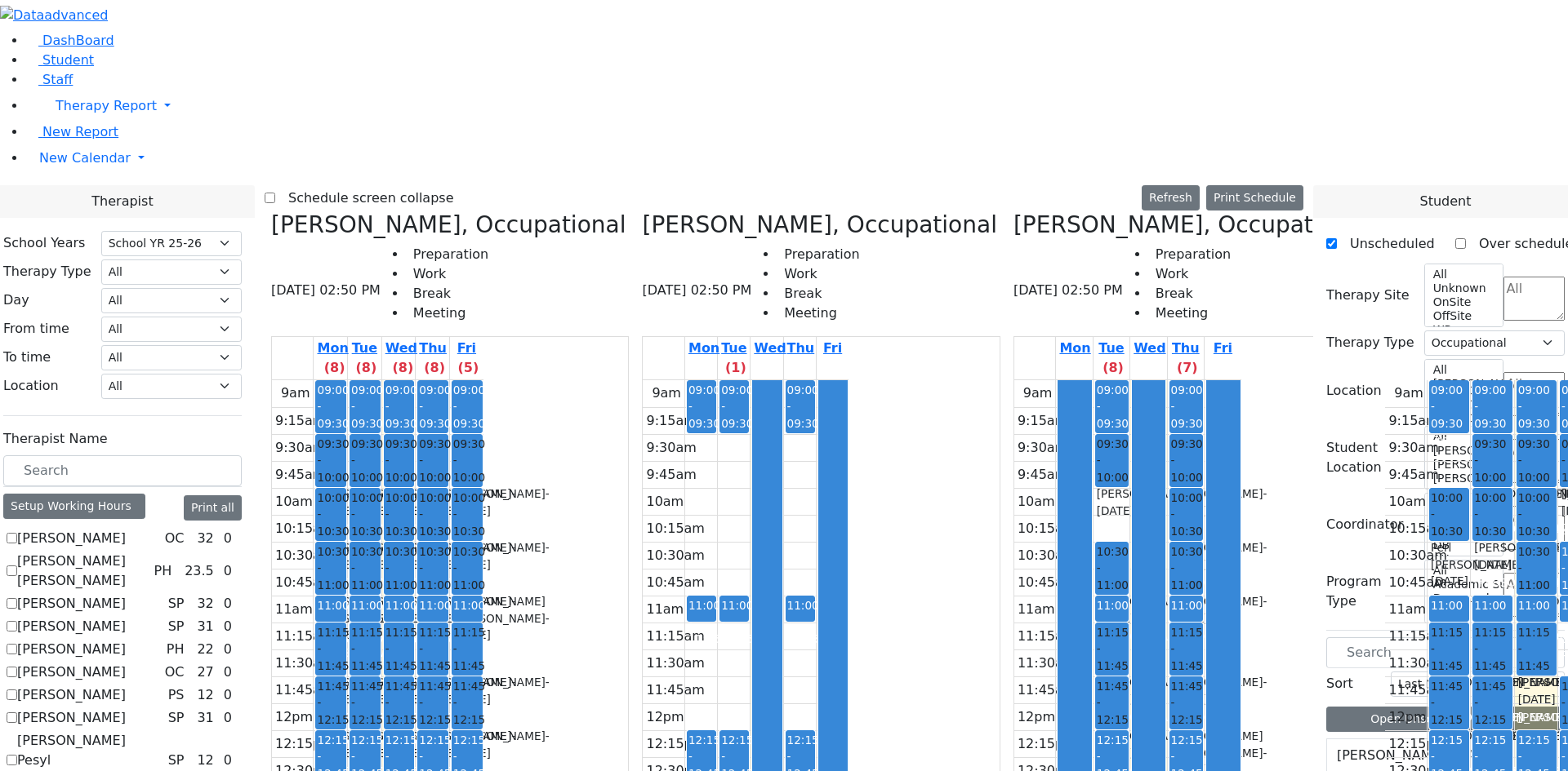
checkbox input "true"
drag, startPoint x: 1212, startPoint y: 740, endPoint x: 1189, endPoint y: 747, distance: 24.0
click at [1189, 747] on div "[PERSON_NAME], Occupational [DATE] 02:50 PM Preparation Work Break Meeting Mon …" at bounding box center [784, 613] width 1039 height 803
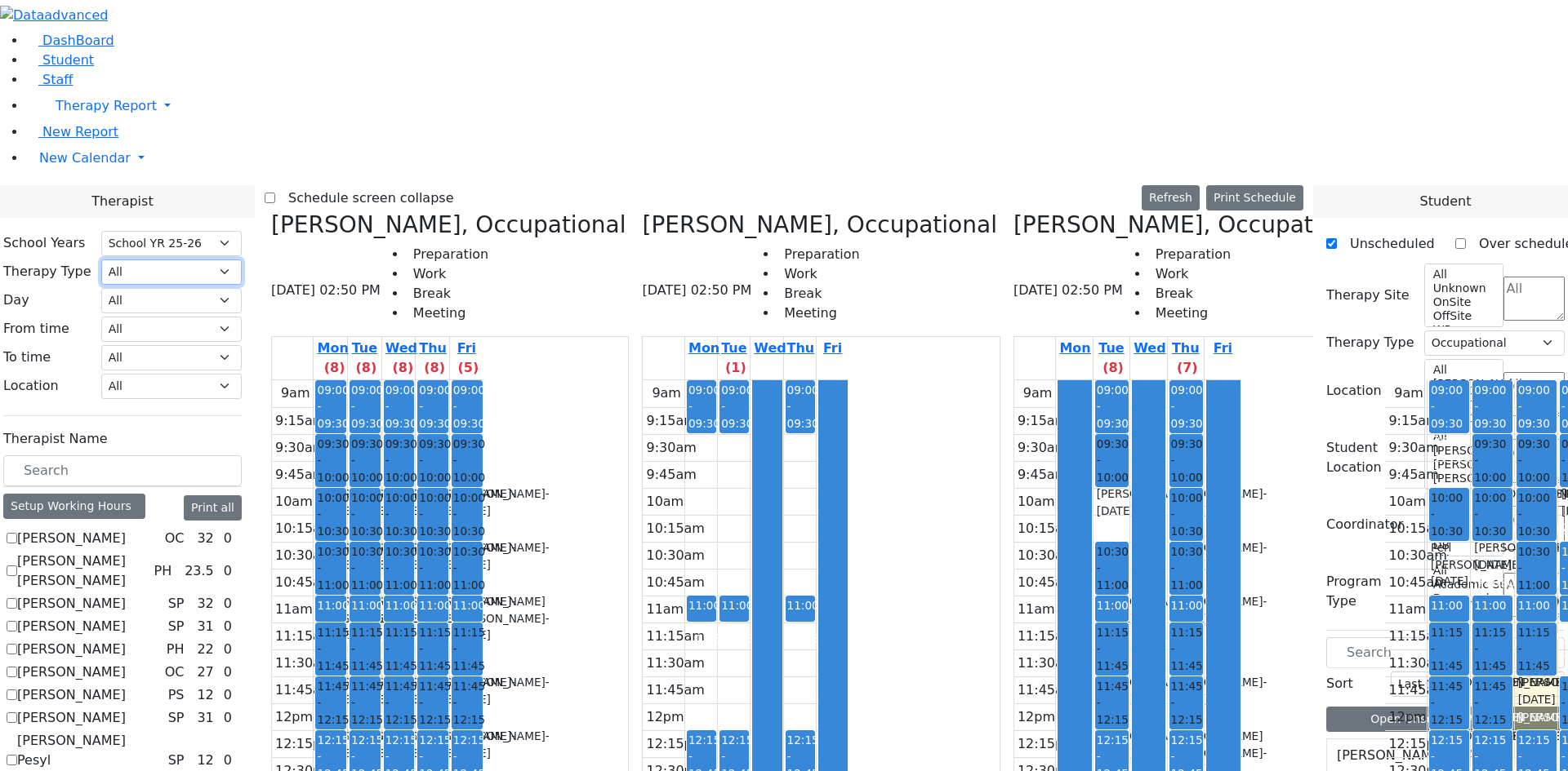
click at [242, 259] on select "All Psych Hearing Vision Speech Physical Occupational" at bounding box center [171, 272] width 140 height 25
select select "1"
click at [242, 259] on select "All Psych Hearing Vision Speech Physical Occupational" at bounding box center [171, 272] width 140 height 25
click at [126, 682] on label "[PERSON_NAME]" at bounding box center [71, 692] width 109 height 20
click at [17, 686] on input "[PERSON_NAME]" at bounding box center [12, 692] width 11 height 11
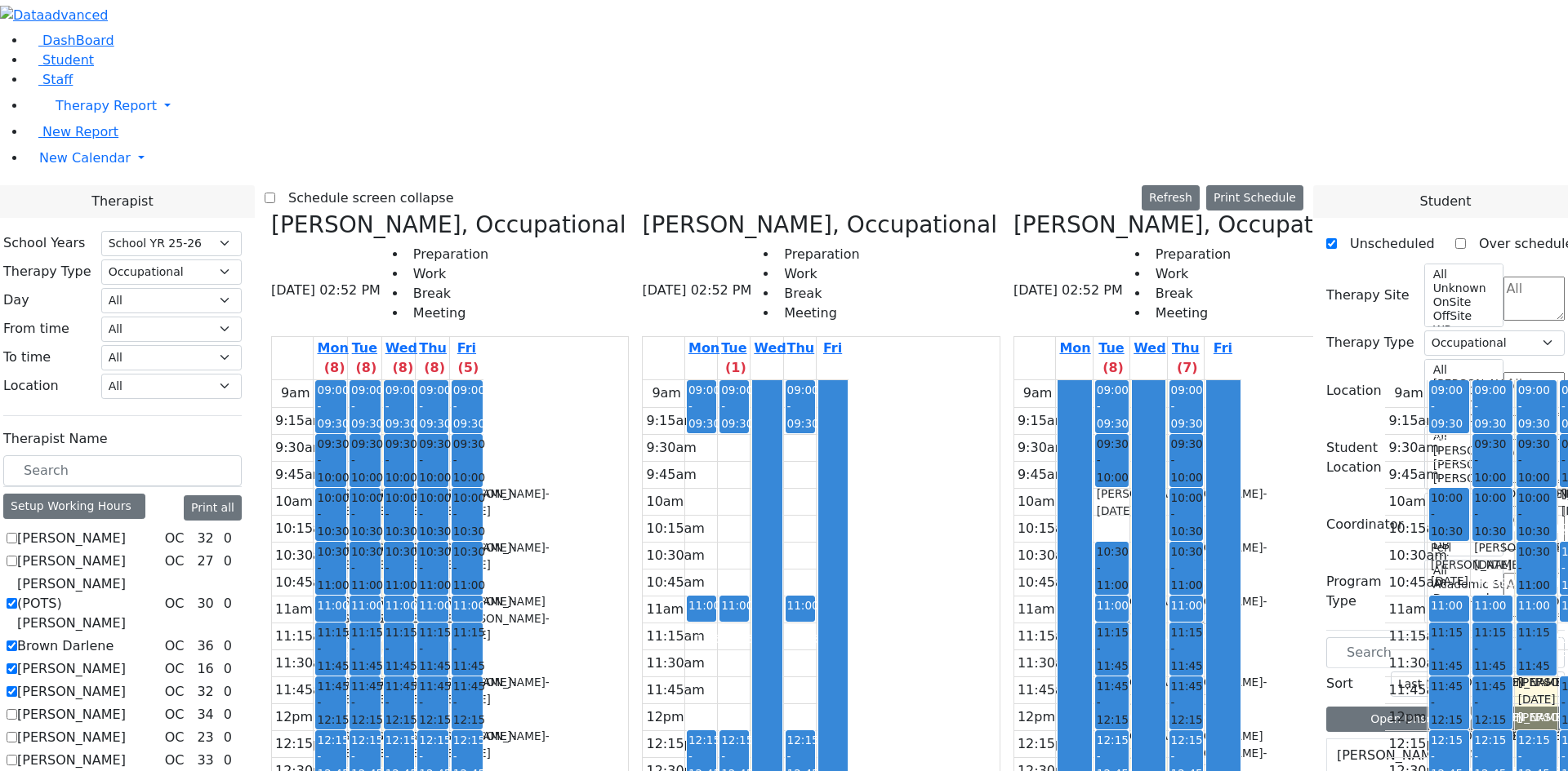
scroll to position [0, 497]
click at [126, 682] on label "[PERSON_NAME]" at bounding box center [71, 692] width 109 height 20
click at [17, 686] on input "[PERSON_NAME]" at bounding box center [12, 692] width 11 height 11
checkbox input "false"
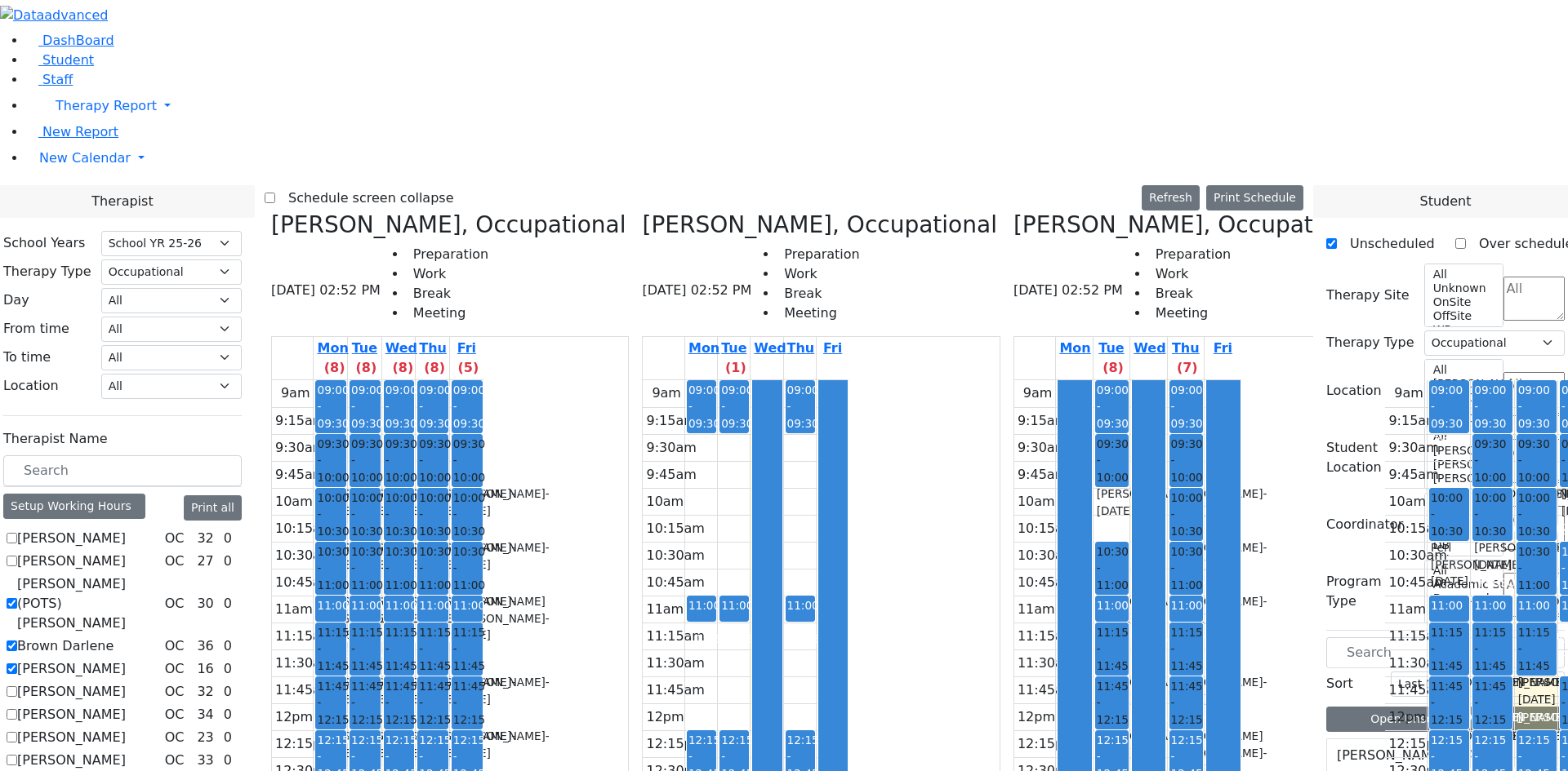
click at [126, 770] on label "[PERSON_NAME]" at bounding box center [71, 784] width 109 height 20
click at [17, 770] on input "[PERSON_NAME]" at bounding box center [12, 783] width 11 height 11
checkbox input "true"
click at [428, 211] on div "[PERSON_NAME], Occupational [DATE] 02:52 PM Preparation Work Break Meeting Mon …" at bounding box center [450, 613] width 371 height 803
click at [271, 211] on icon at bounding box center [271, 225] width 0 height 27
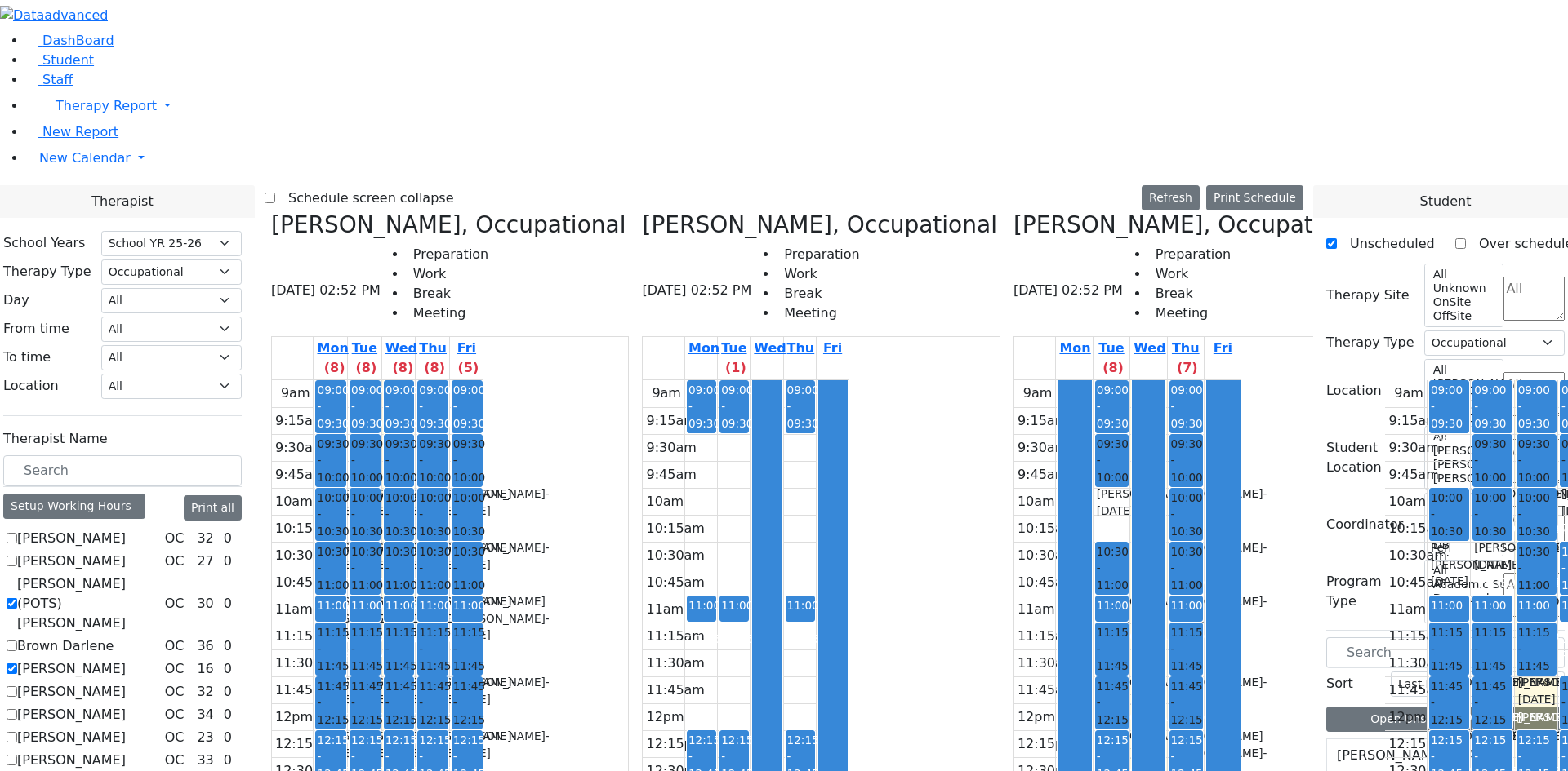
checkbox input "false"
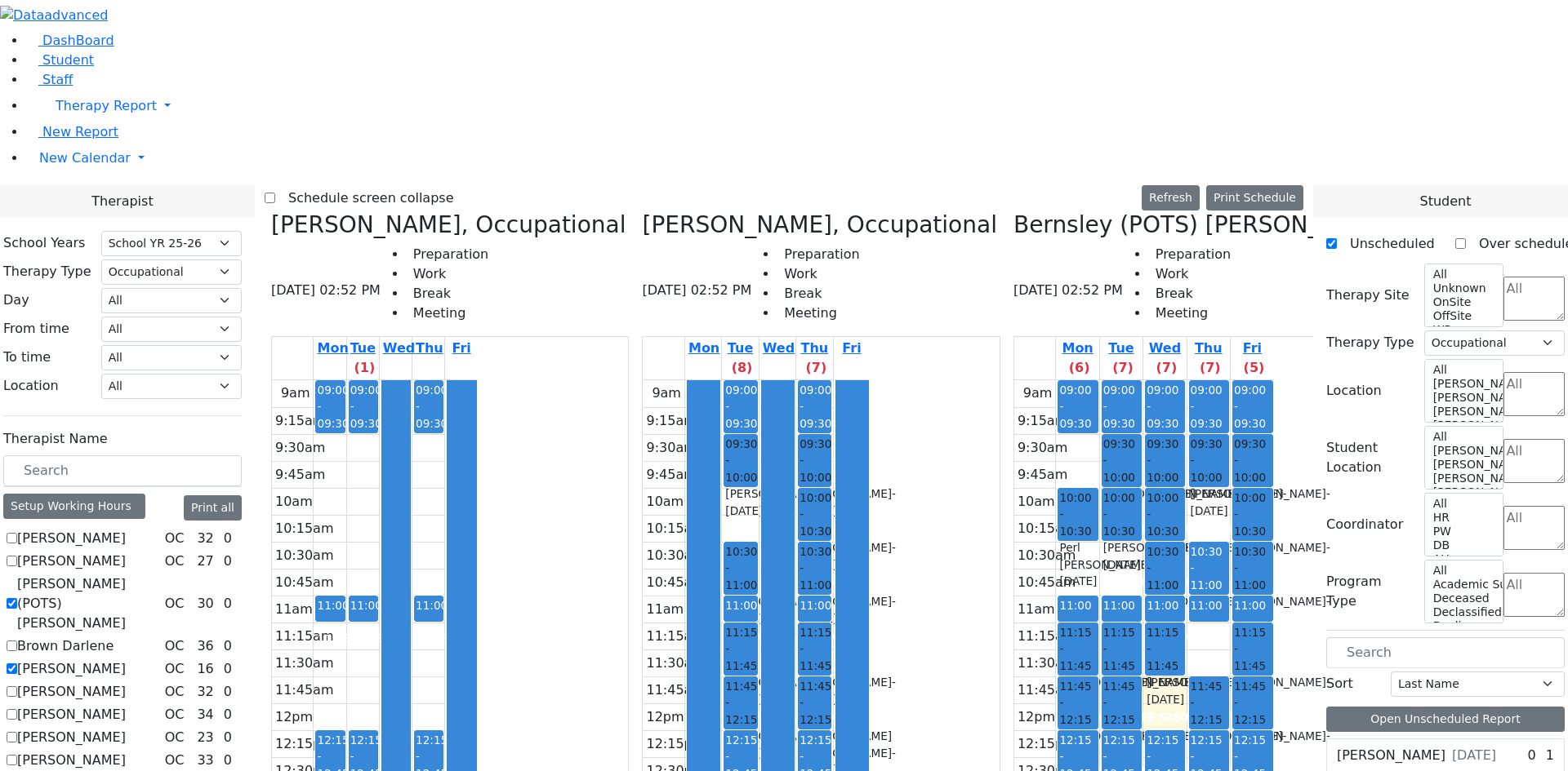
click at [1567, 211] on icon at bounding box center [1576, 225] width 0 height 27
checkbox input "false"
click at [126, 770] on label "[PERSON_NAME]" at bounding box center [71, 784] width 109 height 20
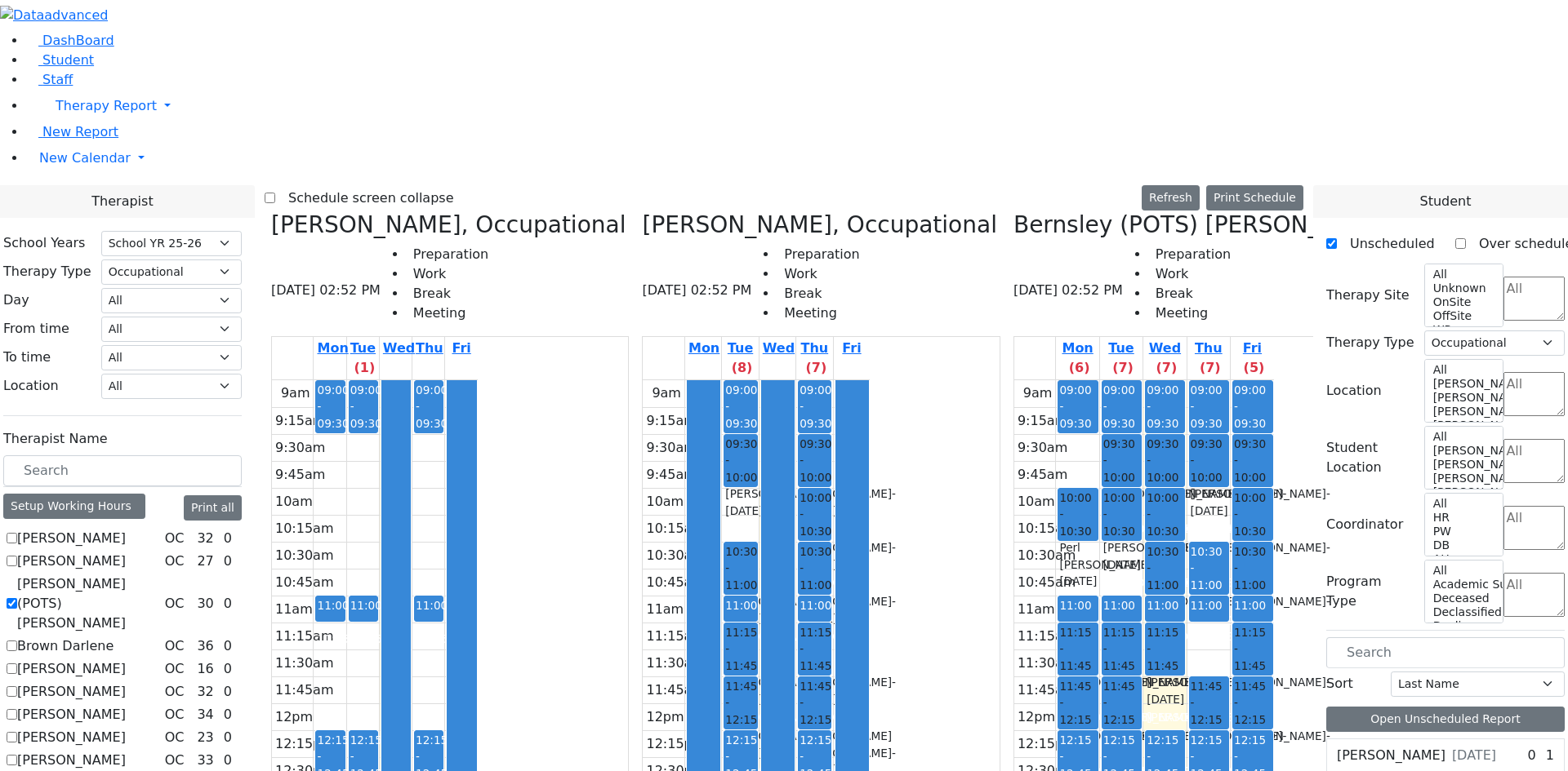
click at [17, 770] on input "[PERSON_NAME]" at bounding box center [12, 783] width 11 height 11
checkbox input "false"
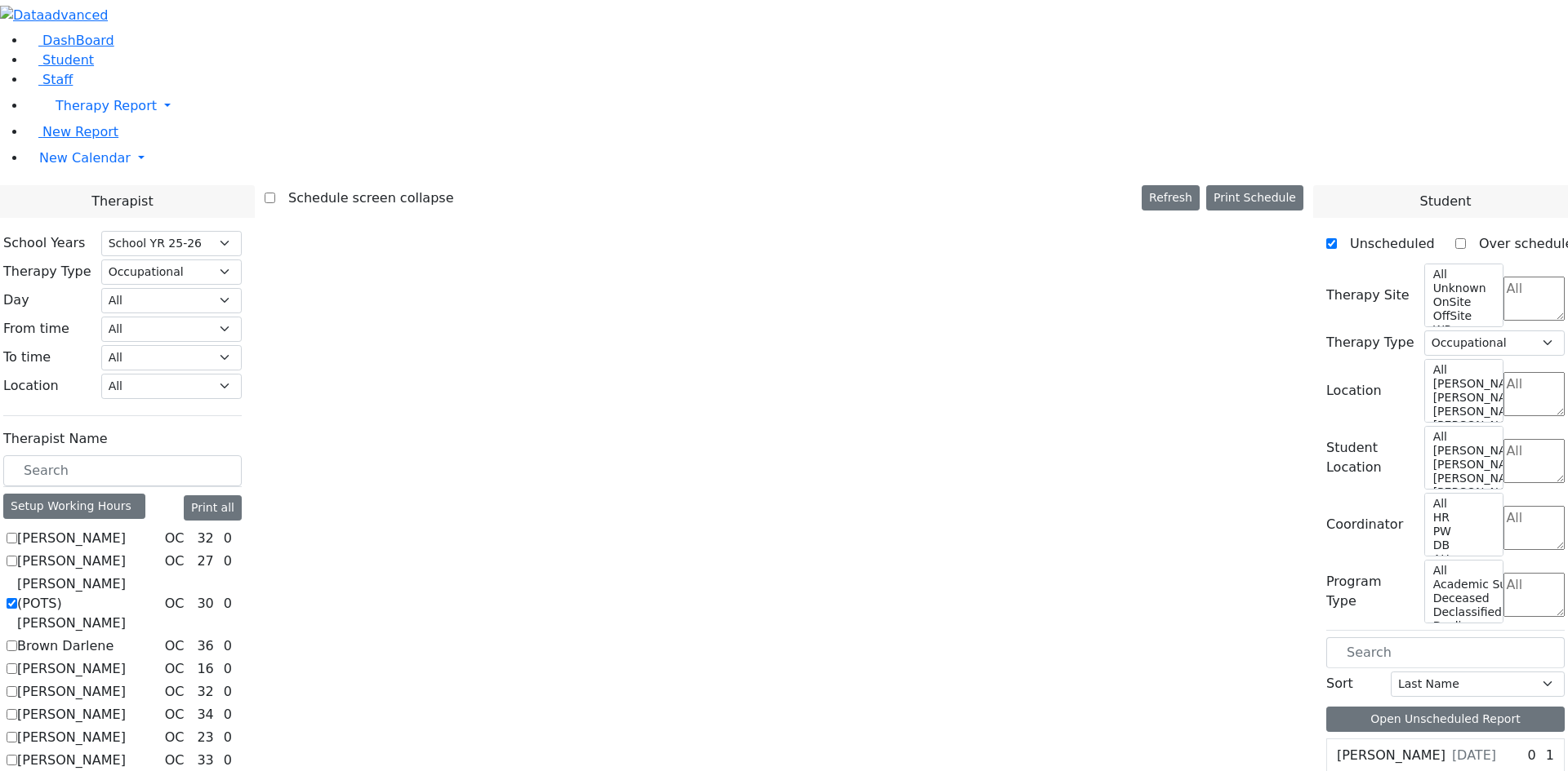
scroll to position [0, 0]
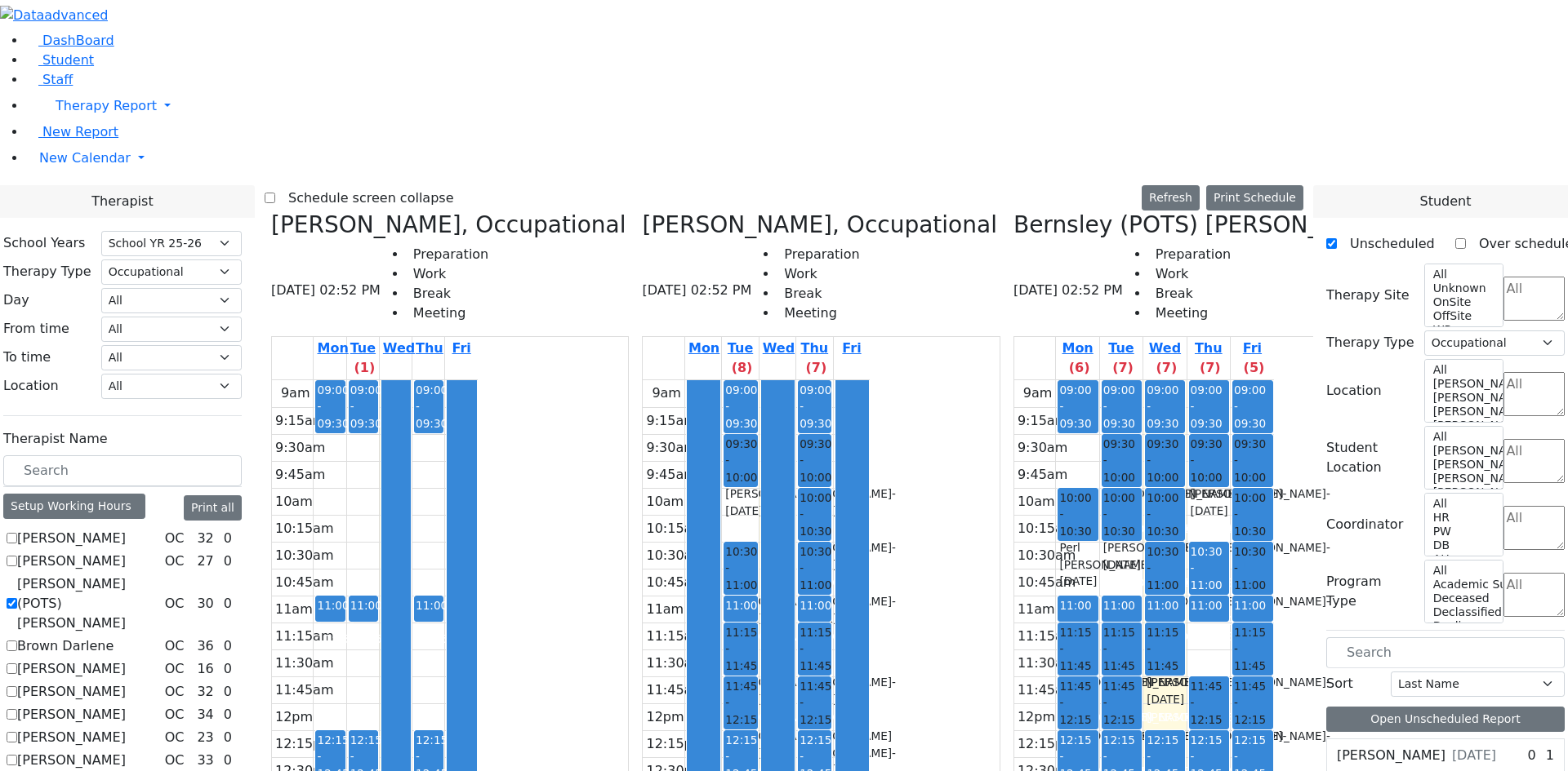
scroll to position [653, 0]
checkbox input "false"
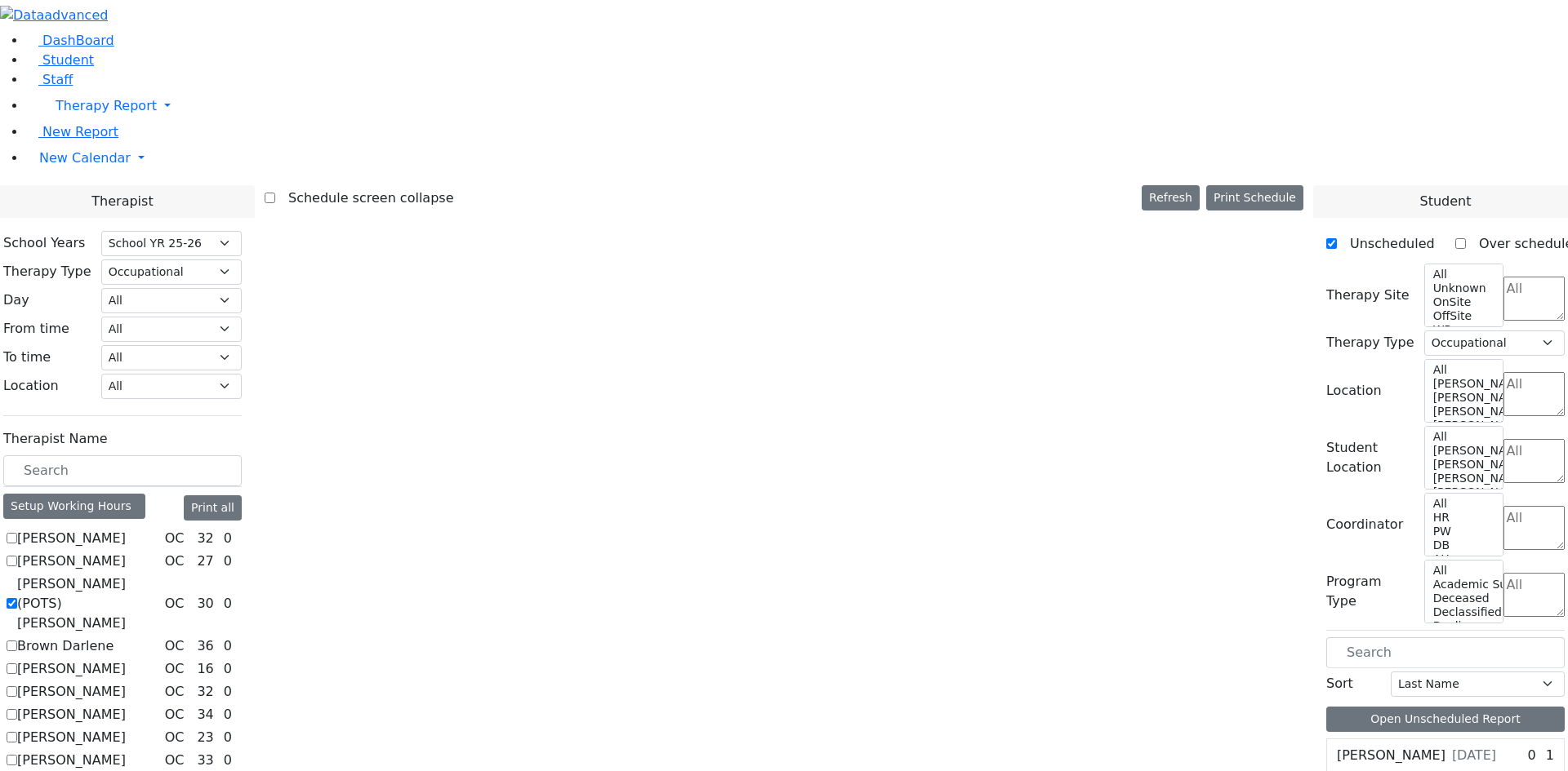
scroll to position [0, 0]
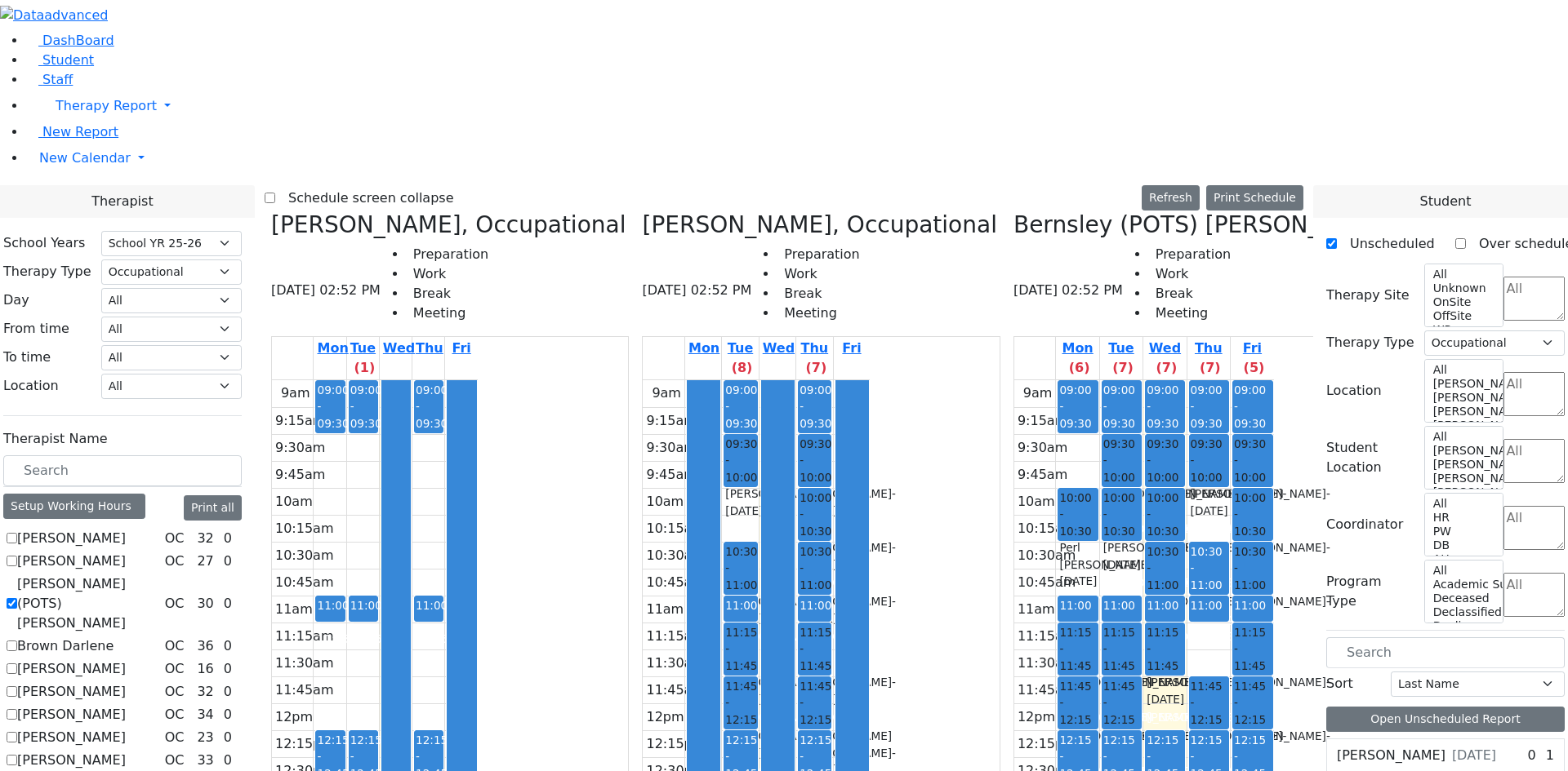
checkbox input "false"
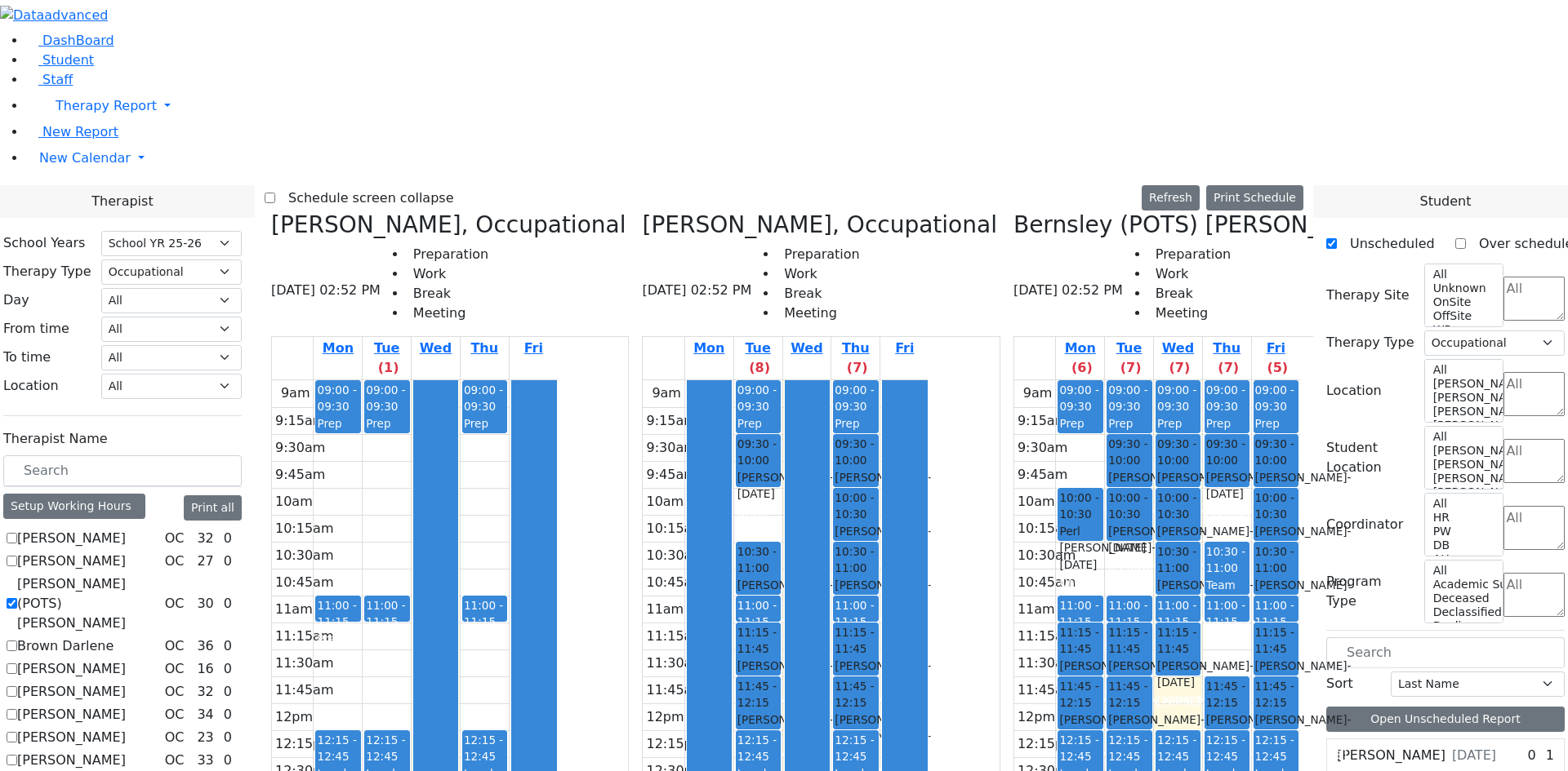
scroll to position [163, 0]
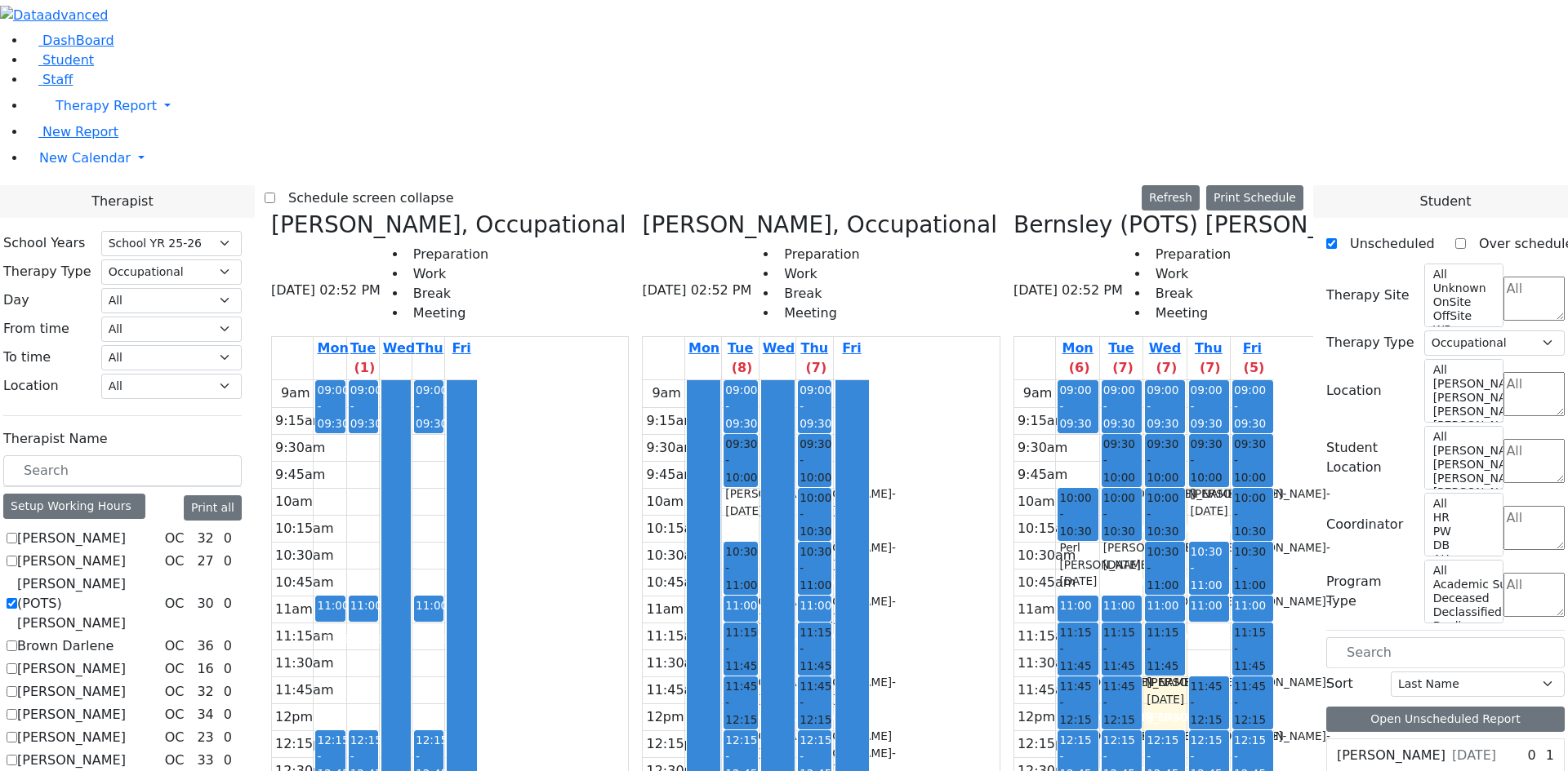
scroll to position [0, 0]
checkbox input "false"
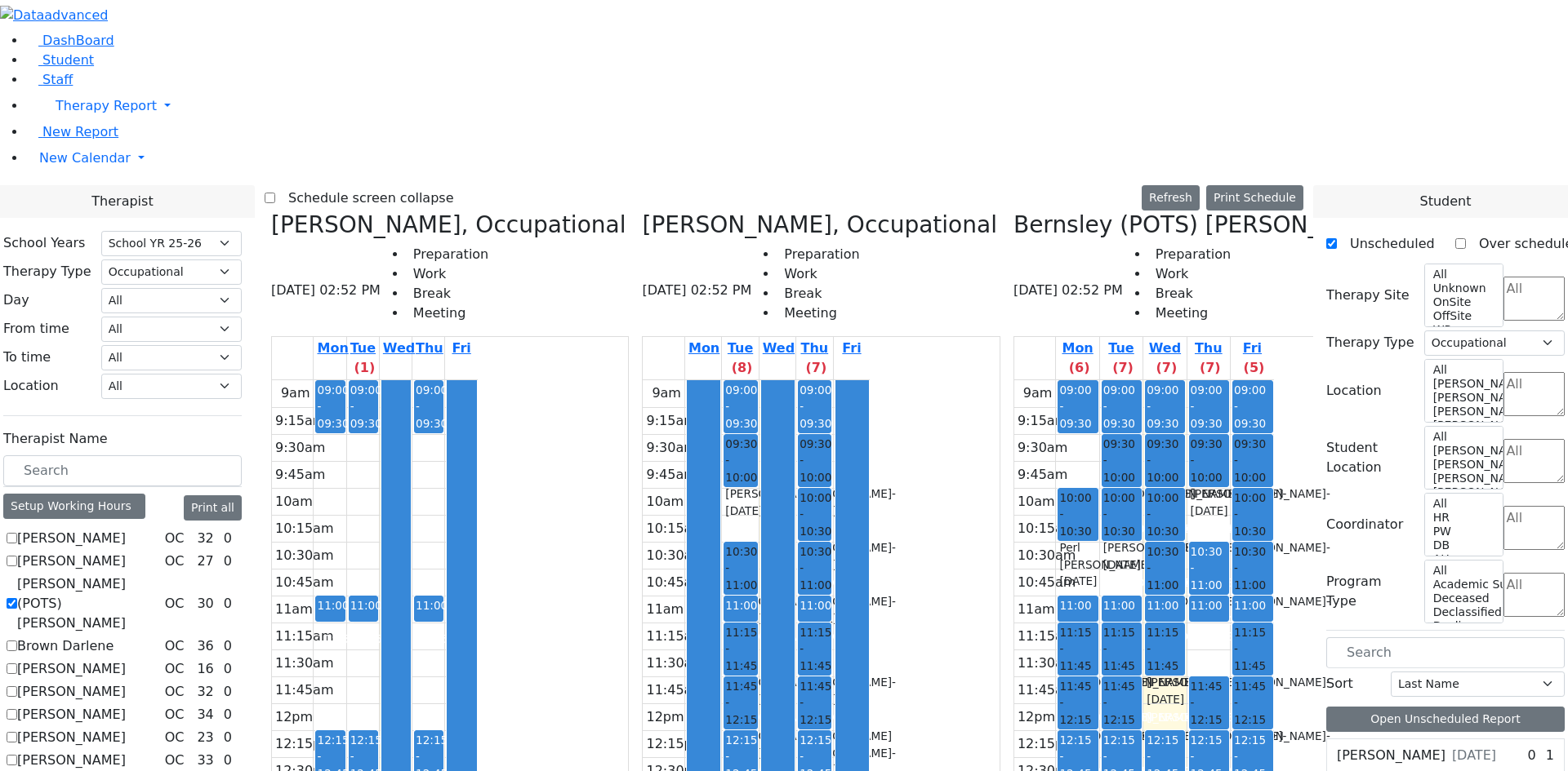
checkbox input "false"
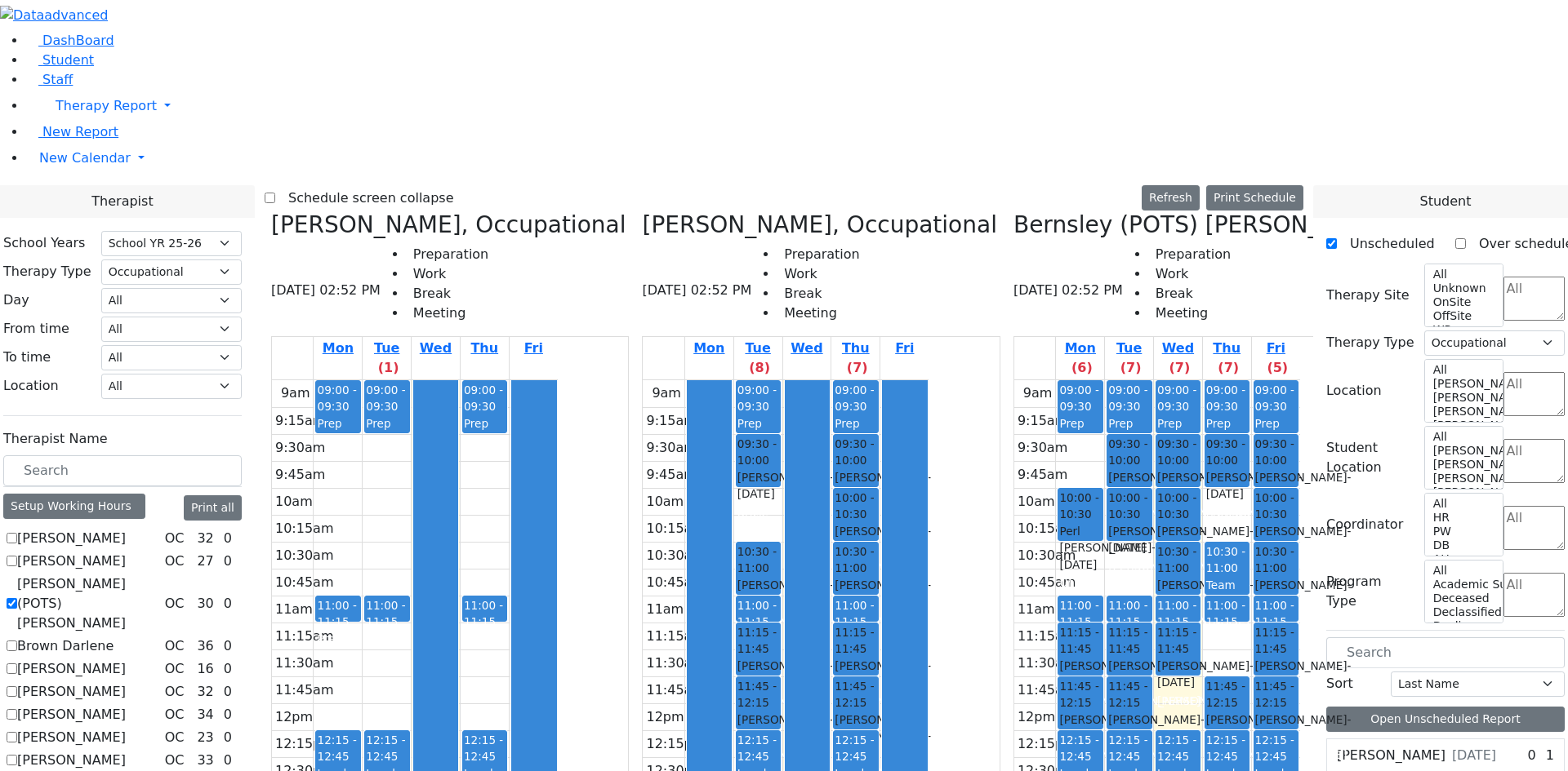
click at [457, 646] on div at bounding box center [436, 703] width 43 height 645
click at [558, 646] on div "9am 9:15am 9:30am 9:45am 10am 10:15am 10:30am 10:45am 11am 11:15am 11:30am 11:4…" at bounding box center [414, 704] width 285 height 646
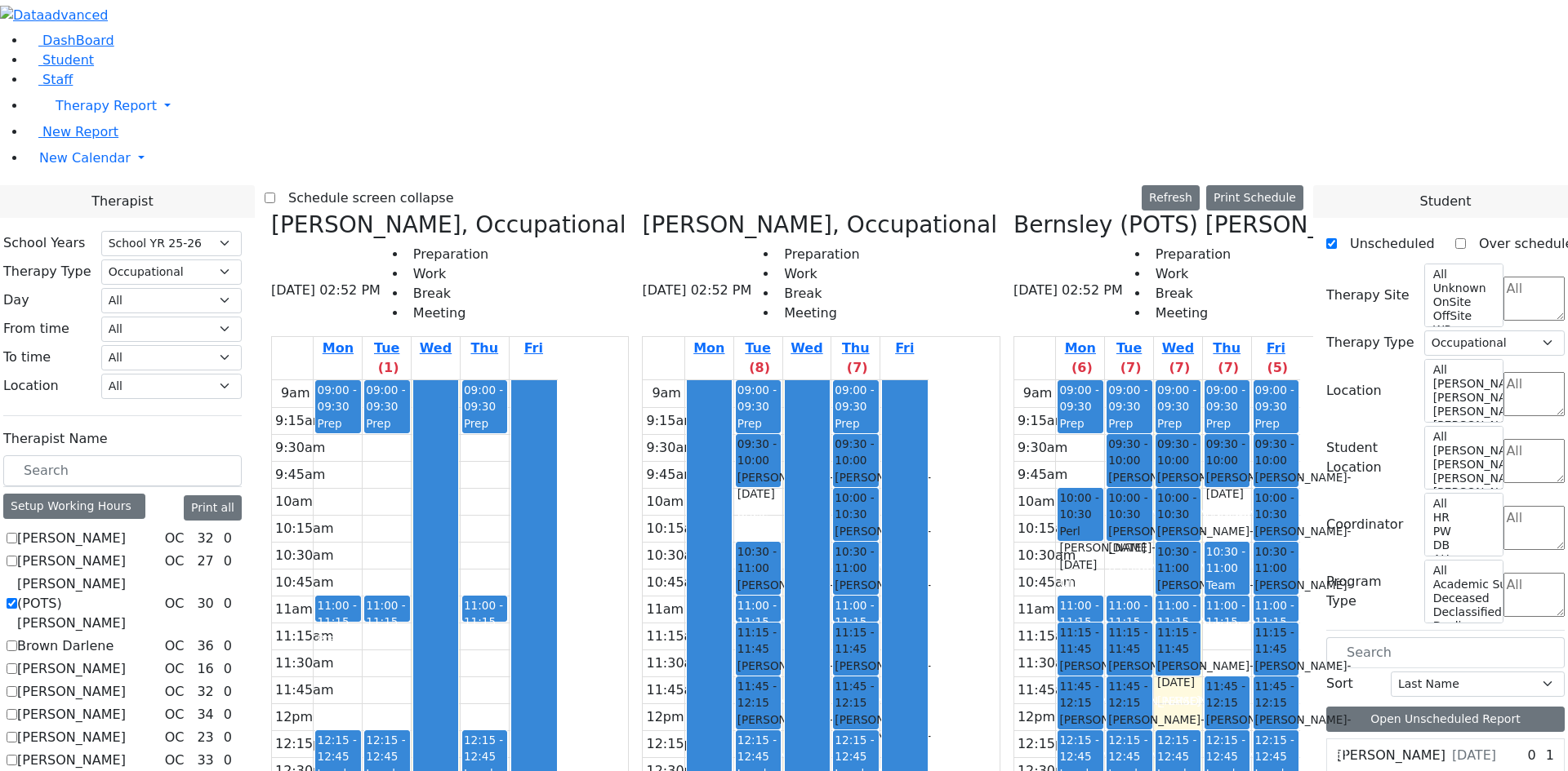
click at [777, 733] on span "12:15 - 12:45" at bounding box center [757, 748] width 40 height 30
click at [779, 712] on div "[PERSON_NAME] - [DATE]" at bounding box center [758, 728] width 41 height 33
click at [834, 659] on span "- [DATE]" at bounding box center [785, 674] width 96 height 30
click at [876, 624] on span "11:15 - 11:45" at bounding box center [855, 641] width 41 height 33
click at [779, 591] on div at bounding box center [758, 594] width 43 height 6
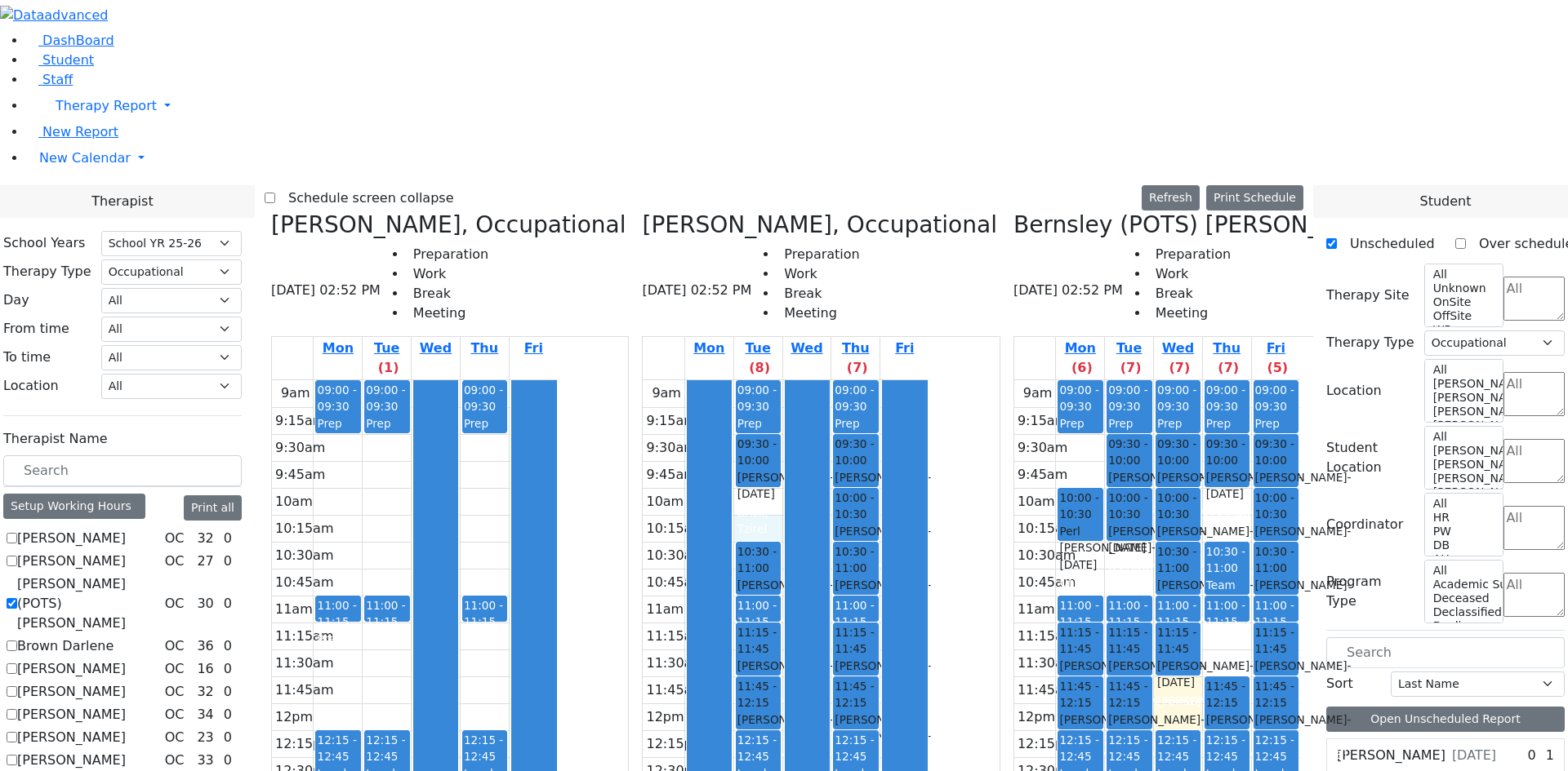
click at [847, 381] on div "9am 9:15am 9:30am 9:45am 10am 10:15am 10:30am 10:45am 11am 11:15am 11:30am 11:4…" at bounding box center [785, 704] width 285 height 646
